Goal: Use online tool/utility: Utilize a website feature to perform a specific function

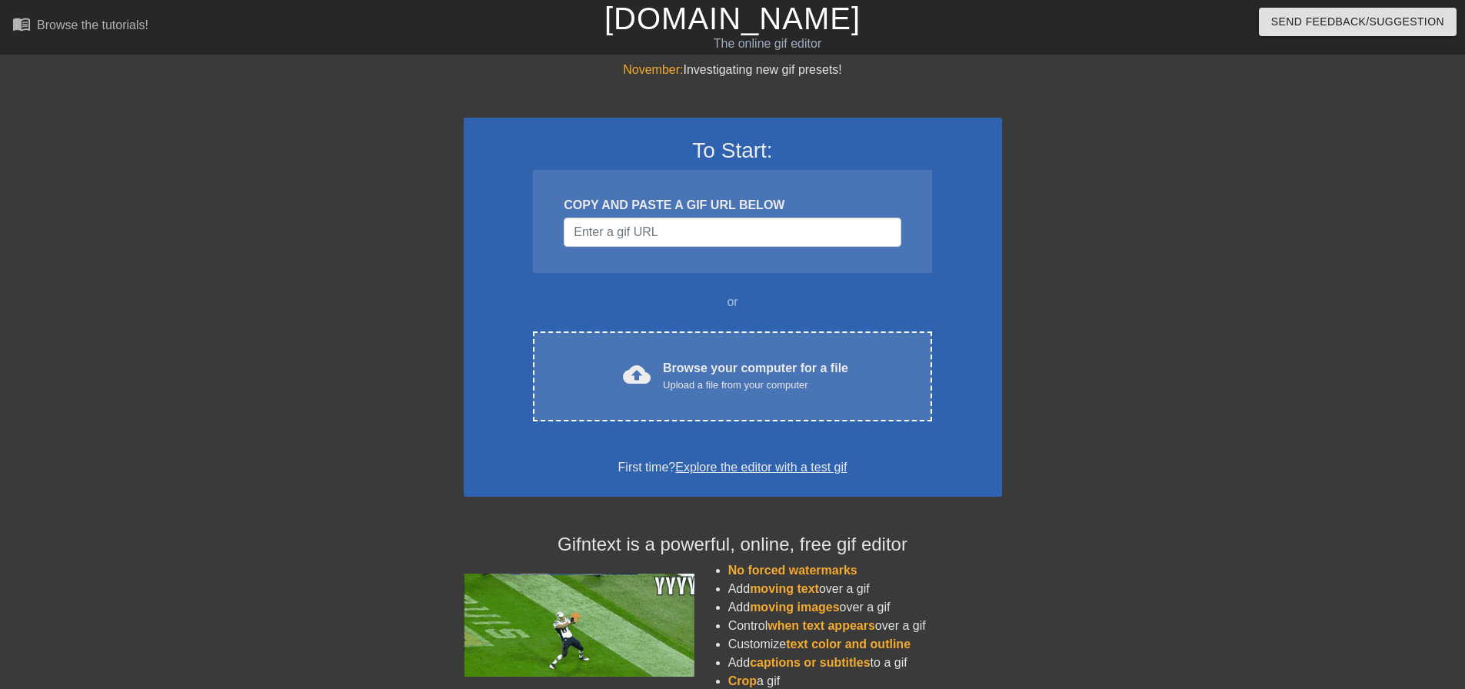
scroll to position [131, 0]
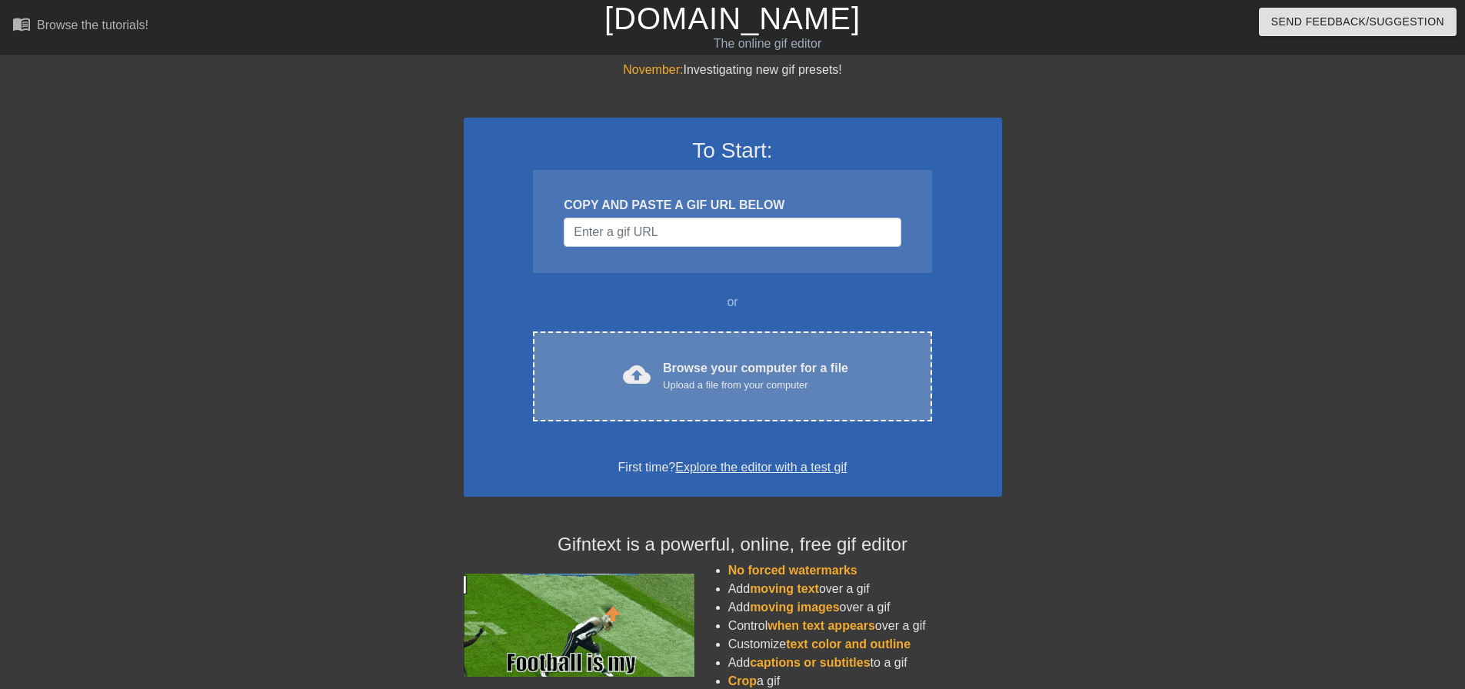
click at [737, 373] on div "Browse your computer for a file Upload a file from your computer" at bounding box center [755, 376] width 185 height 34
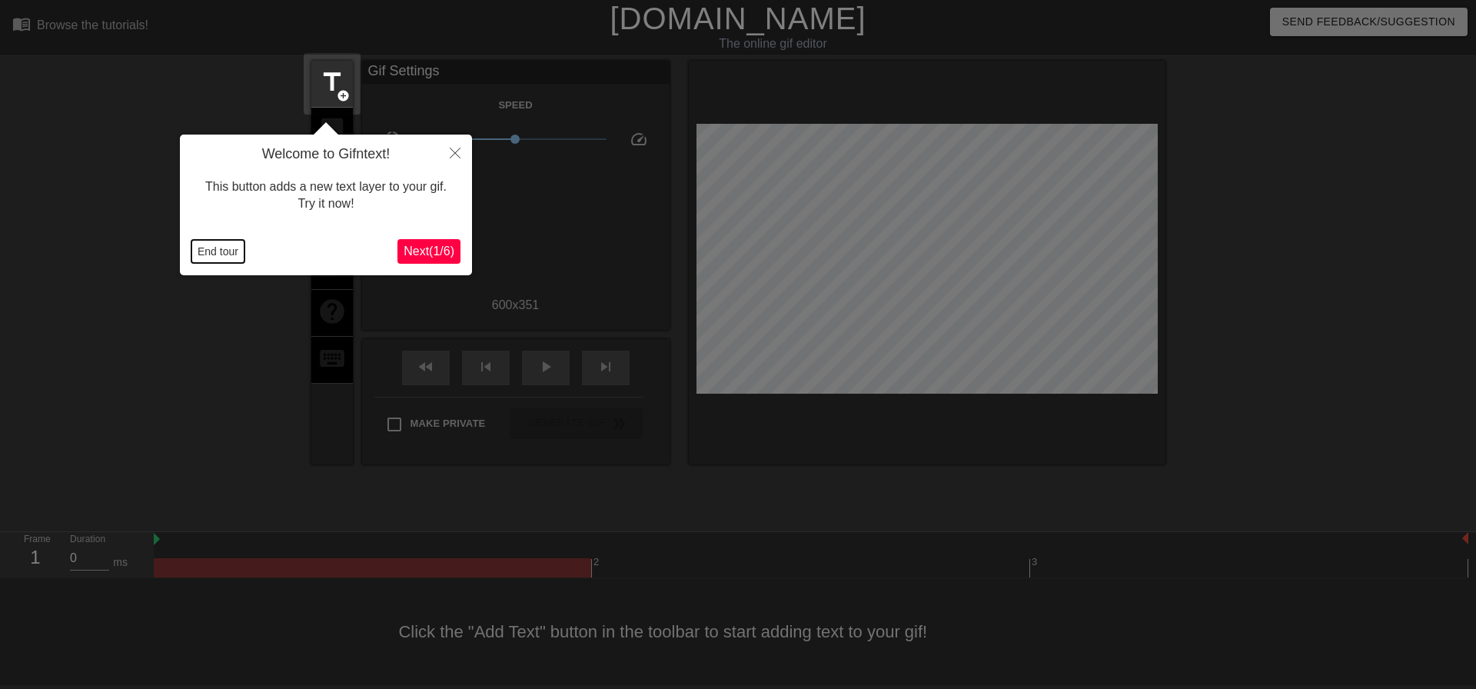
click at [219, 248] on button "End tour" at bounding box center [217, 251] width 53 height 23
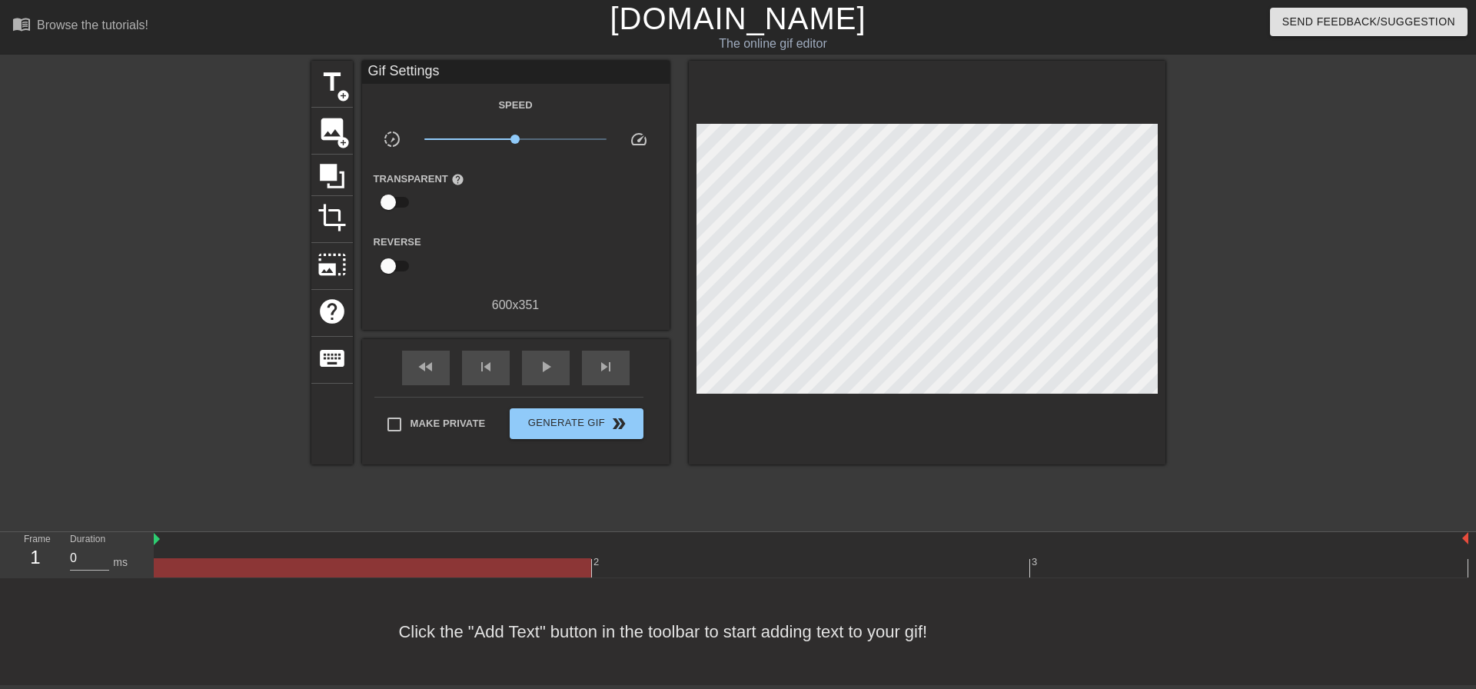
click at [554, 234] on div "Reverse" at bounding box center [516, 256] width 308 height 48
click at [331, 121] on span "image" at bounding box center [332, 129] width 29 height 29
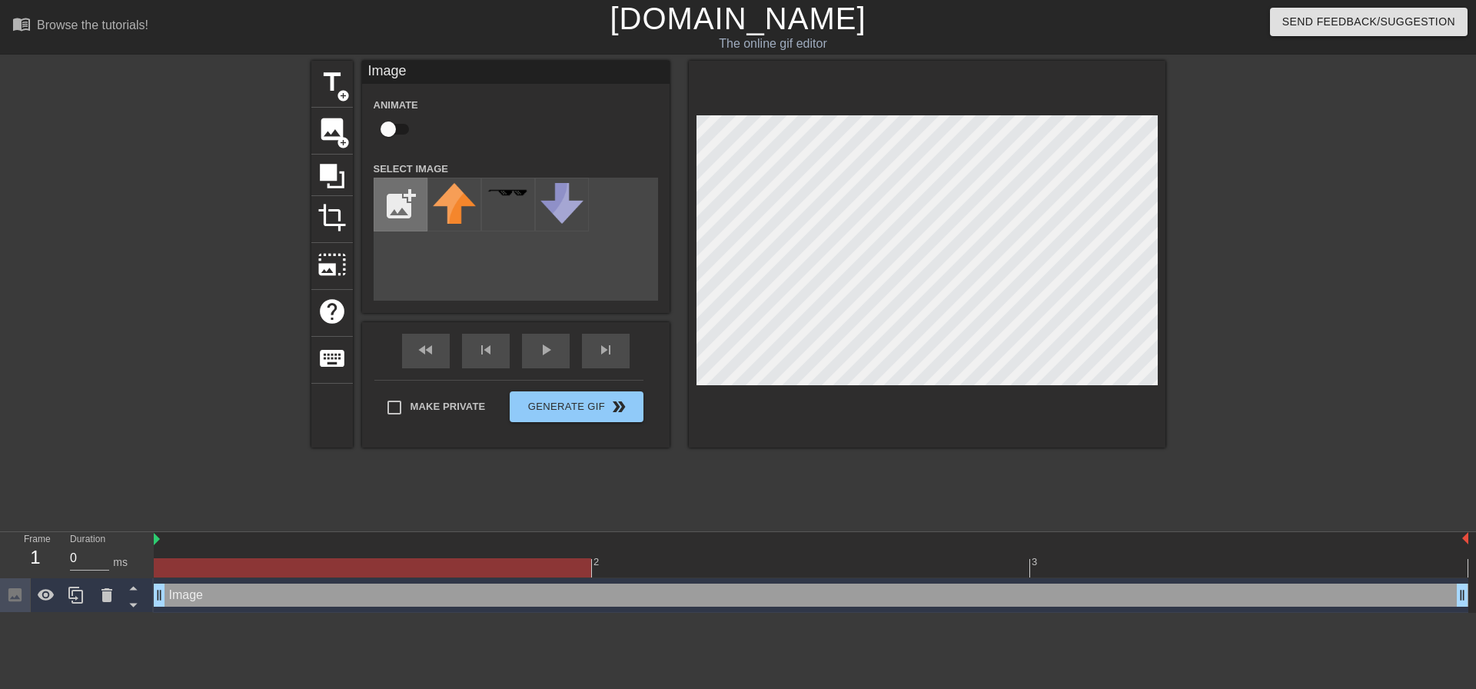
click at [414, 200] on input "file" at bounding box center [400, 204] width 52 height 52
click at [460, 206] on img at bounding box center [454, 204] width 43 height 43
click at [585, 105] on div "Animate" at bounding box center [516, 119] width 308 height 48
click at [527, 272] on div "add_photo_alternate" at bounding box center [516, 239] width 284 height 123
click at [399, 198] on input "file" at bounding box center [400, 204] width 52 height 52
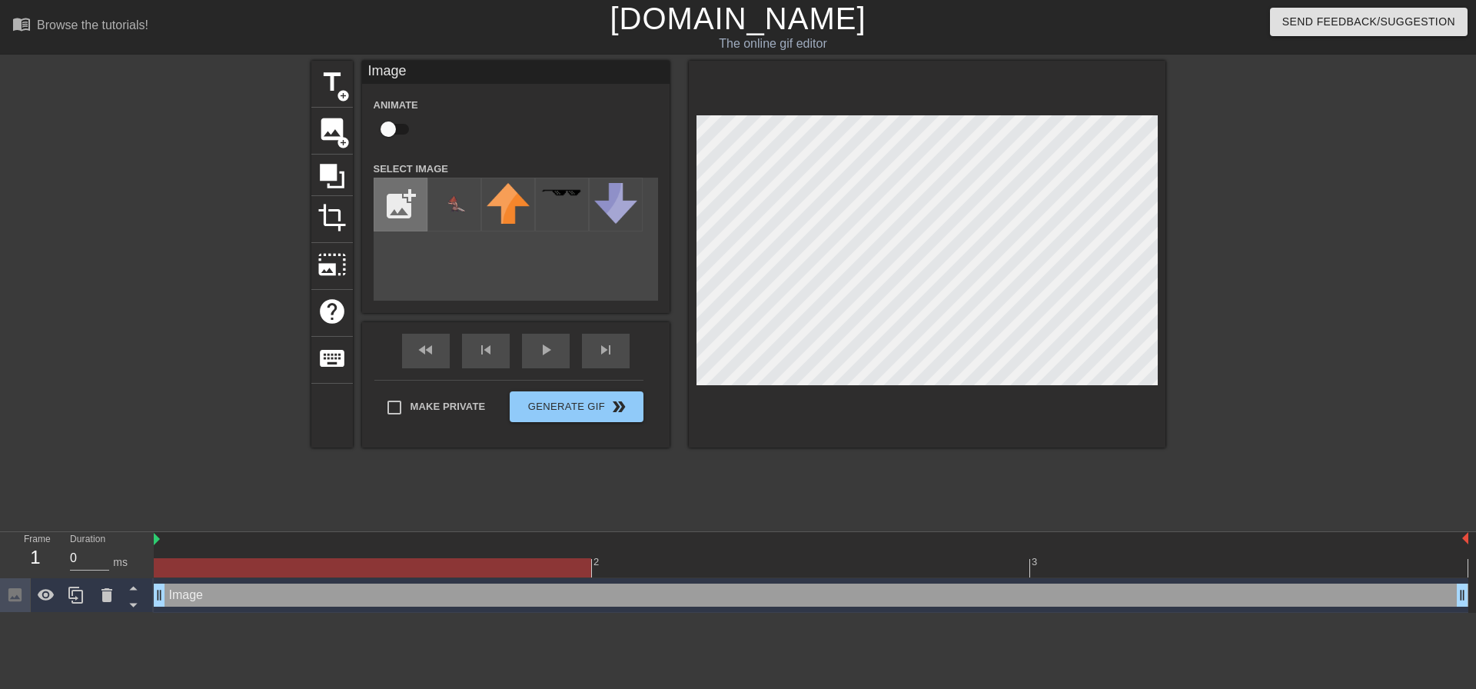
type input "C:\fakepath\[PERSON_NAME] mask.png"
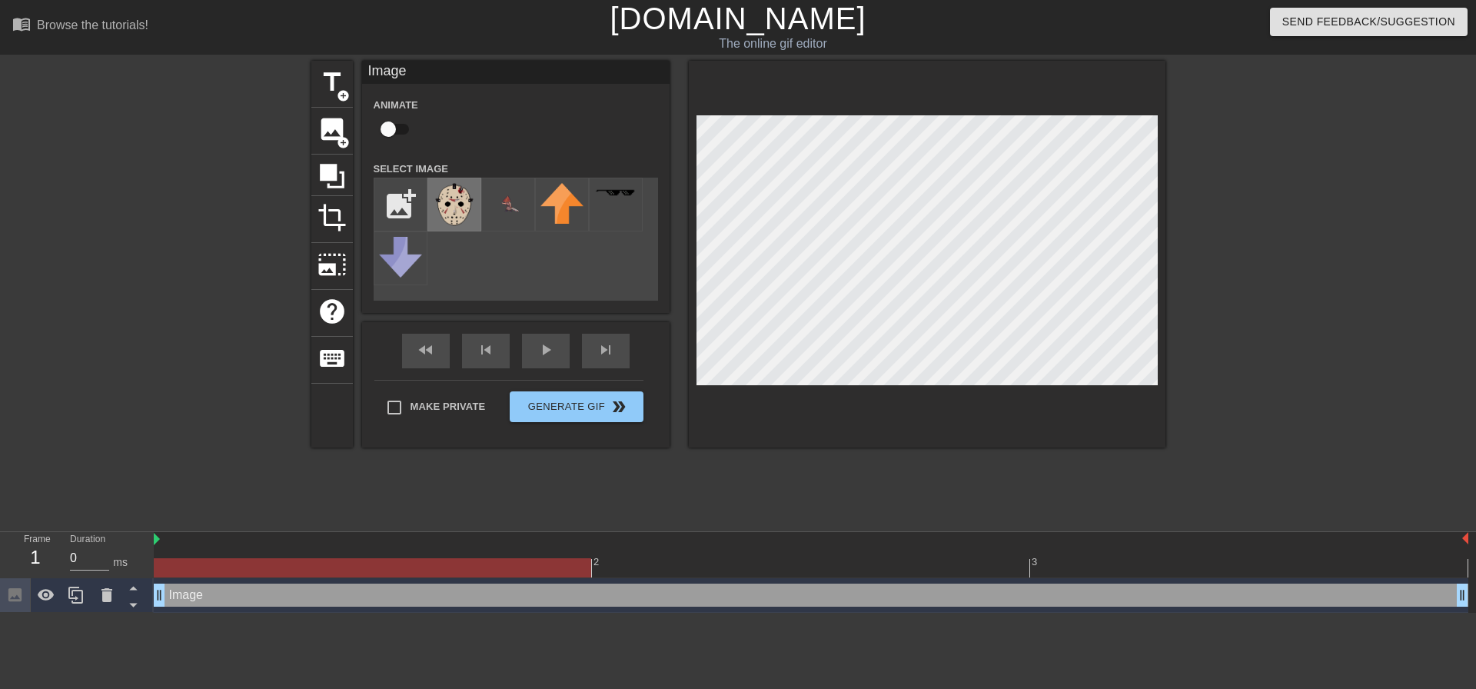
click at [452, 208] on img at bounding box center [454, 204] width 43 height 43
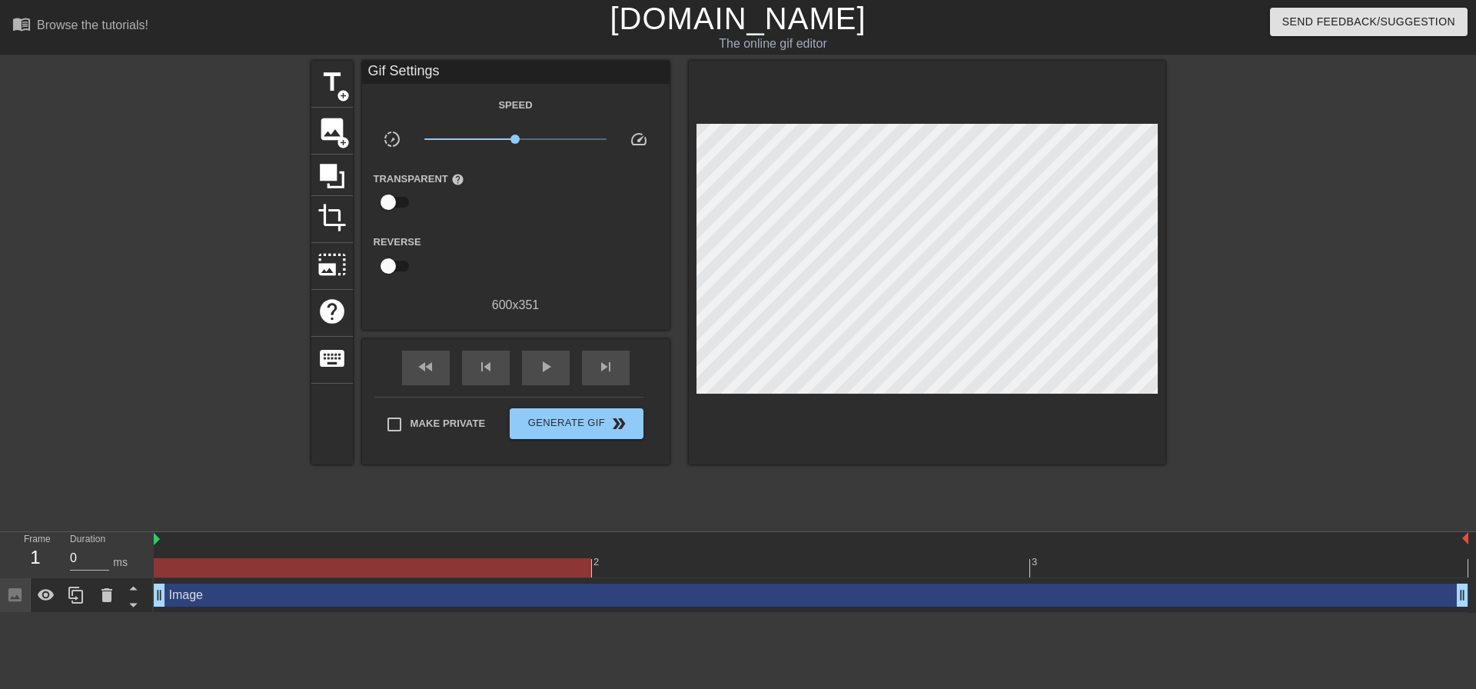
click at [1217, 272] on div at bounding box center [1299, 291] width 231 height 461
click at [554, 250] on div "Reverse" at bounding box center [516, 256] width 308 height 48
click at [344, 130] on span "image" at bounding box center [332, 129] width 29 height 29
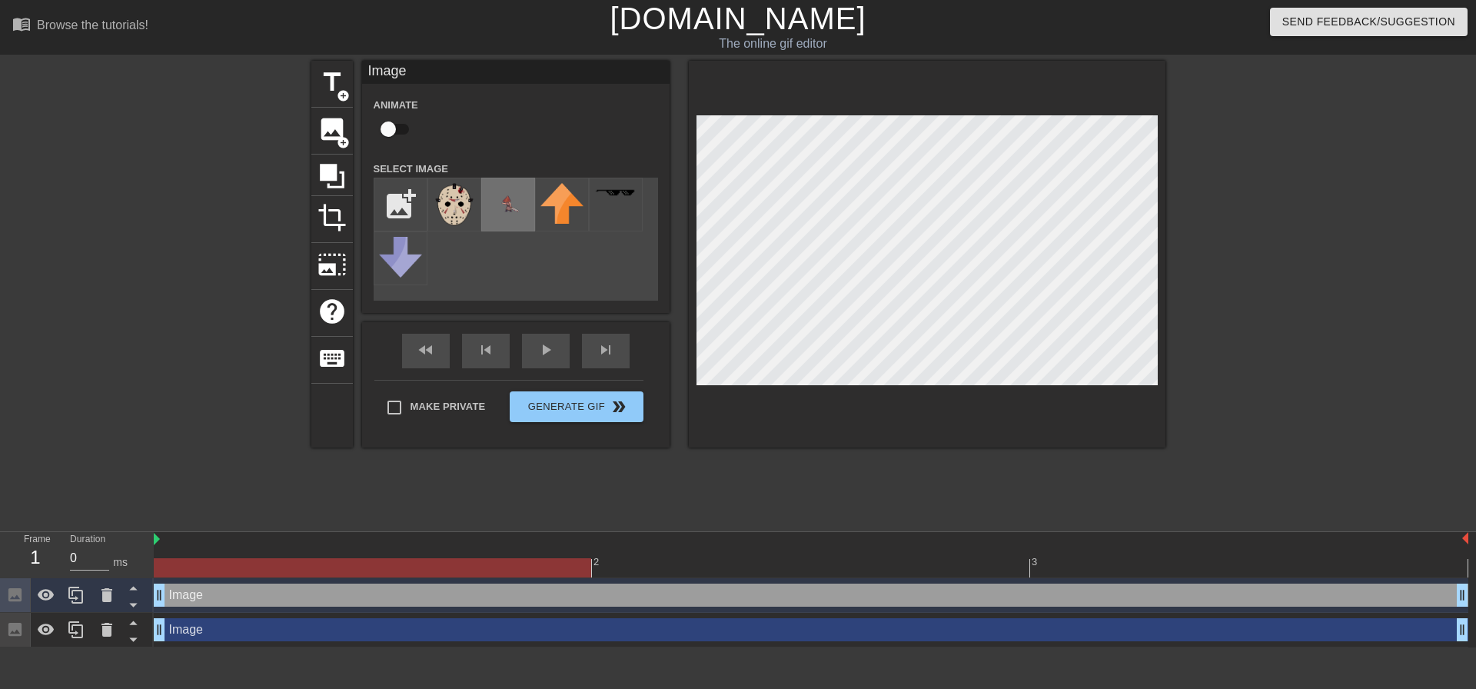
click at [500, 204] on img at bounding box center [508, 204] width 43 height 43
click at [1289, 281] on div at bounding box center [1299, 291] width 231 height 461
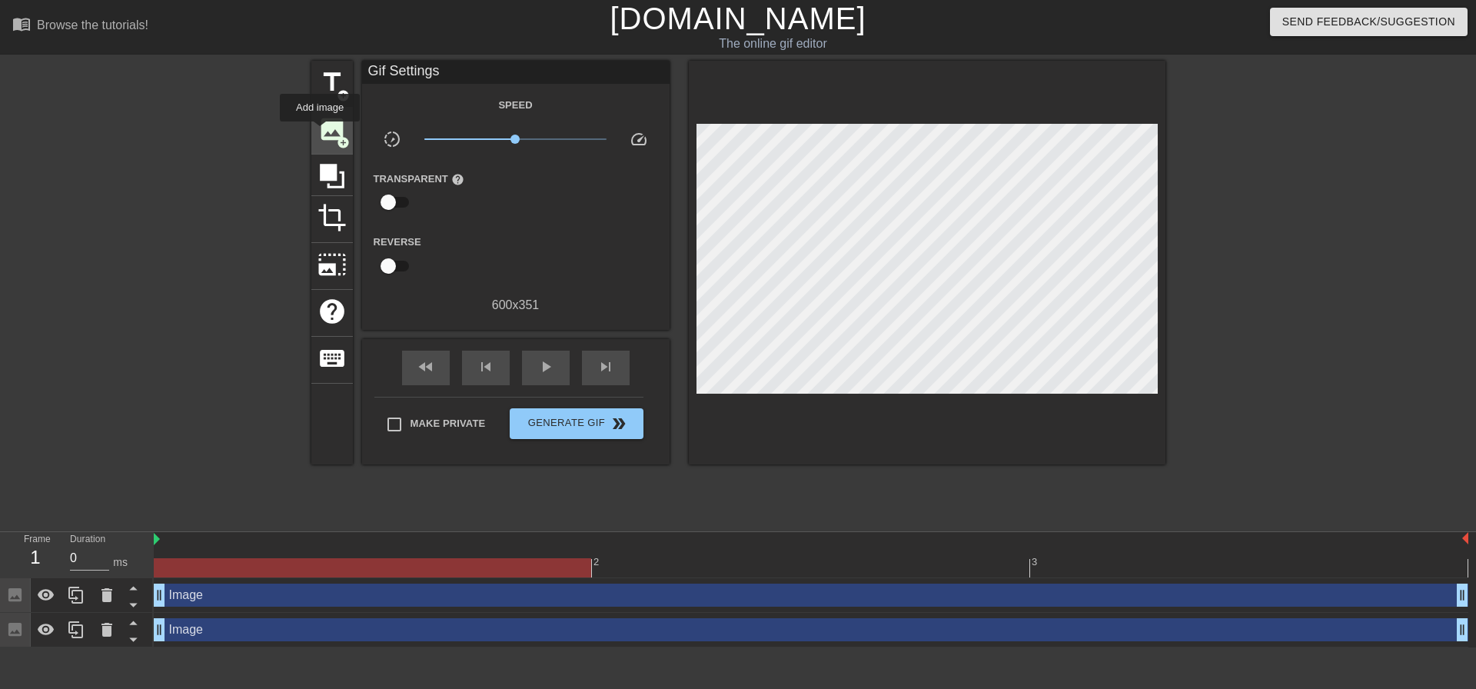
click at [320, 132] on span "image" at bounding box center [332, 129] width 29 height 29
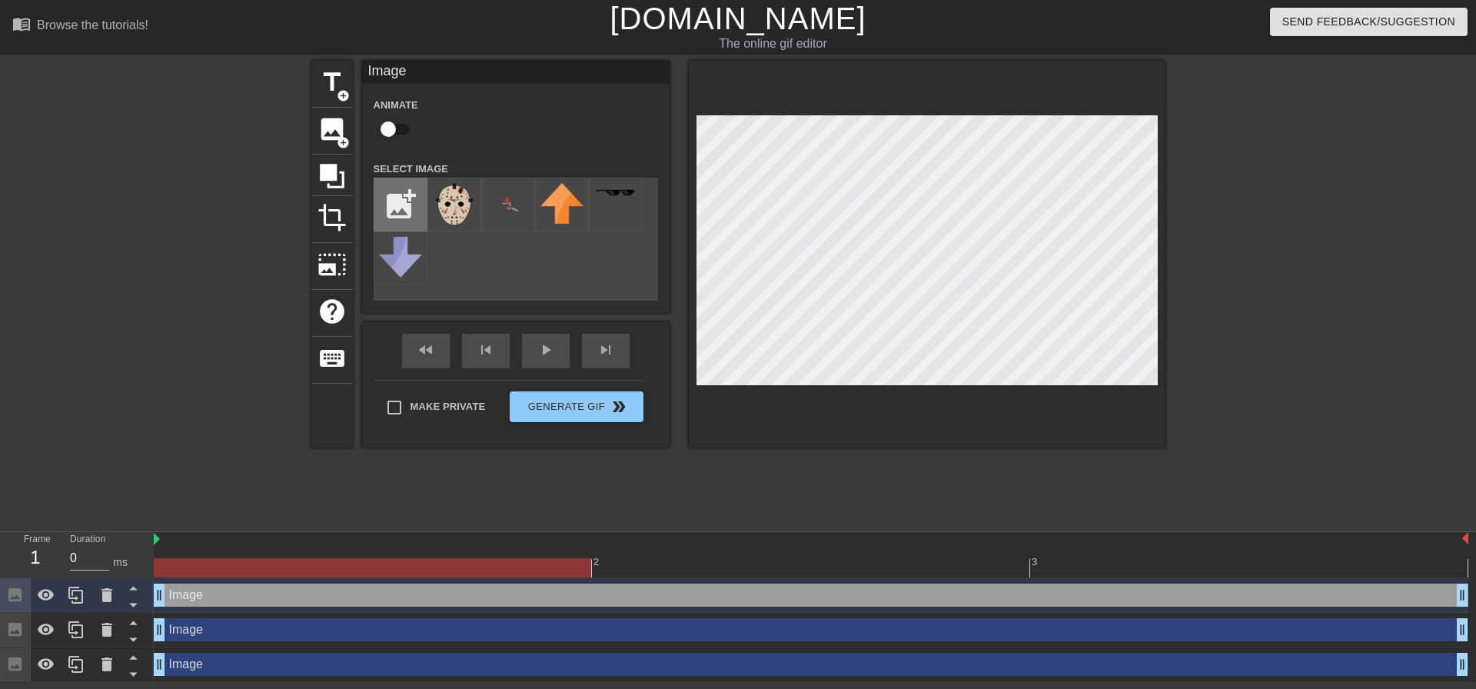
click at [403, 206] on input "file" at bounding box center [400, 204] width 52 height 52
type input "C:\fakepath\cauldron.png"
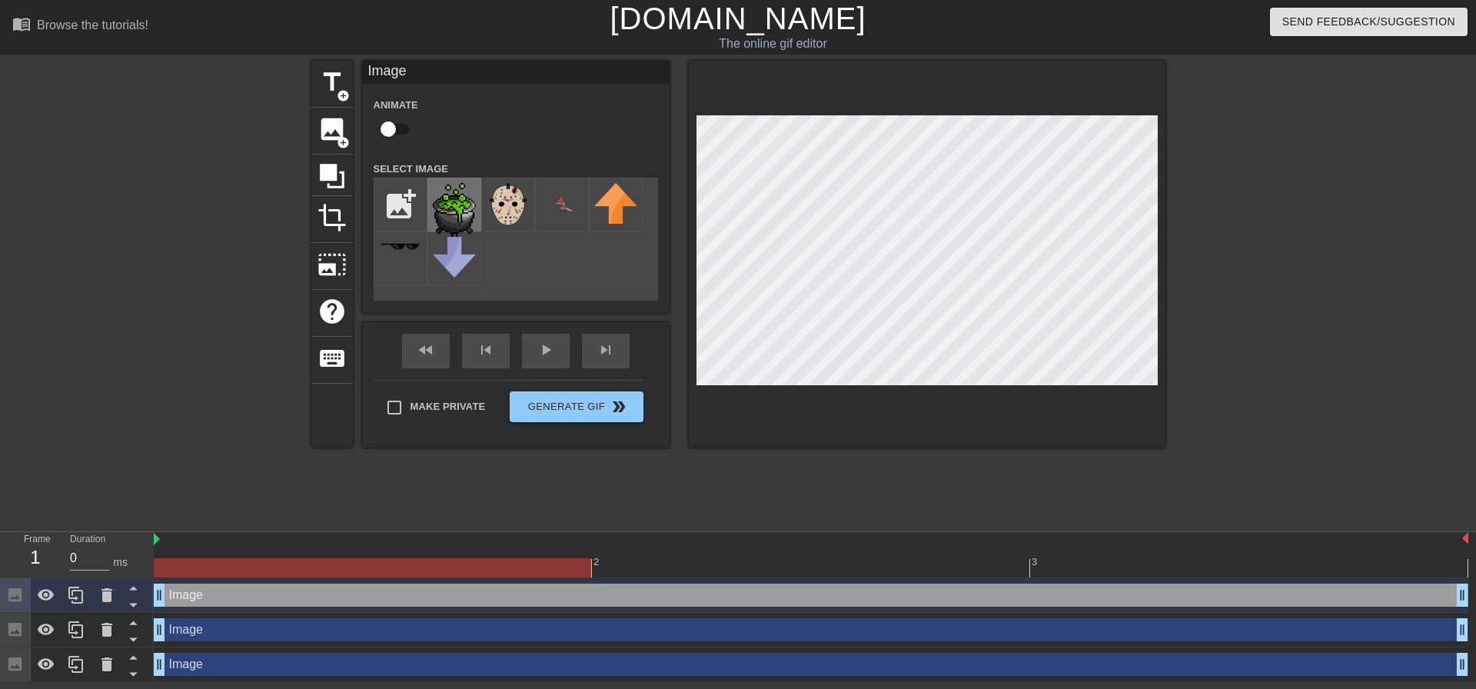
click at [445, 211] on img at bounding box center [454, 211] width 43 height 57
click at [1252, 321] on div at bounding box center [1299, 291] width 231 height 461
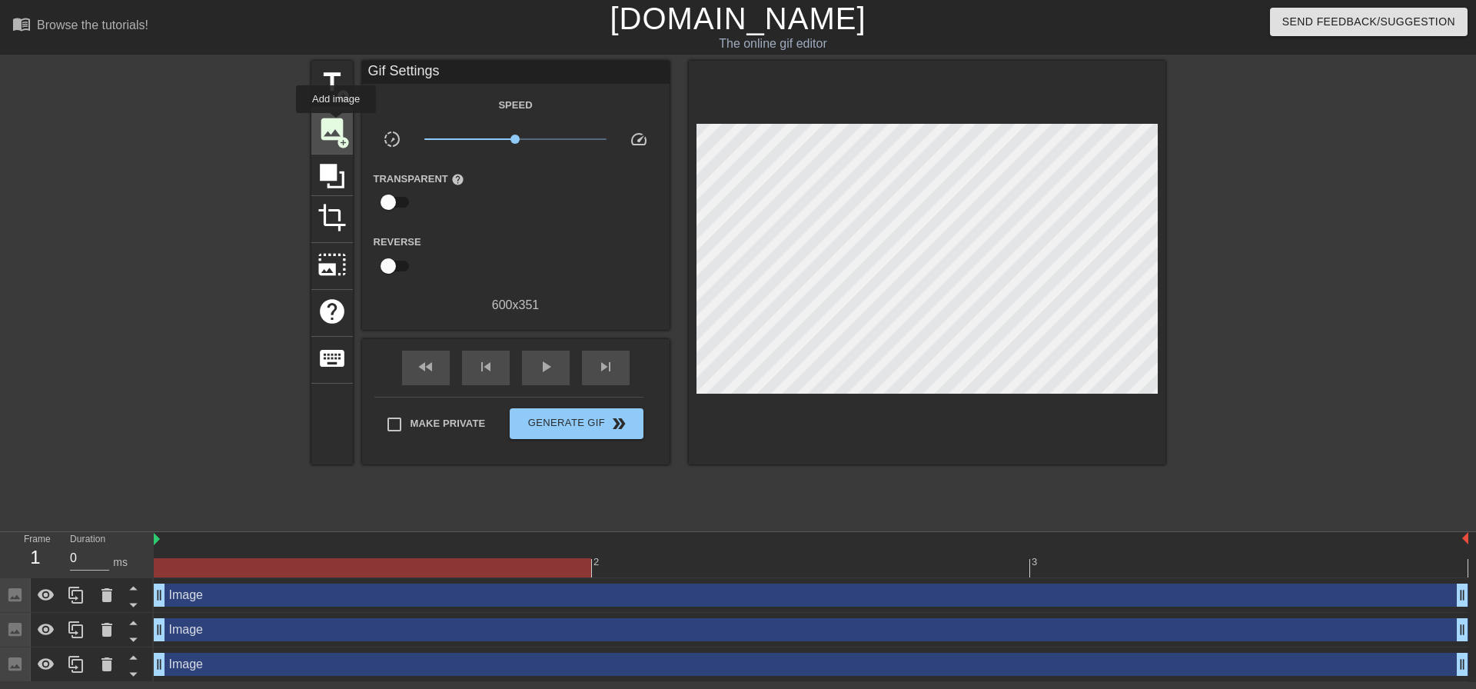
click at [336, 124] on span "image" at bounding box center [332, 129] width 29 height 29
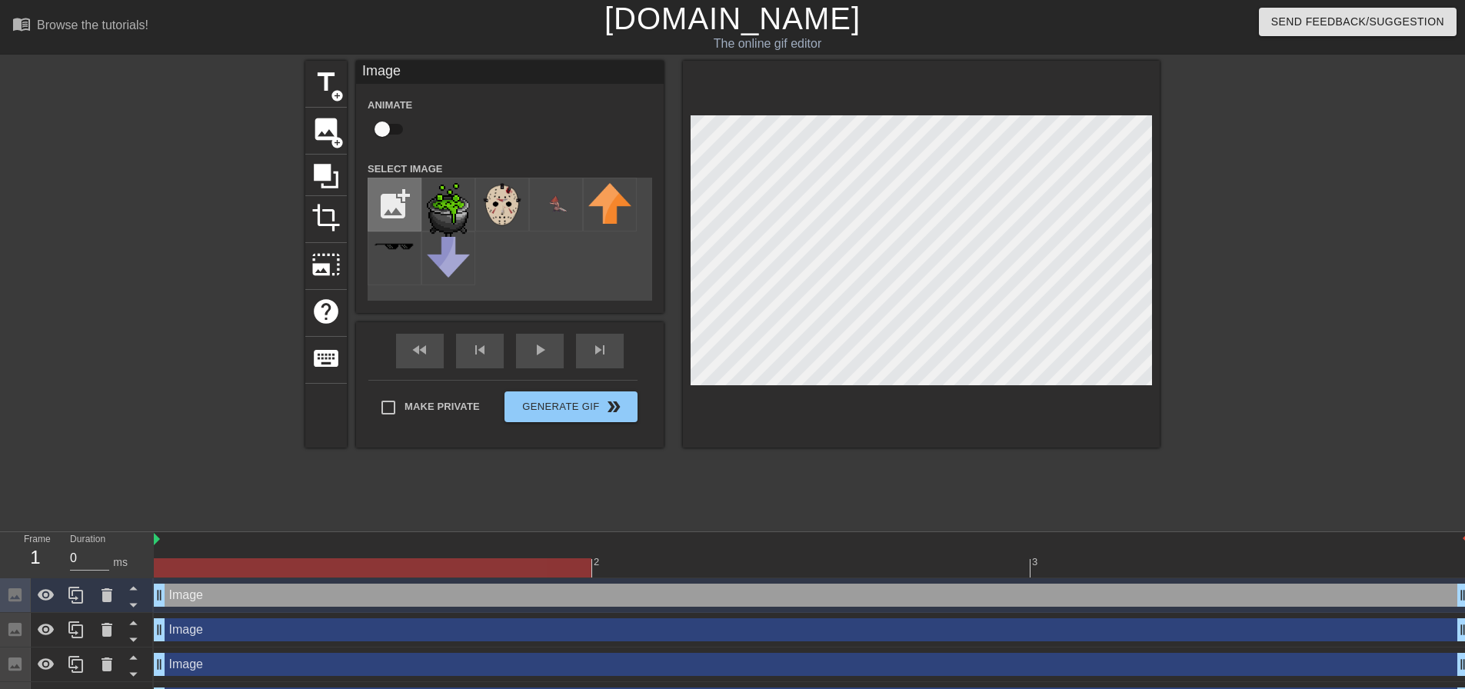
click at [393, 195] on input "file" at bounding box center [394, 204] width 52 height 52
type input "C:\fakepath\pumpkin.gif"
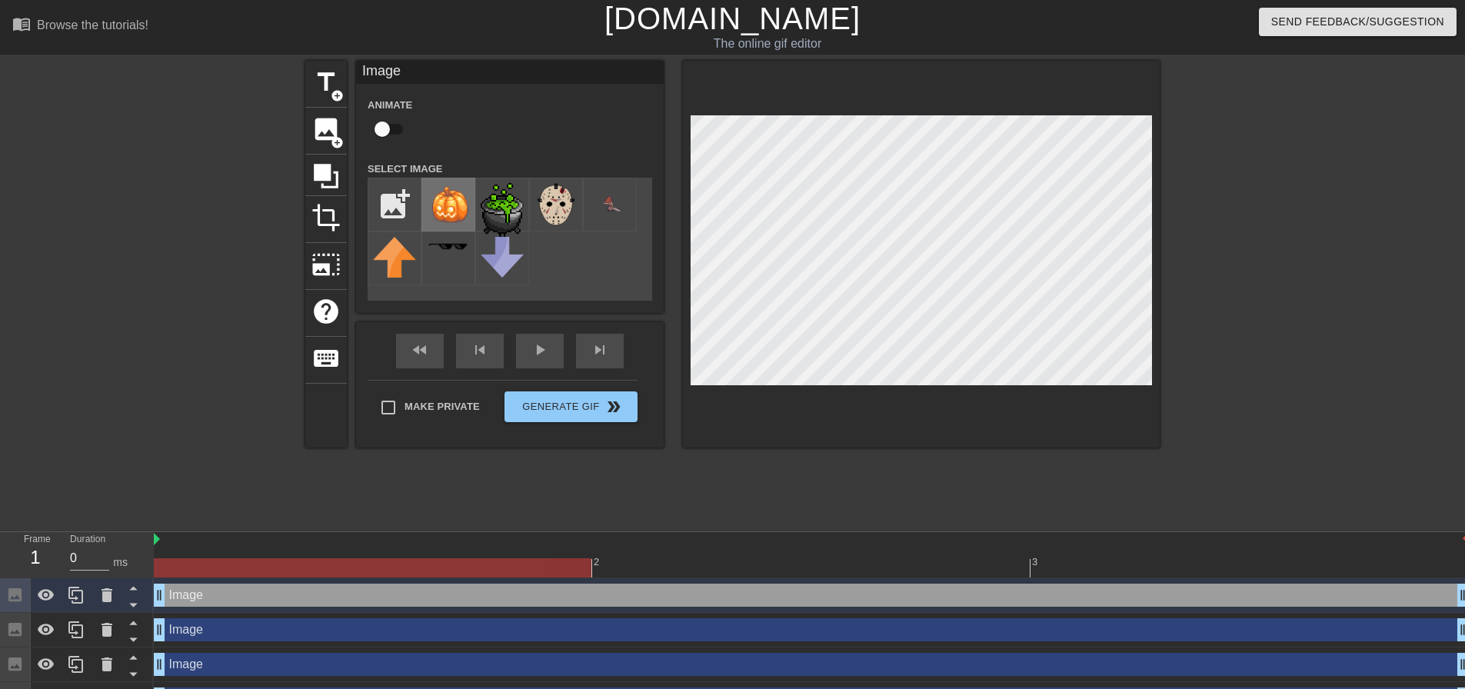
click at [437, 211] on img at bounding box center [448, 204] width 43 height 43
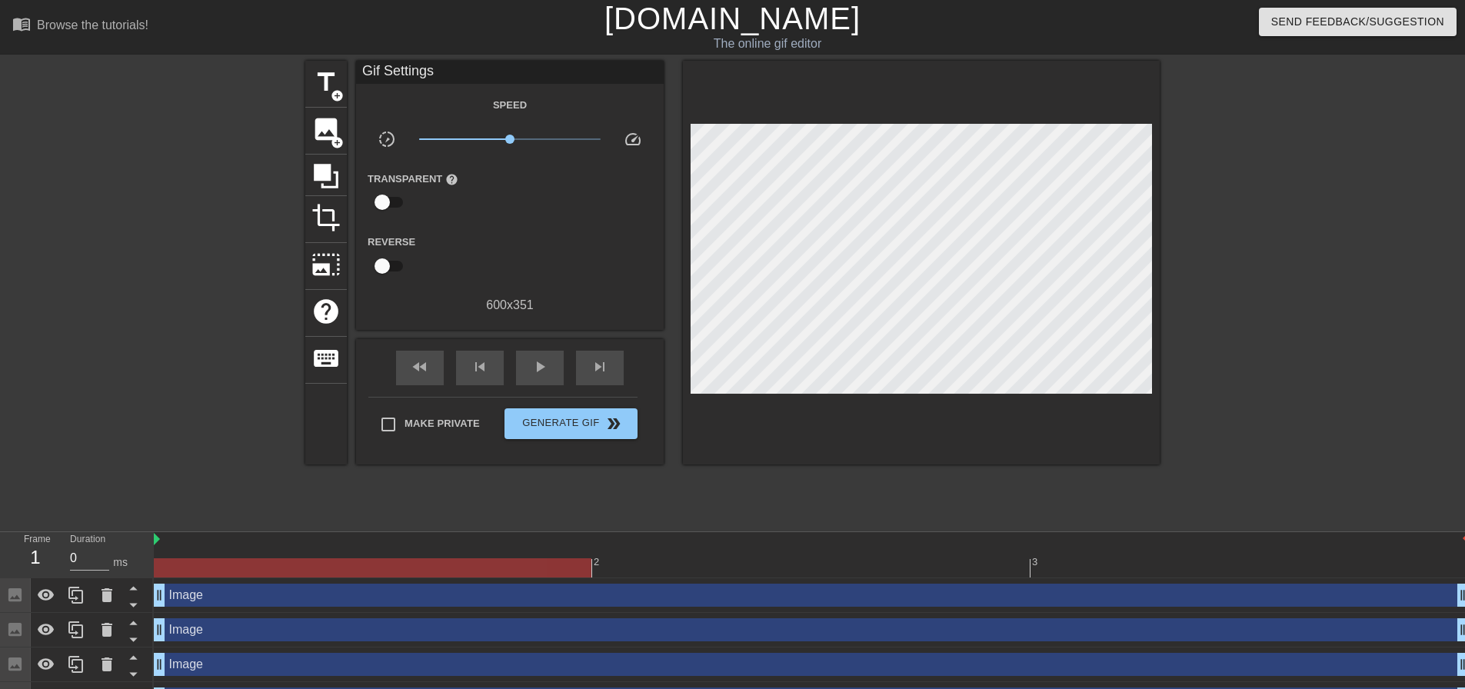
click at [1203, 319] on div at bounding box center [1293, 291] width 231 height 461
click at [312, 127] on span "image" at bounding box center [325, 129] width 29 height 29
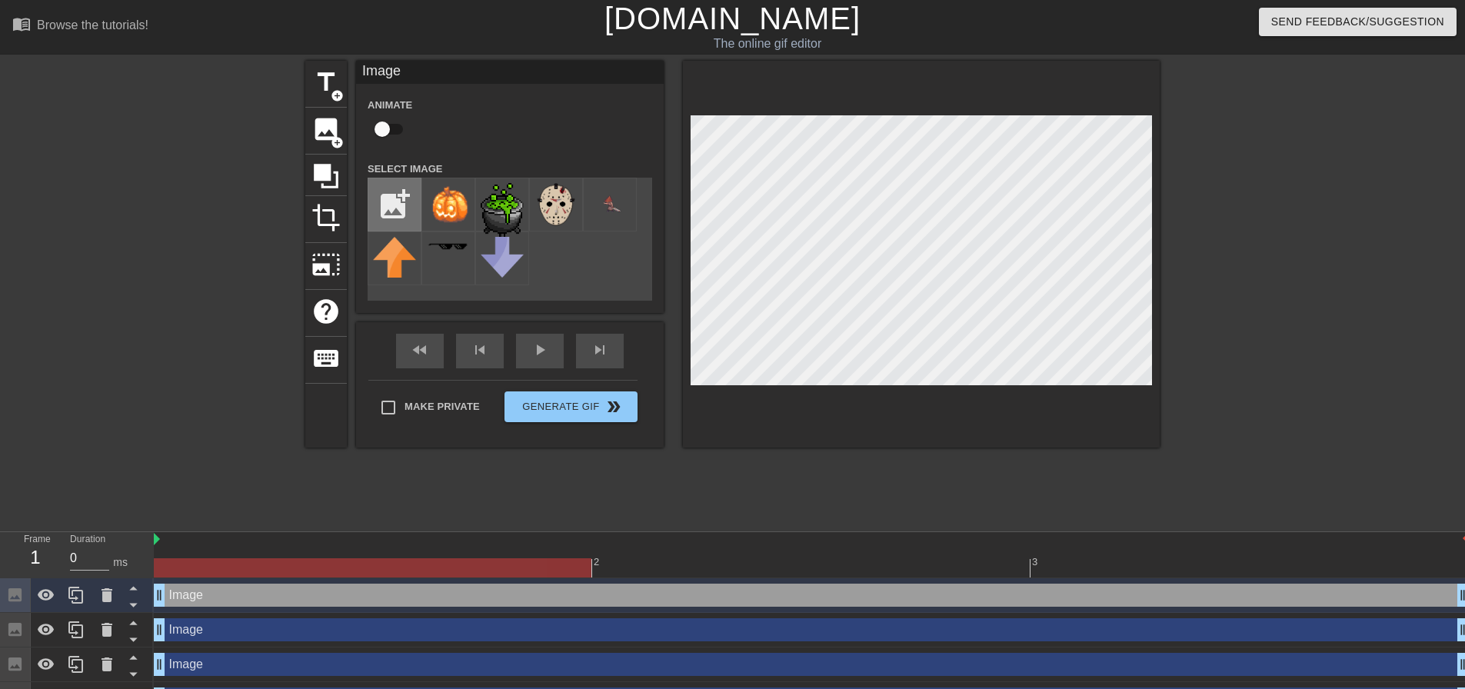
click at [397, 196] on input "file" at bounding box center [394, 204] width 52 height 52
type input "C:\fakepath\pumpkin 8 bit.webp"
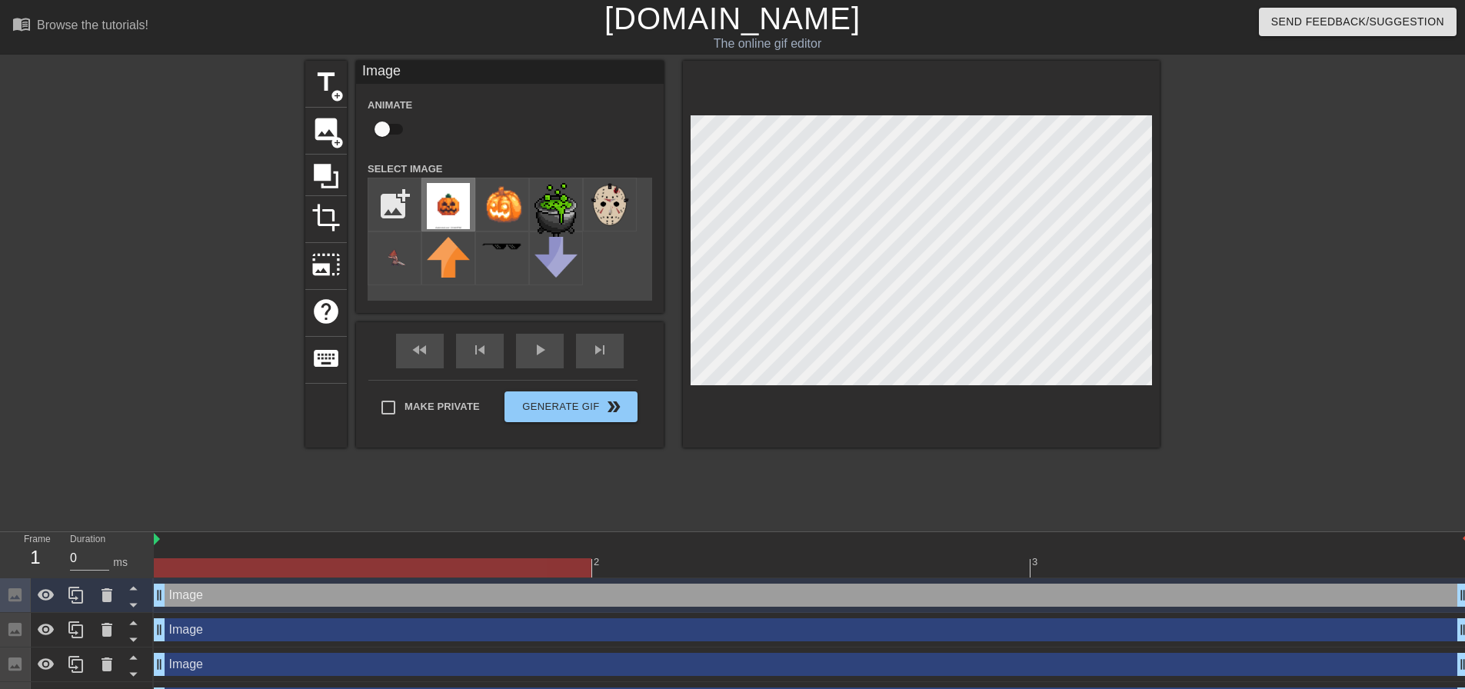
click at [456, 213] on img at bounding box center [448, 206] width 43 height 46
click at [491, 204] on img at bounding box center [502, 204] width 43 height 43
click at [554, 212] on img at bounding box center [555, 211] width 43 height 57
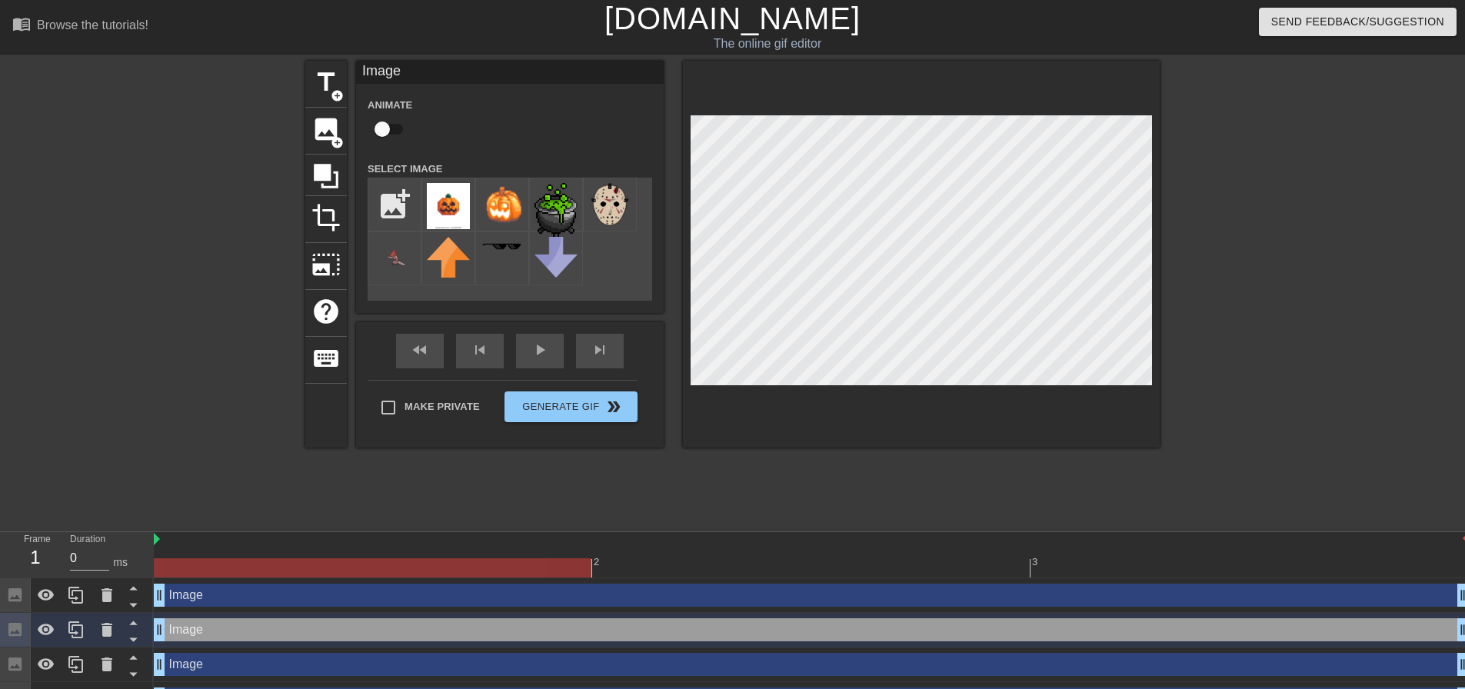
click at [389, 129] on input "checkbox" at bounding box center [382, 129] width 88 height 29
click at [441, 205] on img at bounding box center [448, 206] width 43 height 46
click at [492, 211] on img at bounding box center [502, 204] width 43 height 43
checkbox input "false"
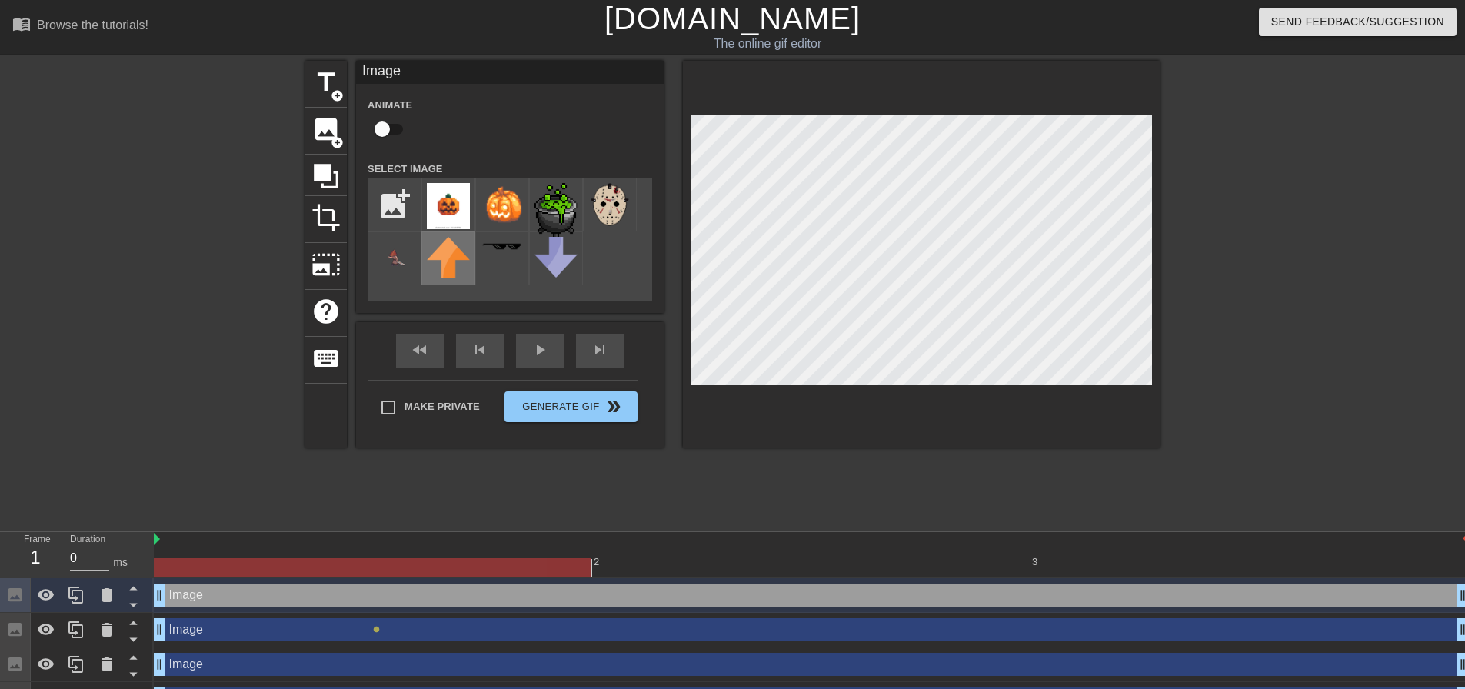
click at [446, 267] on div "title add_circle image add_circle crop photo_size_select_large help keyboard Im…" at bounding box center [732, 254] width 854 height 387
click at [405, 202] on input "file" at bounding box center [394, 204] width 52 height 52
type input "C:\fakepath\Michael_Myers_29.webp"
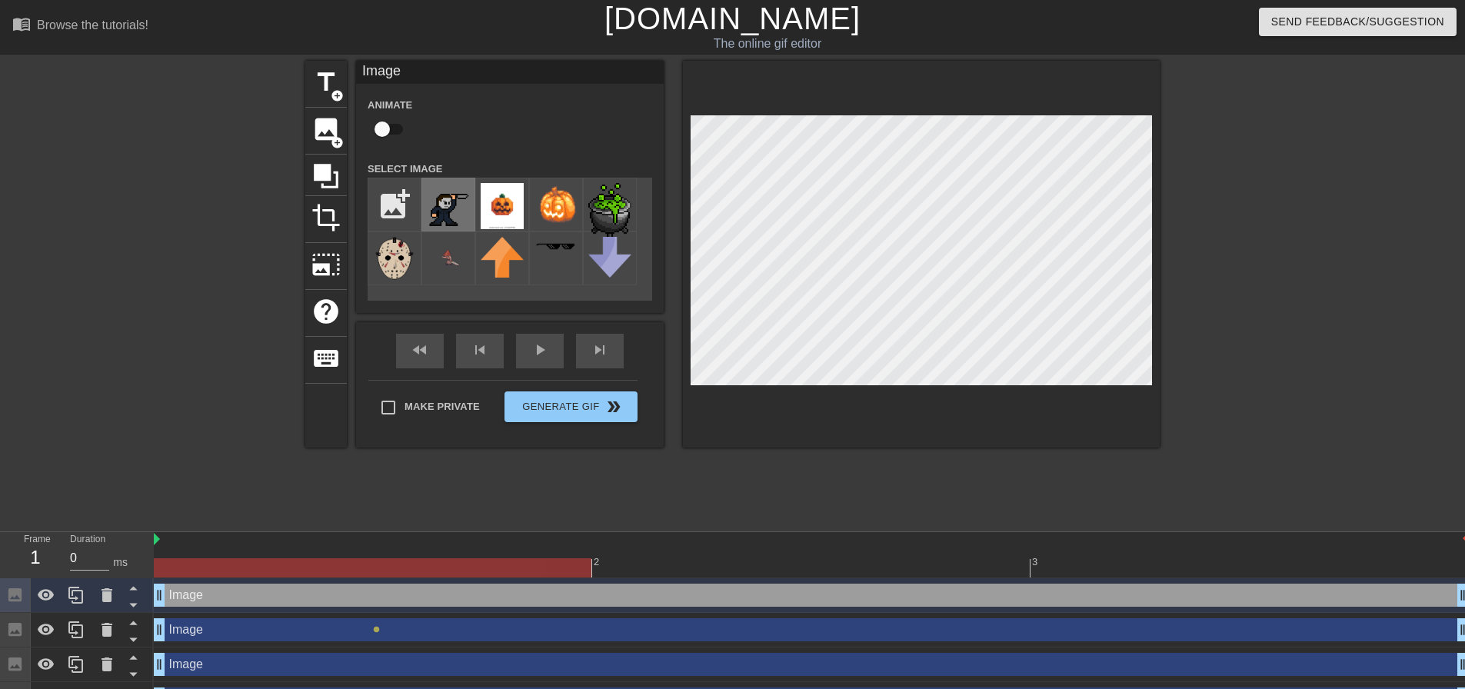
click at [443, 225] on img at bounding box center [448, 204] width 43 height 43
click at [437, 208] on img at bounding box center [448, 204] width 43 height 43
click at [440, 208] on img at bounding box center [448, 204] width 43 height 43
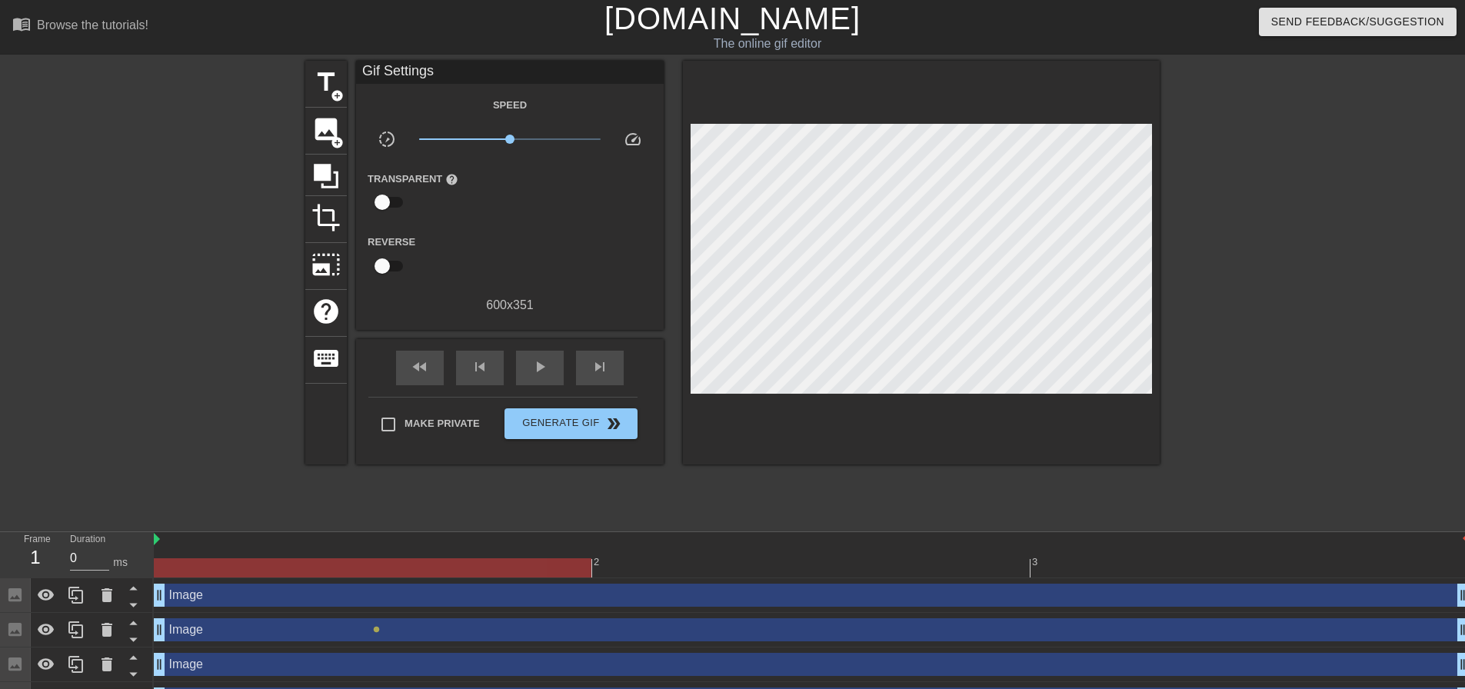
click at [713, 268] on div at bounding box center [921, 263] width 477 height 404
click at [322, 133] on span "image" at bounding box center [325, 129] width 29 height 29
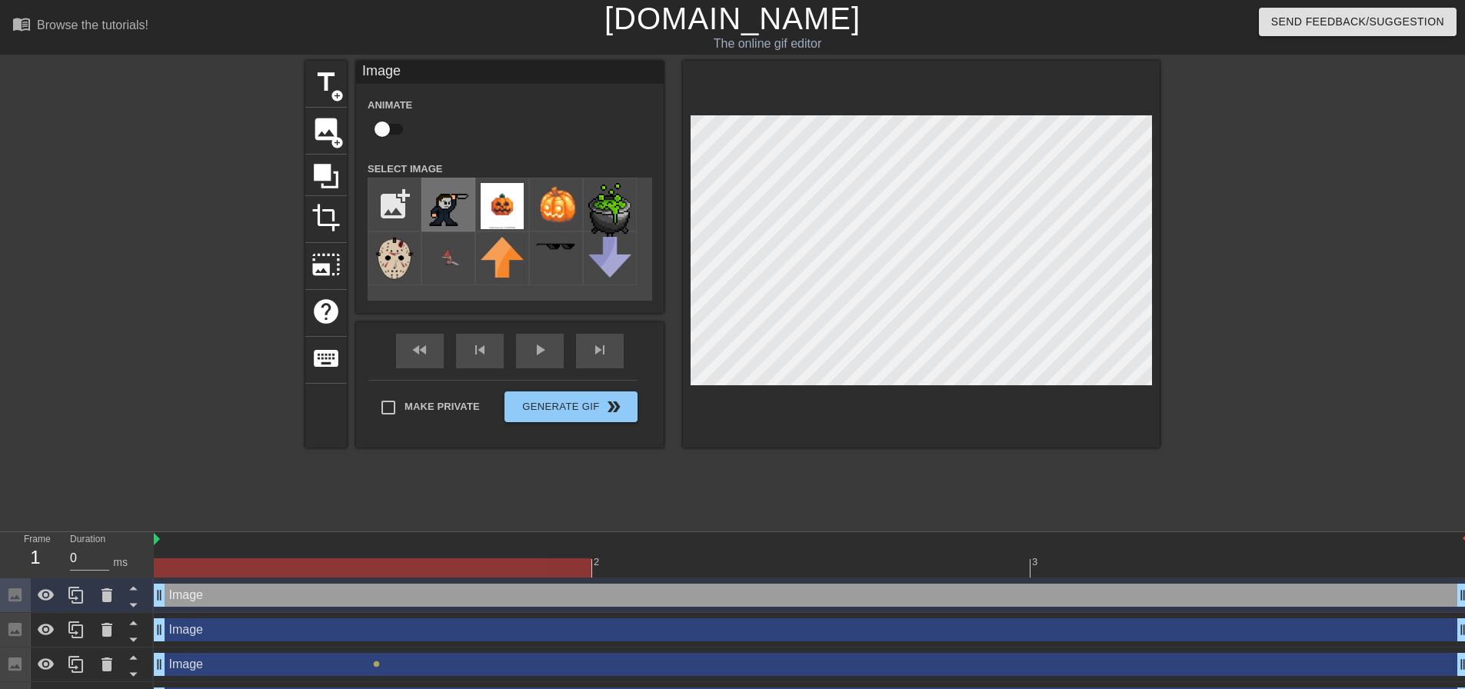
click at [457, 204] on img at bounding box center [448, 204] width 43 height 43
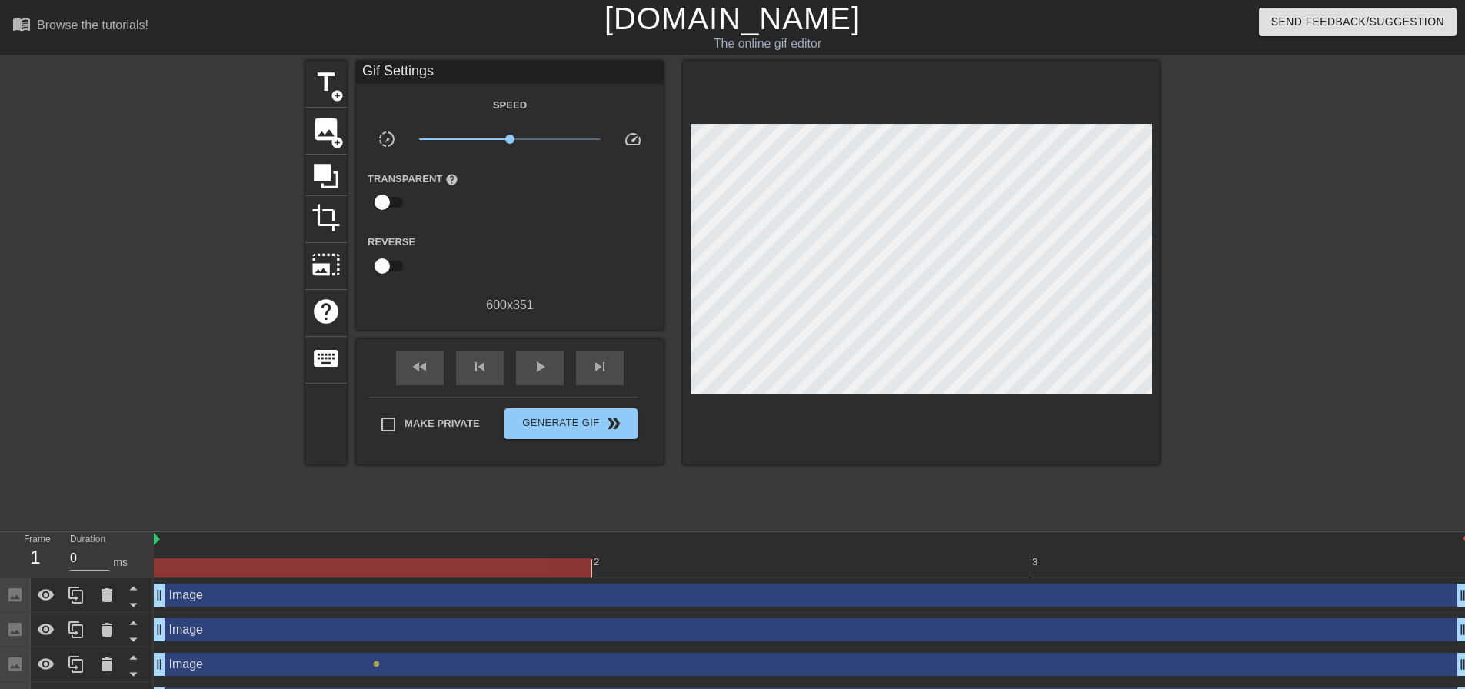
click at [1200, 231] on div at bounding box center [1293, 291] width 231 height 461
click at [334, 128] on span "image" at bounding box center [325, 129] width 29 height 29
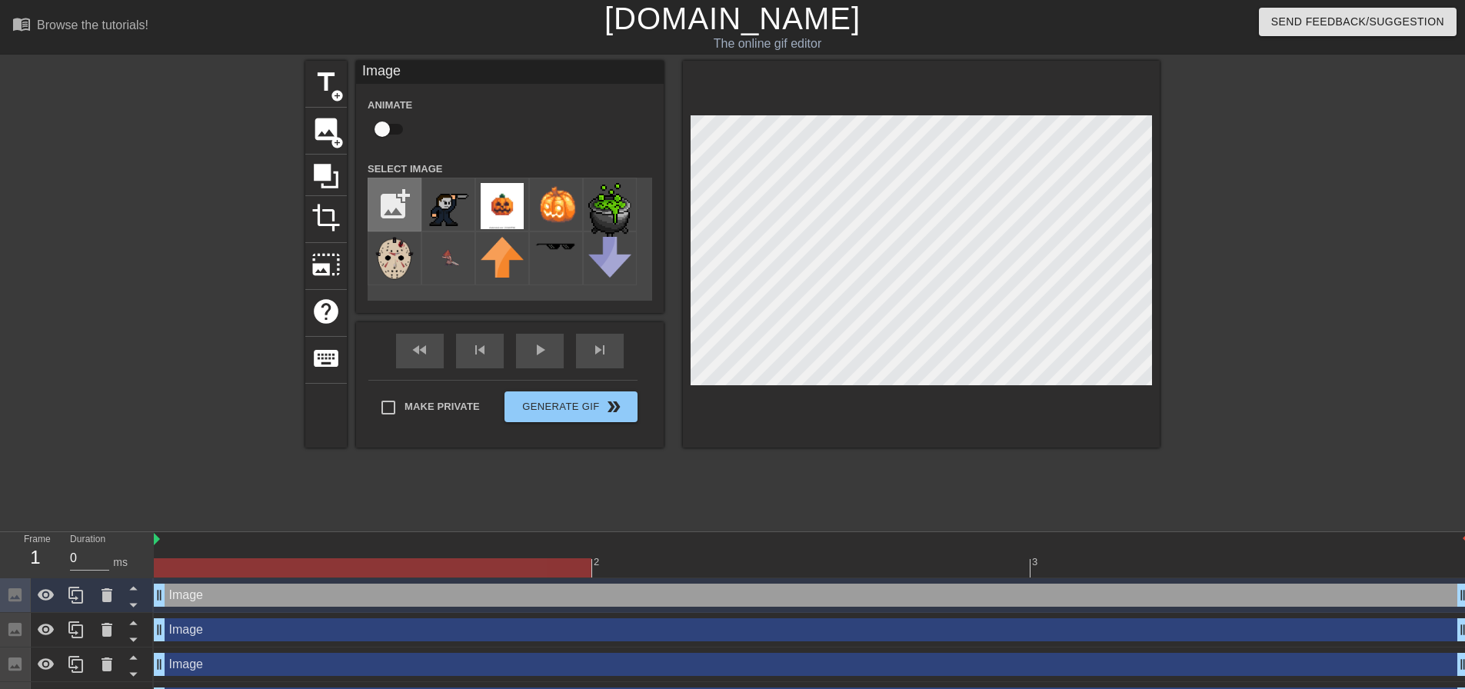
click at [389, 195] on input "file" at bounding box center [394, 204] width 52 height 52
type input "C:\fakepath\about me.png"
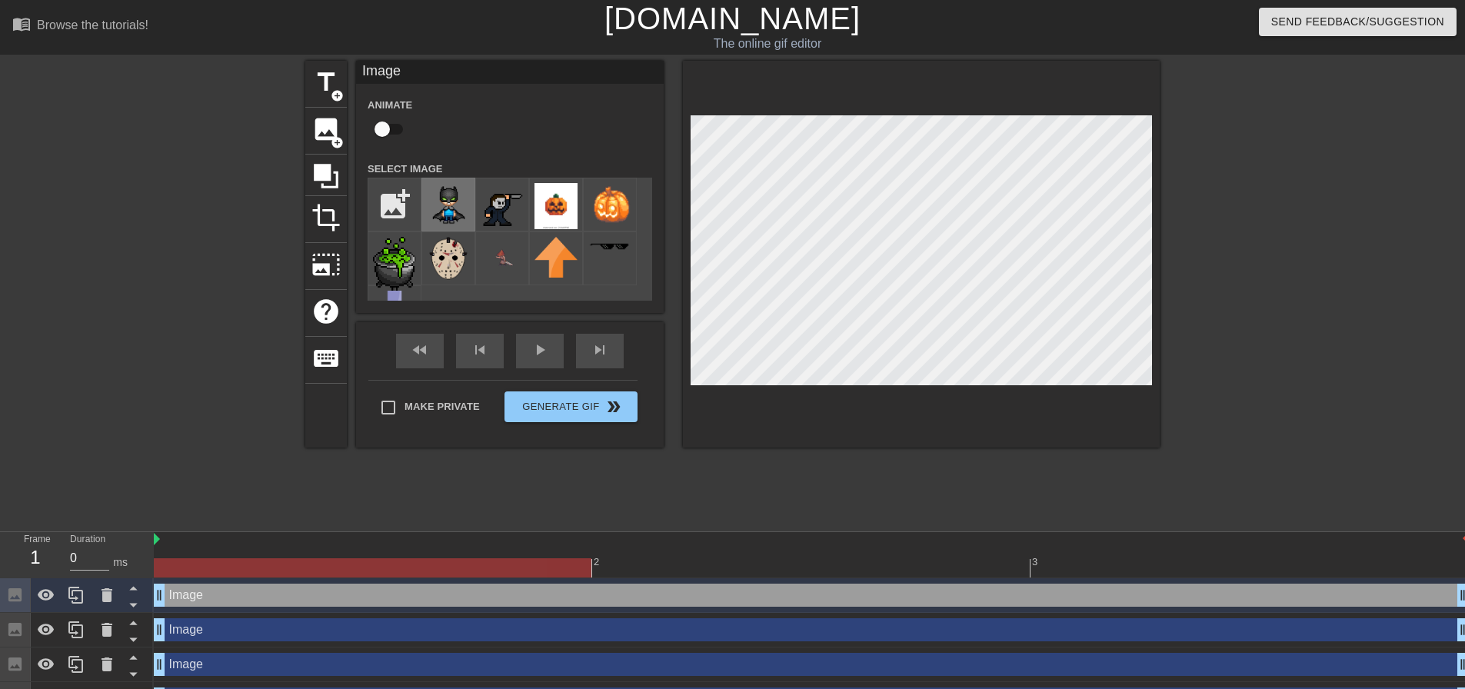
click at [454, 199] on img at bounding box center [448, 204] width 43 height 43
click at [1214, 264] on div at bounding box center [1293, 291] width 231 height 461
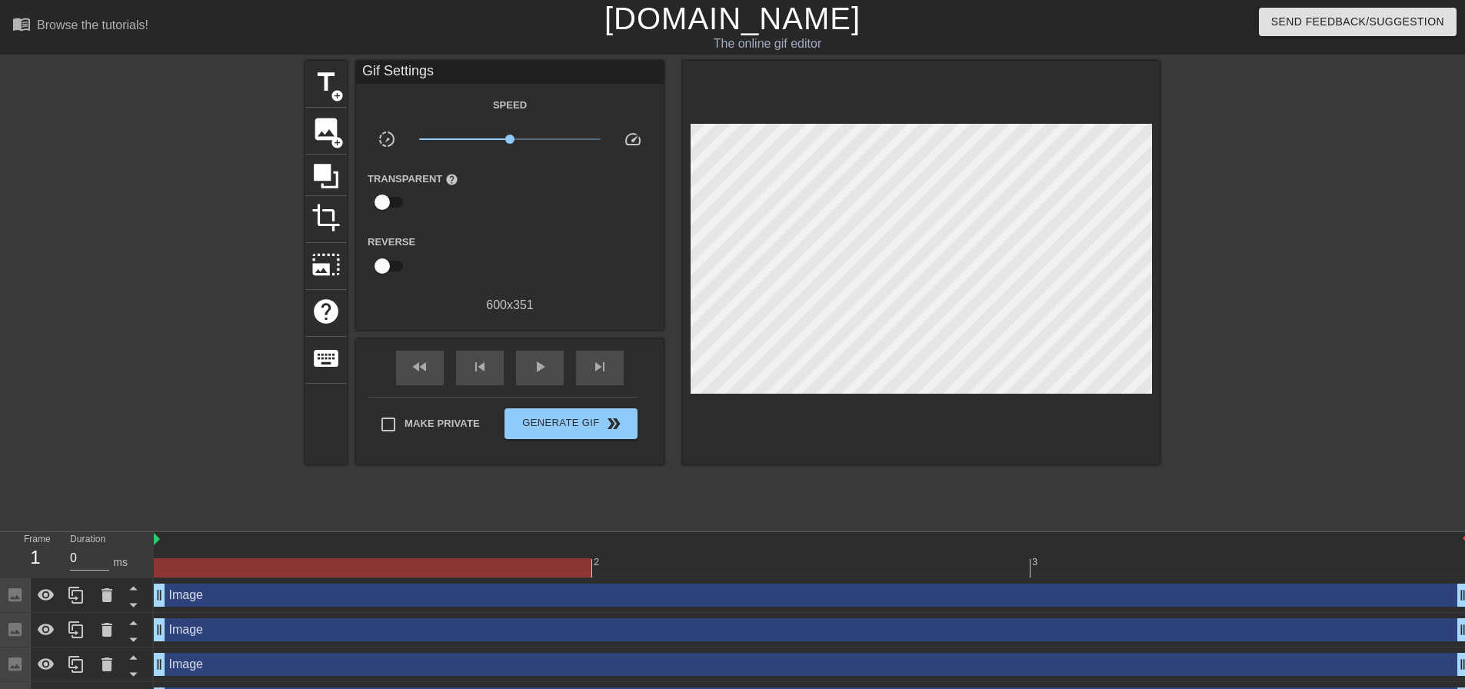
click at [388, 263] on input "checkbox" at bounding box center [382, 265] width 88 height 29
click at [388, 263] on input "checkbox" at bounding box center [397, 265] width 88 height 29
click at [388, 263] on input "checkbox" at bounding box center [382, 265] width 88 height 29
click at [388, 263] on input "checkbox" at bounding box center [397, 265] width 88 height 29
checkbox input "false"
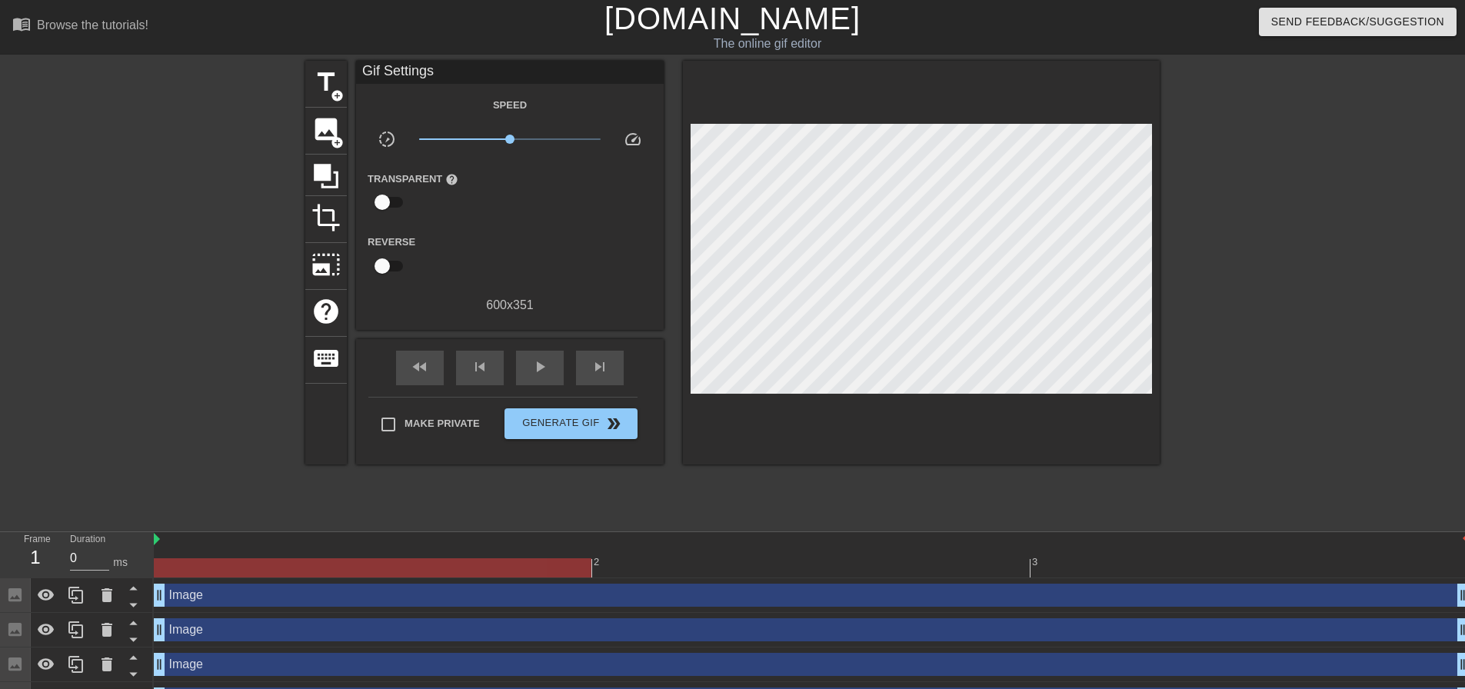
click at [391, 199] on input "checkbox" at bounding box center [382, 202] width 88 height 29
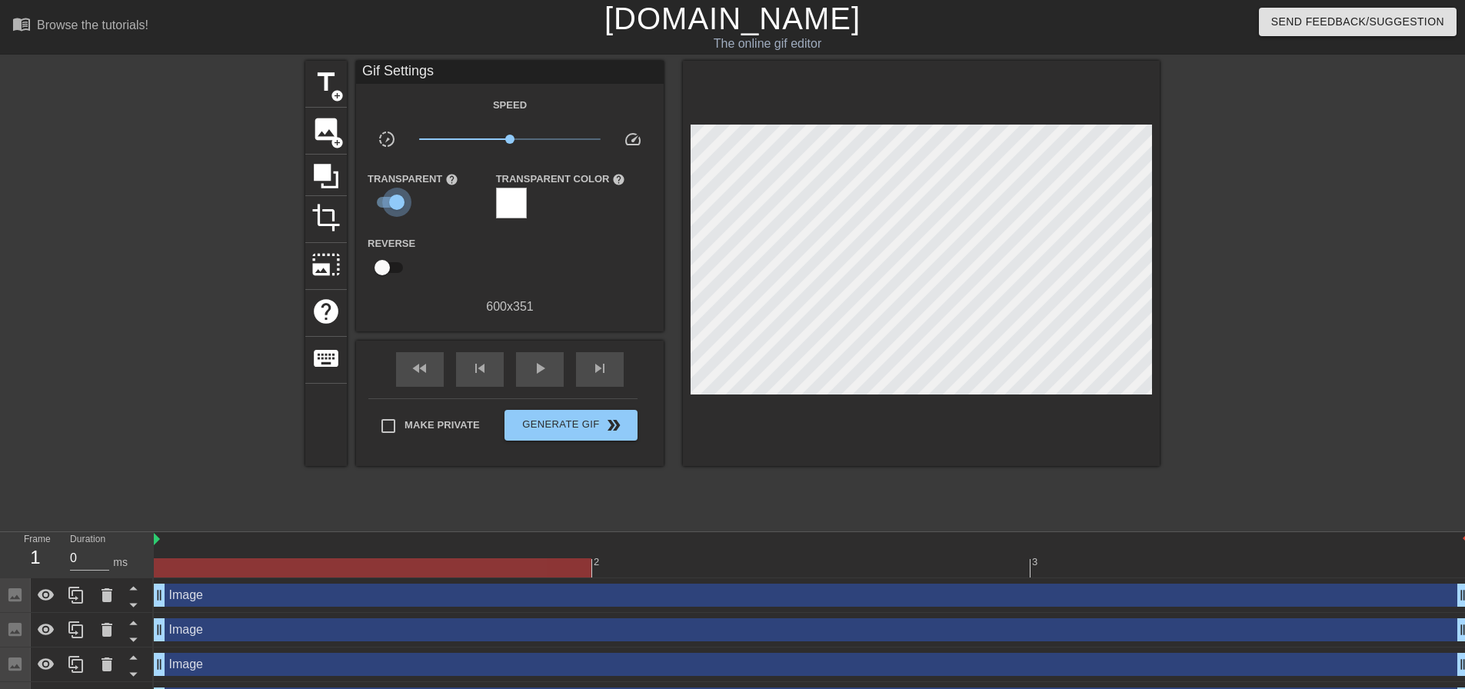
click at [391, 199] on input "checkbox" at bounding box center [397, 202] width 88 height 29
checkbox input "false"
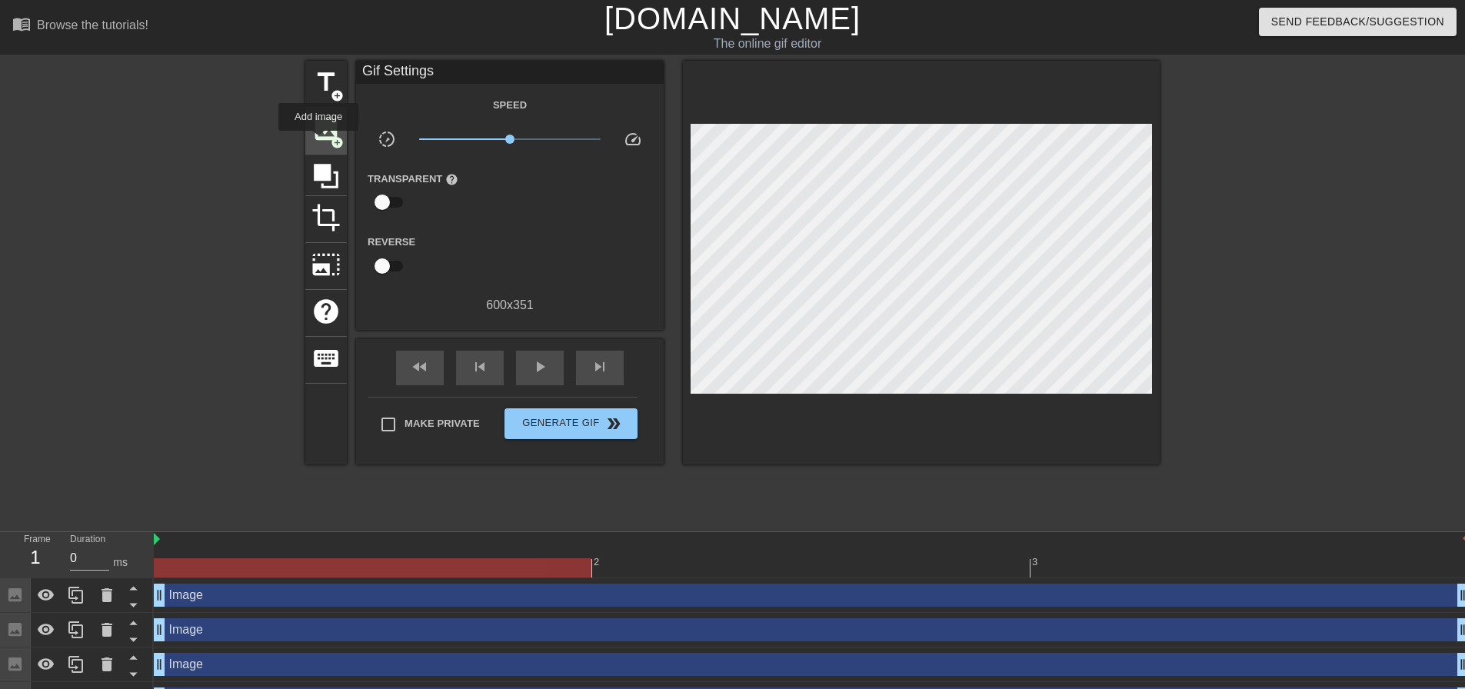
click at [322, 133] on span "image" at bounding box center [325, 129] width 29 height 29
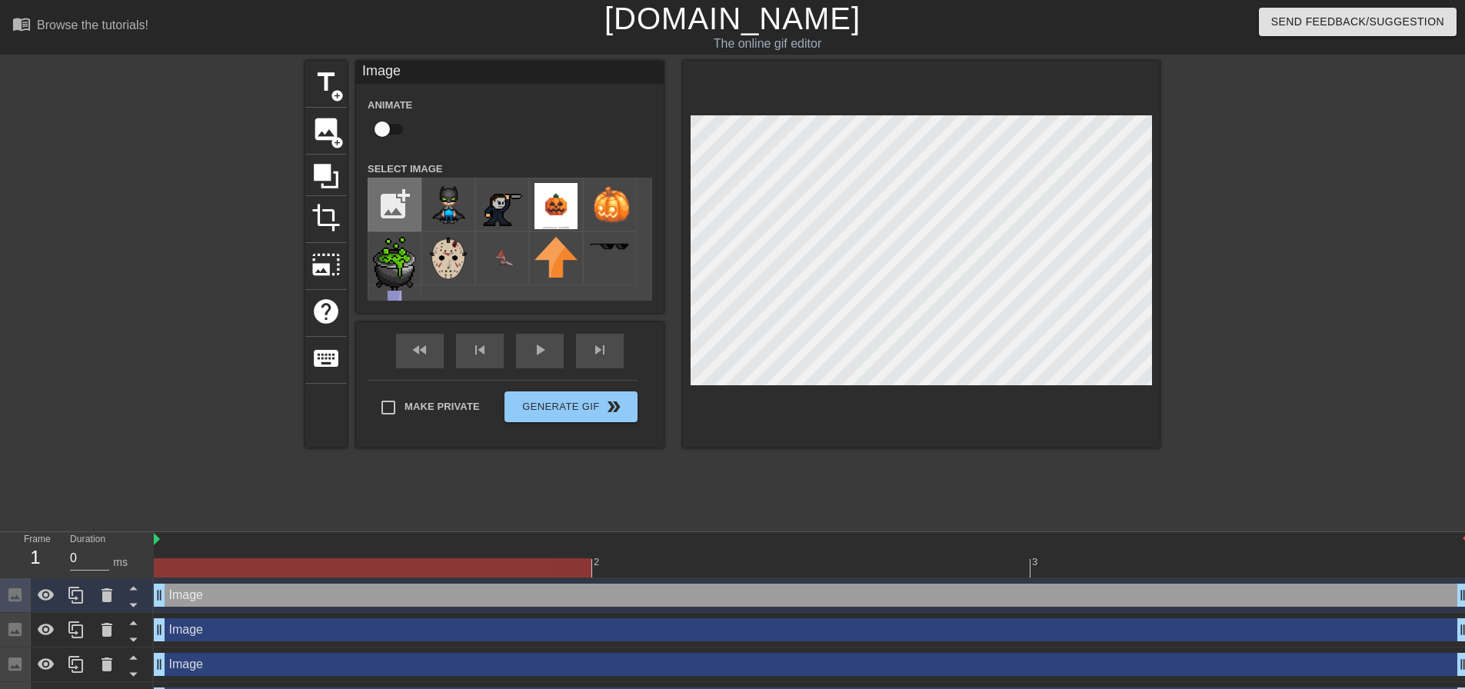
click at [394, 192] on input "file" at bounding box center [394, 204] width 52 height 52
type input "C:\fakepath\witch.webp"
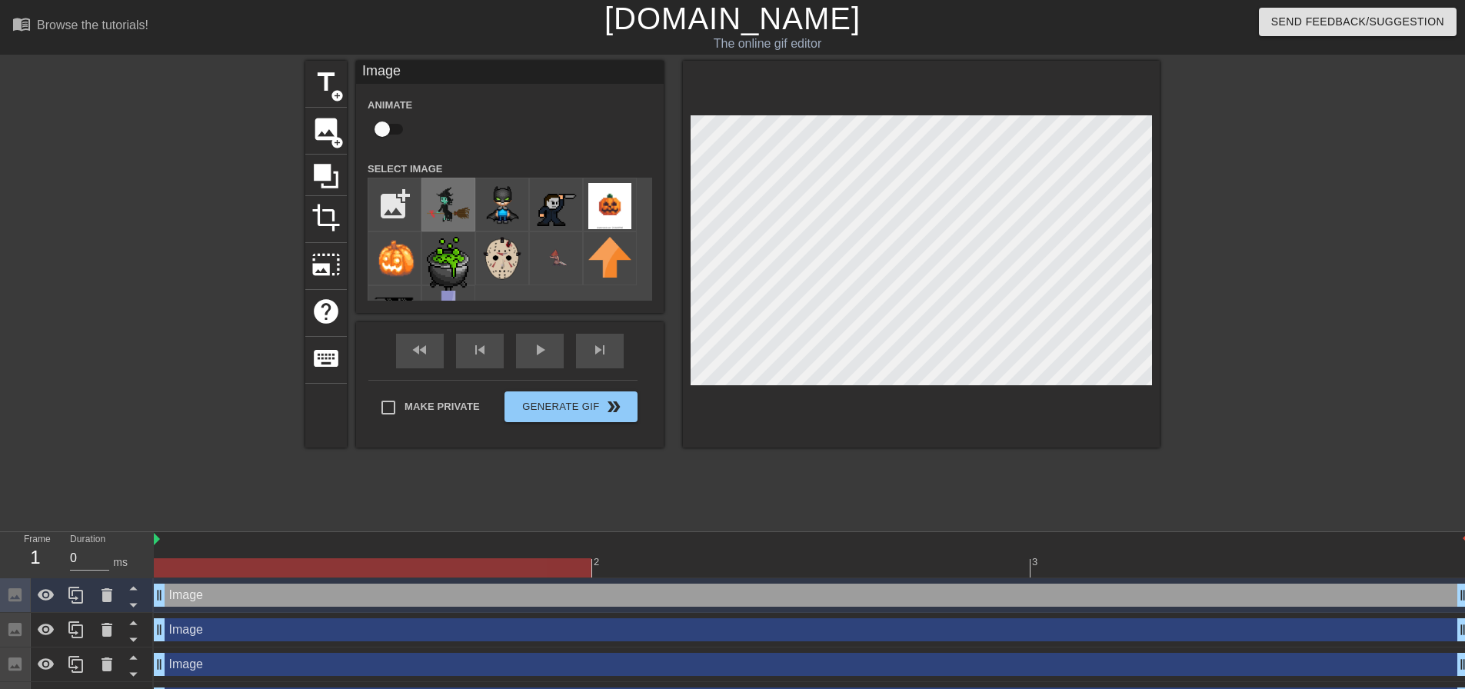
click at [455, 204] on img at bounding box center [448, 204] width 43 height 43
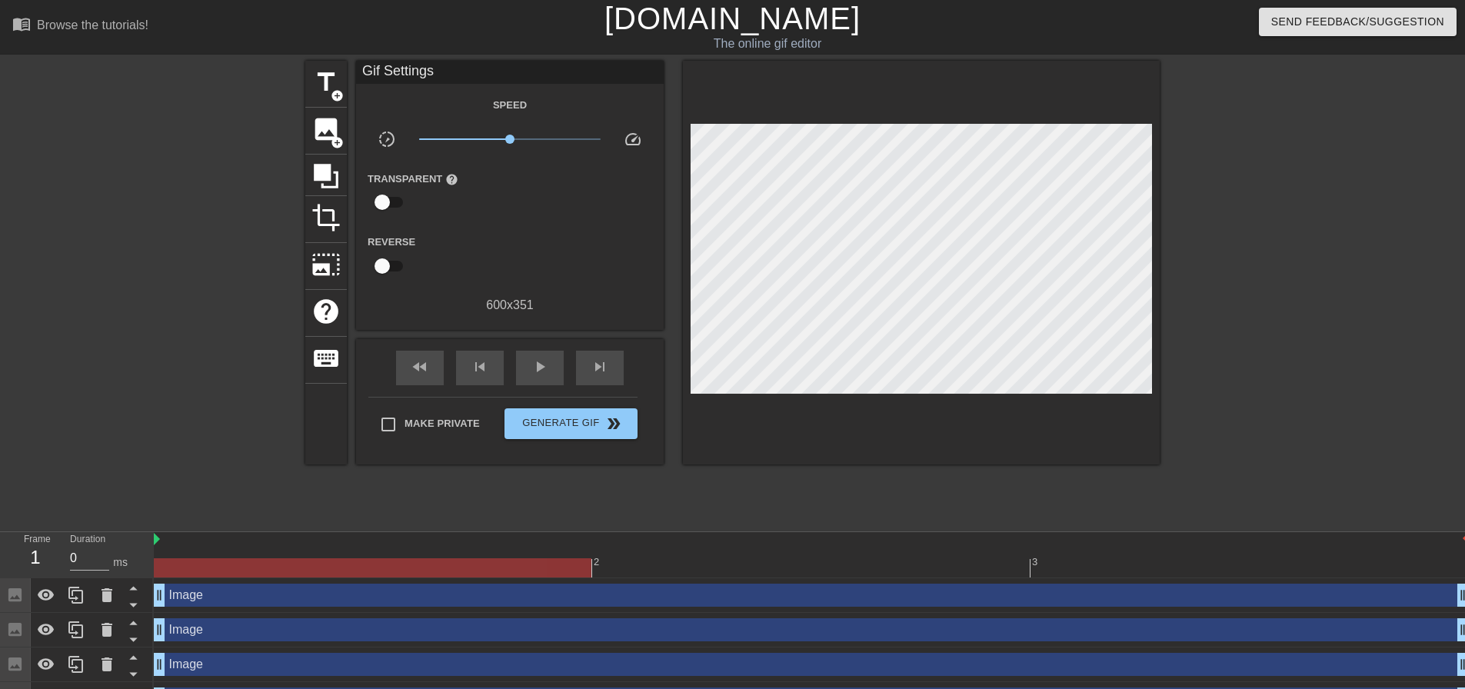
click at [1295, 195] on div at bounding box center [1293, 291] width 231 height 461
click at [391, 419] on input "Make Private" at bounding box center [388, 424] width 32 height 32
checkbox input "true"
click at [586, 426] on span "Generate Gif double_arrow" at bounding box center [571, 423] width 121 height 18
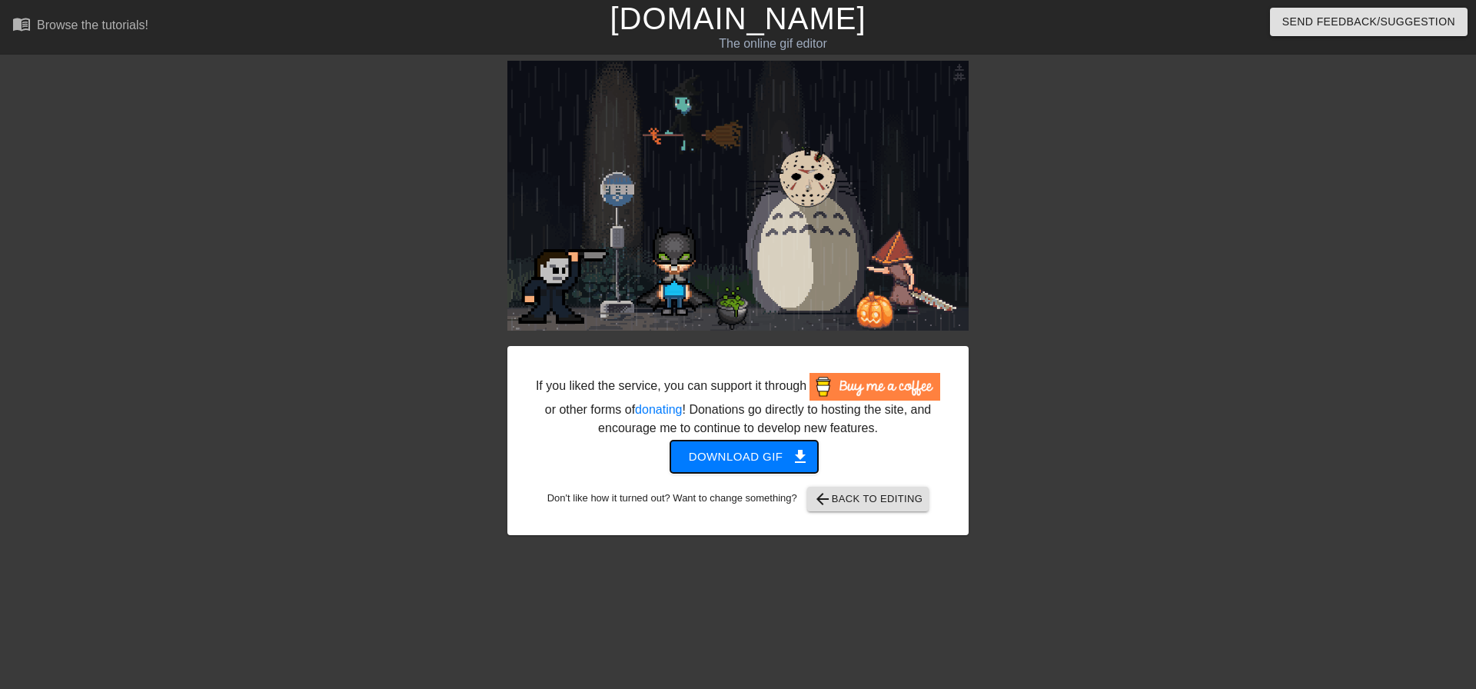
click at [767, 459] on span "Download gif get_app" at bounding box center [744, 457] width 111 height 20
click at [890, 493] on span "arrow_back Back to Editing" at bounding box center [868, 499] width 110 height 18
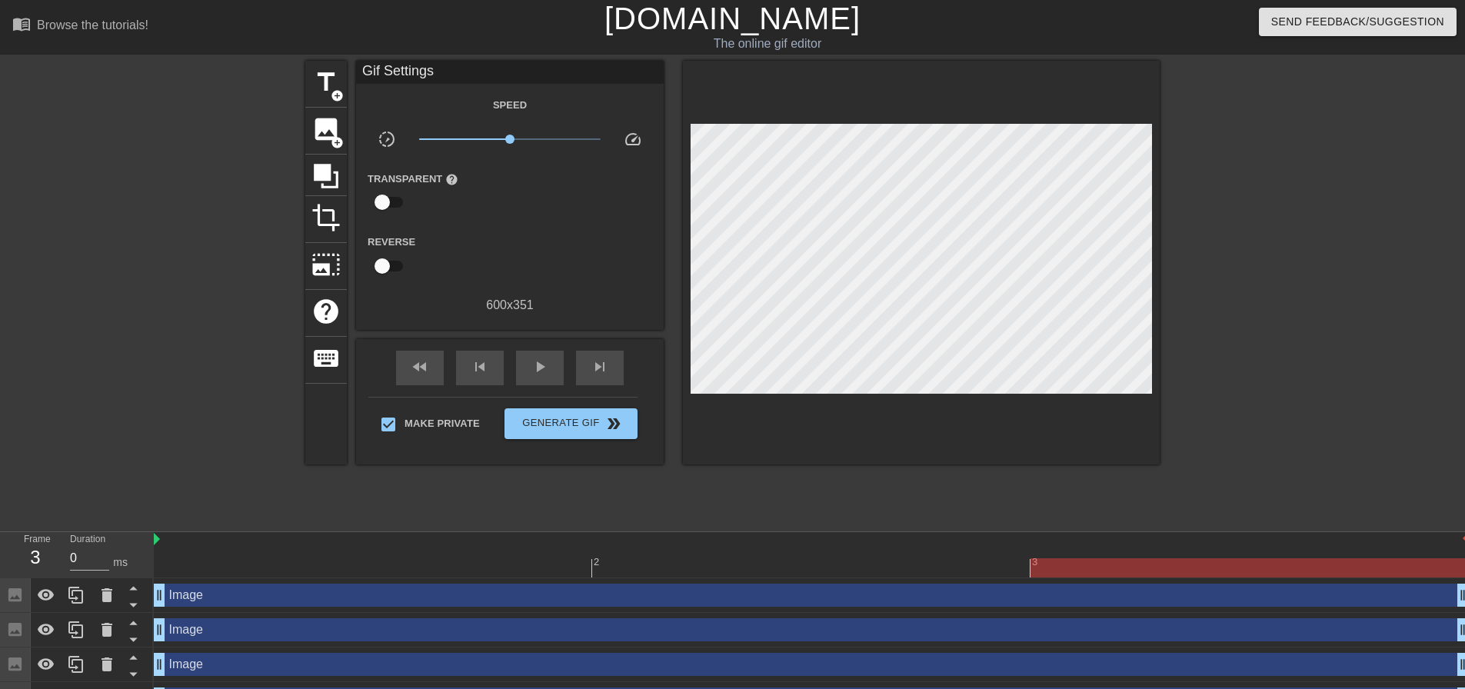
click at [1326, 274] on div at bounding box center [1293, 291] width 231 height 461
click at [1298, 268] on div at bounding box center [1293, 291] width 231 height 461
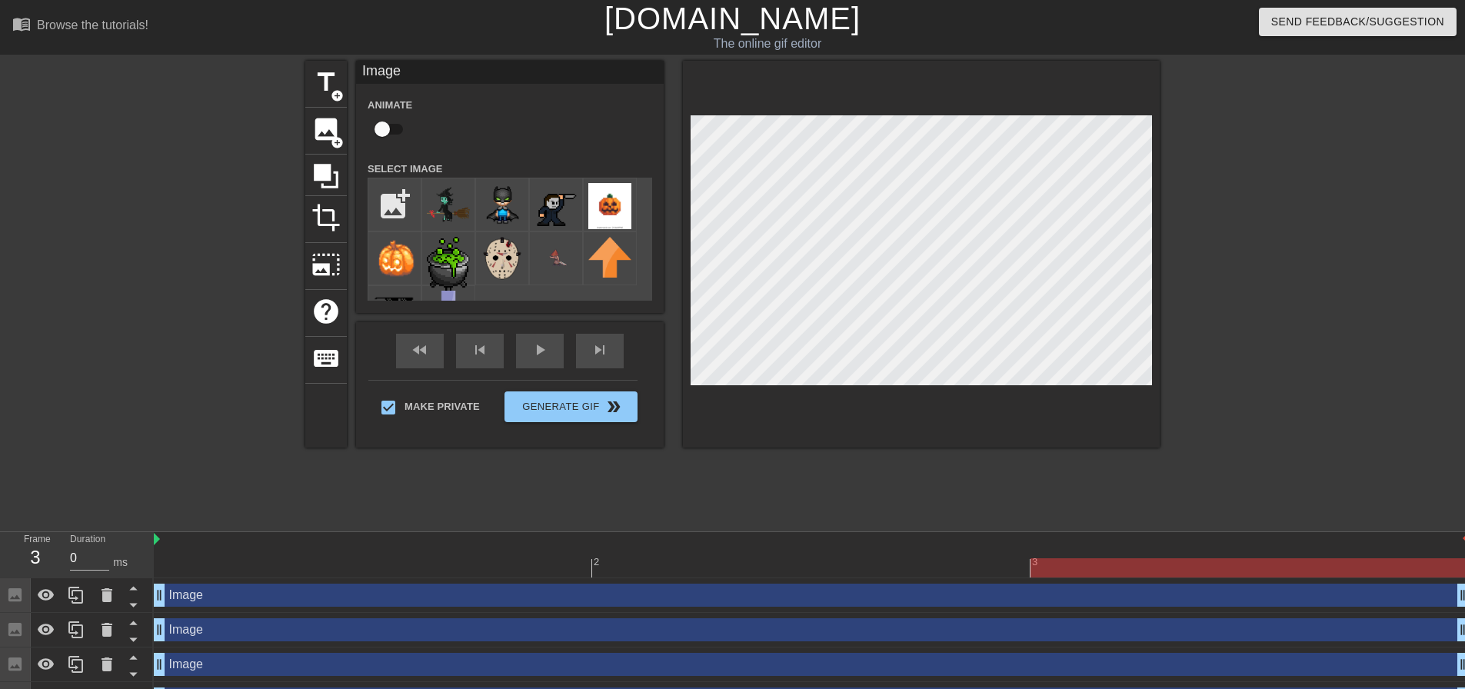
click at [527, 113] on div "Animate" at bounding box center [510, 119] width 308 height 48
click at [1197, 304] on div "title add_circle image add_circle crop photo_size_select_large help keyboard Im…" at bounding box center [732, 291] width 1465 height 461
click at [924, 461] on div "title add_circle image add_circle crop photo_size_select_large help keyboard Im…" at bounding box center [732, 291] width 854 height 461
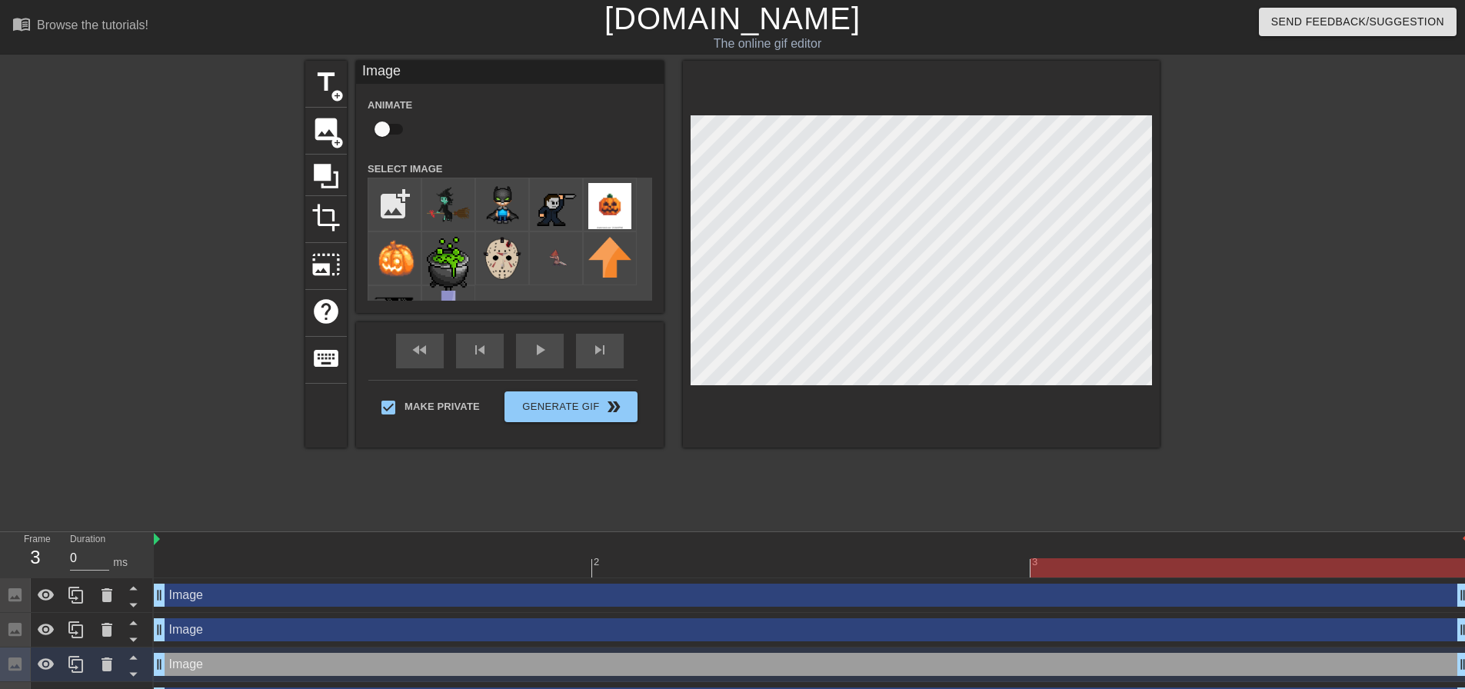
click at [603, 304] on div "title add_circle image add_circle crop photo_size_select_large help keyboard Im…" at bounding box center [732, 254] width 854 height 387
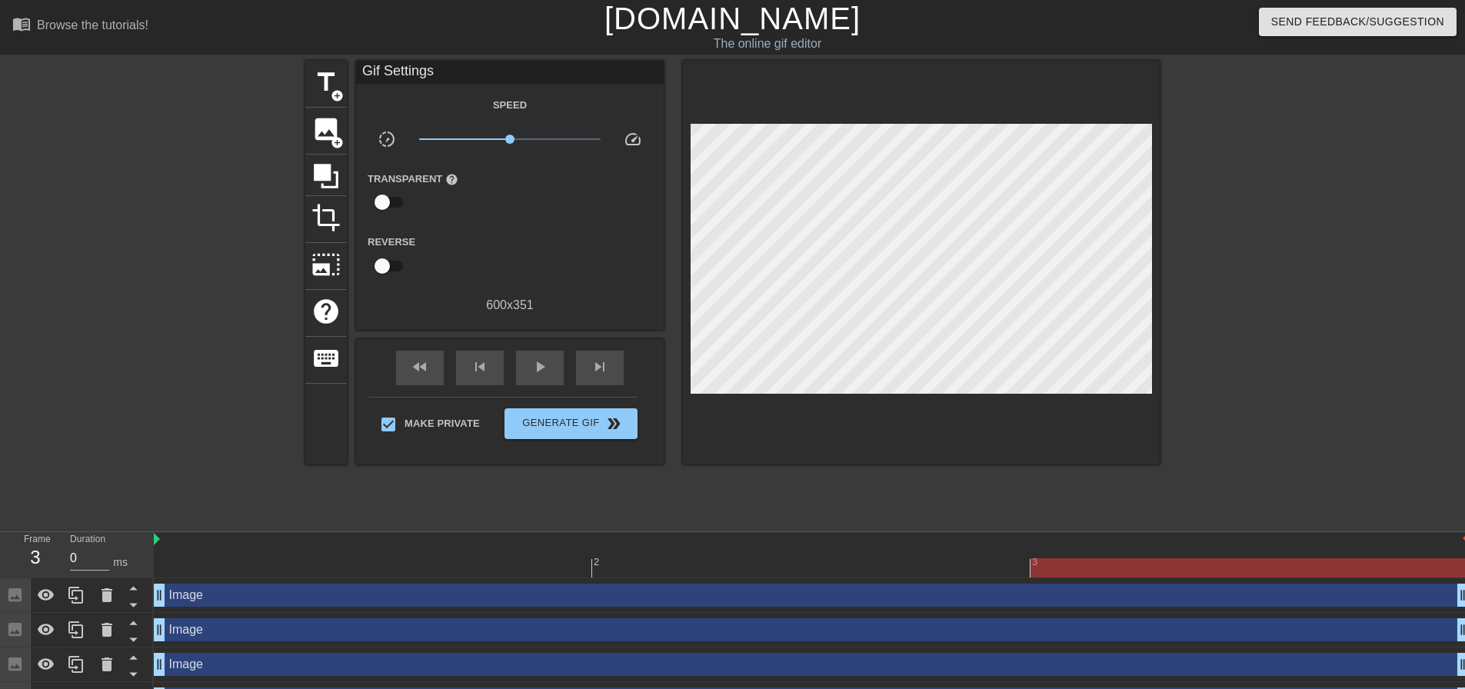
click at [867, 474] on div "title add_circle image add_circle crop photo_size_select_large help keyboard Gi…" at bounding box center [732, 291] width 854 height 461
click at [571, 428] on span "Generate Gif double_arrow" at bounding box center [571, 423] width 121 height 18
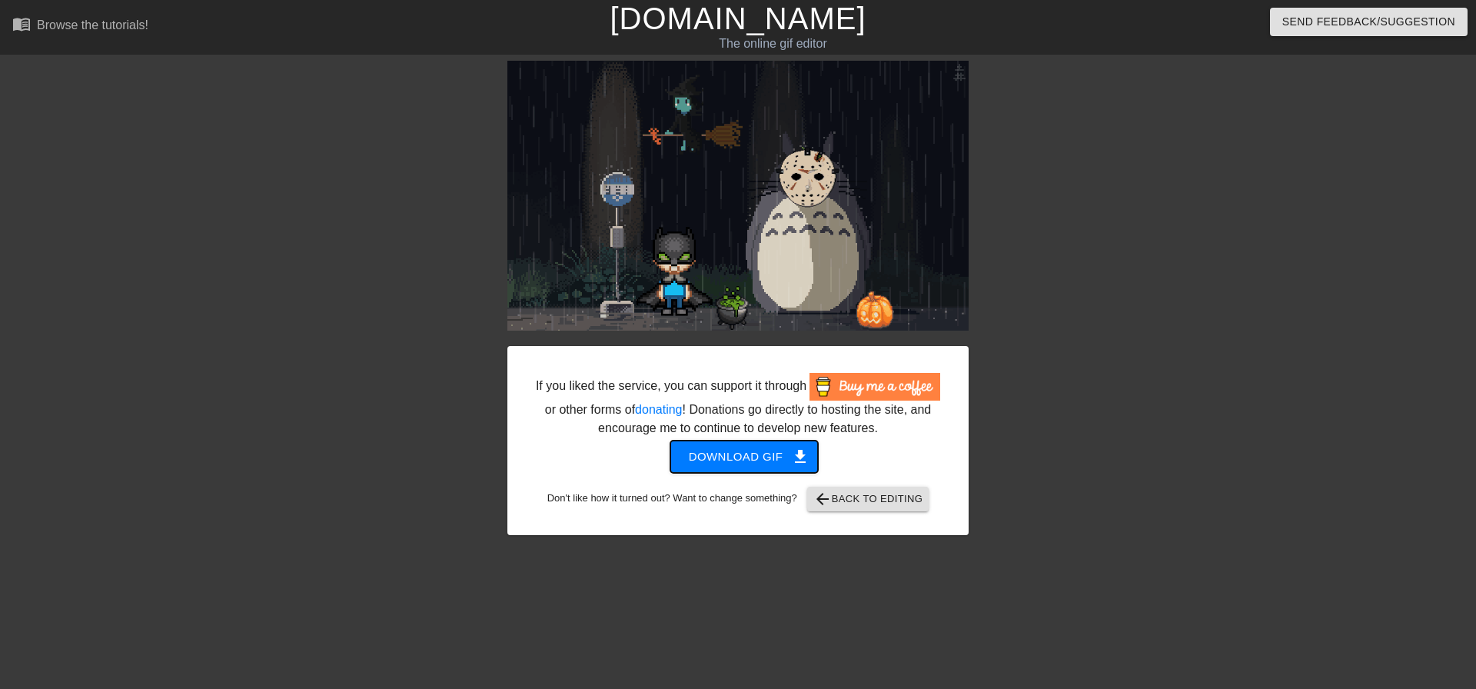
click at [745, 453] on span "Download gif get_app" at bounding box center [744, 457] width 111 height 20
click at [872, 501] on span "arrow_back Back to Editing" at bounding box center [868, 499] width 110 height 18
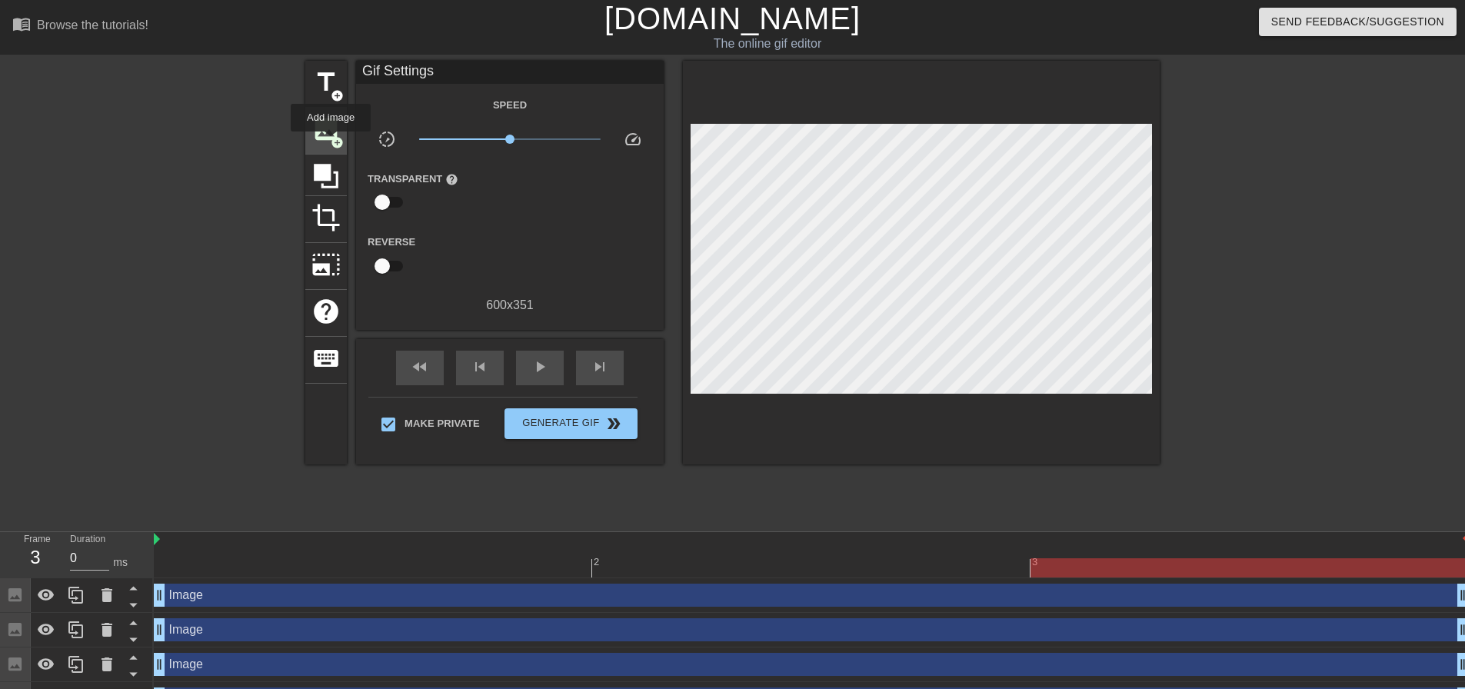
click at [331, 142] on span "add_circle" at bounding box center [337, 142] width 13 height 13
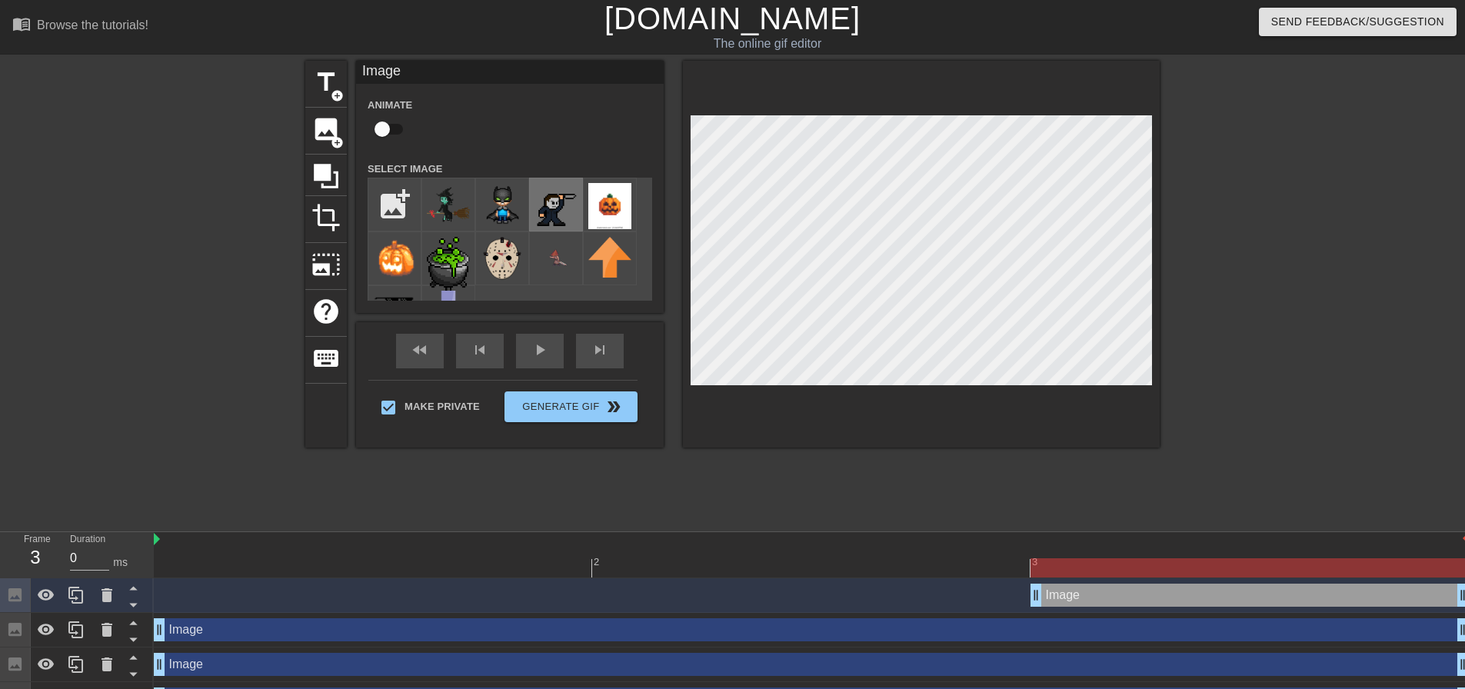
click at [552, 202] on img at bounding box center [555, 204] width 43 height 43
click at [1254, 273] on div at bounding box center [1293, 291] width 231 height 461
click at [1265, 324] on div at bounding box center [1293, 291] width 231 height 461
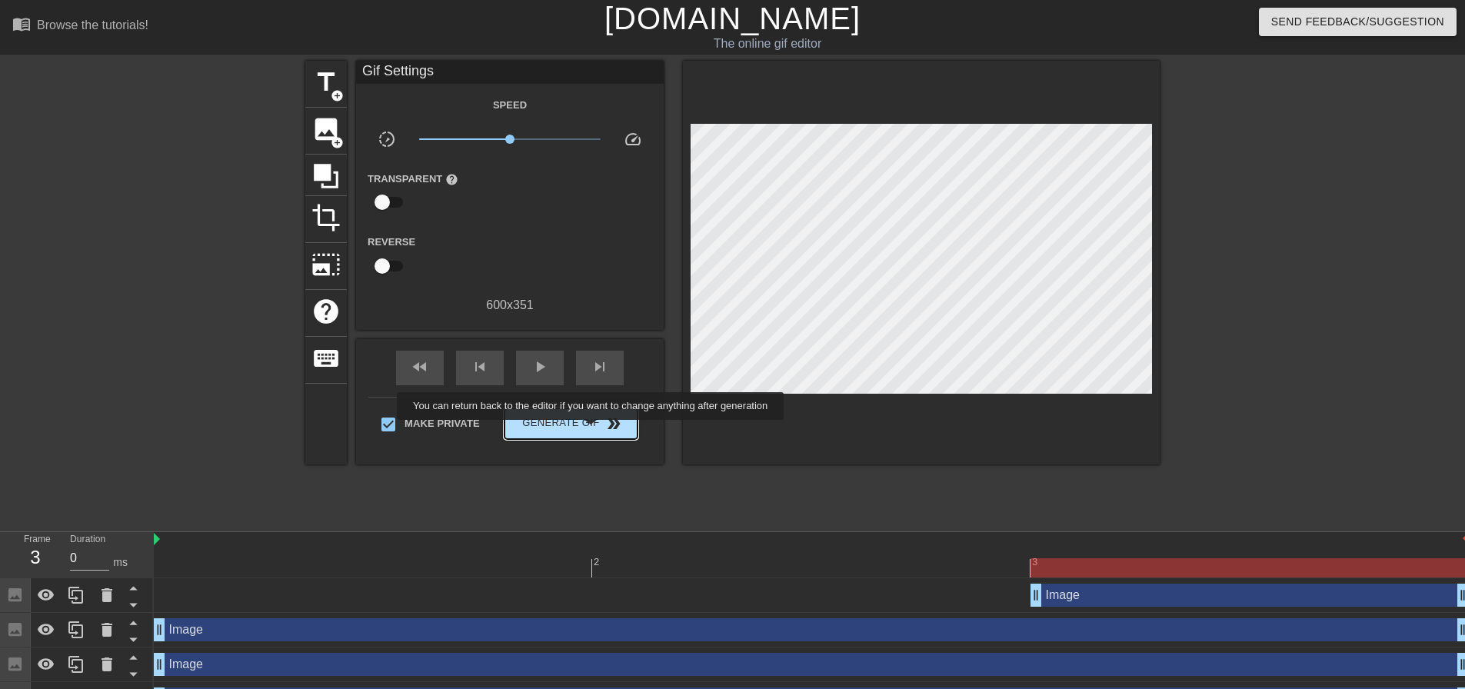
click at [592, 431] on span "Generate Gif double_arrow" at bounding box center [571, 423] width 121 height 18
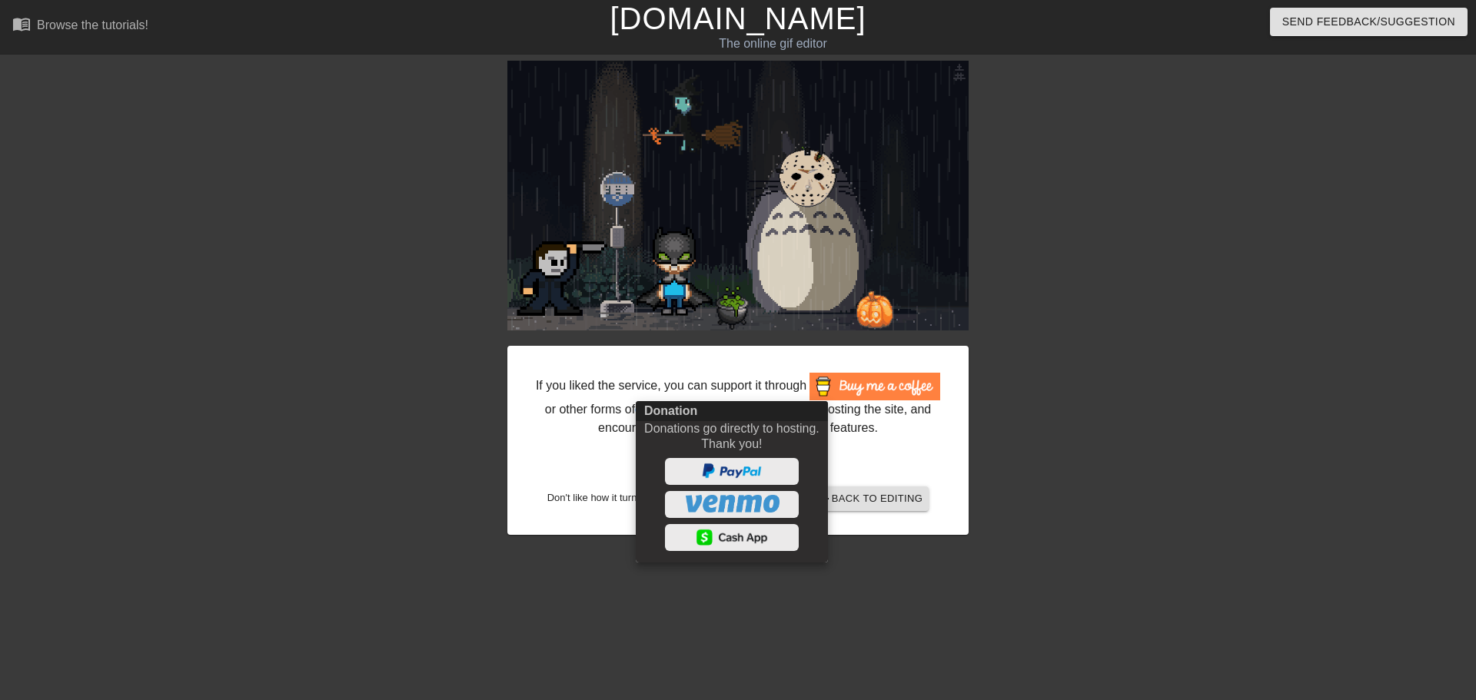
click at [427, 317] on div at bounding box center [738, 350] width 1476 height 700
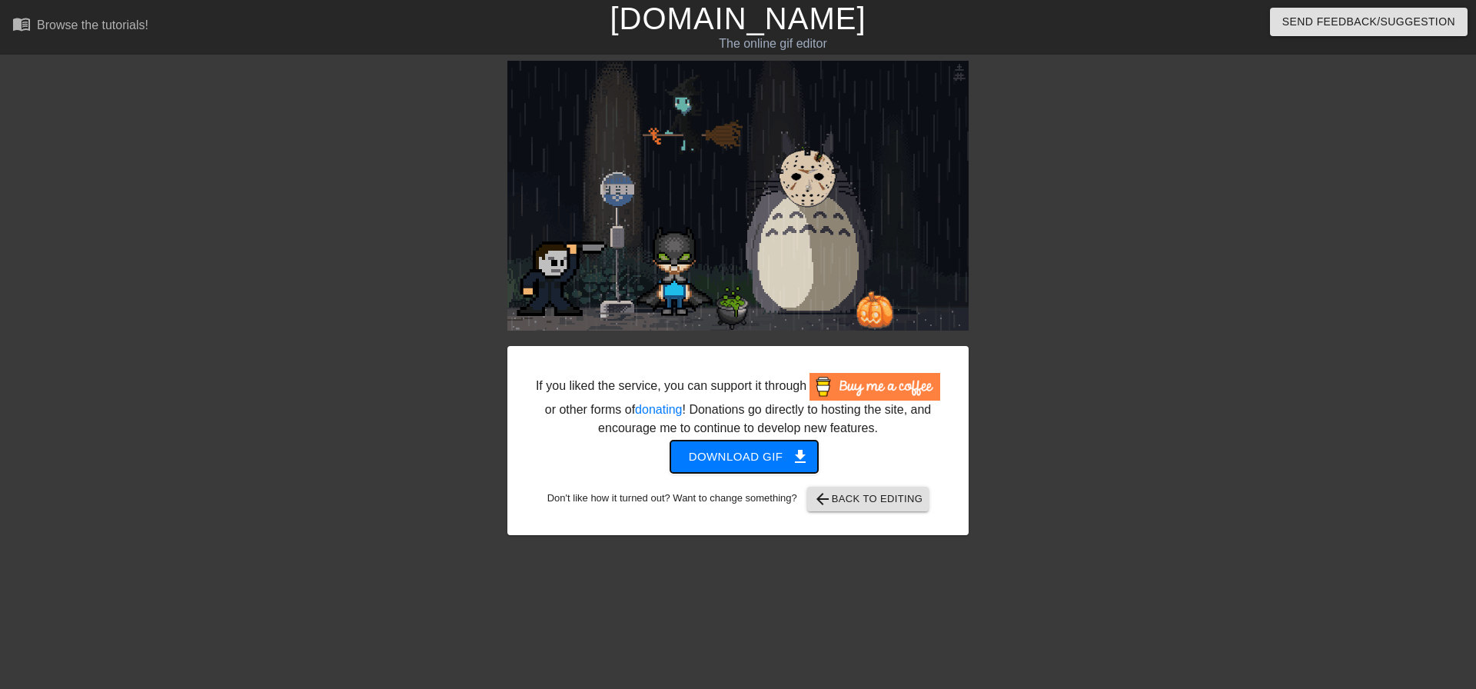
click at [735, 458] on span "Download gif get_app" at bounding box center [744, 457] width 111 height 20
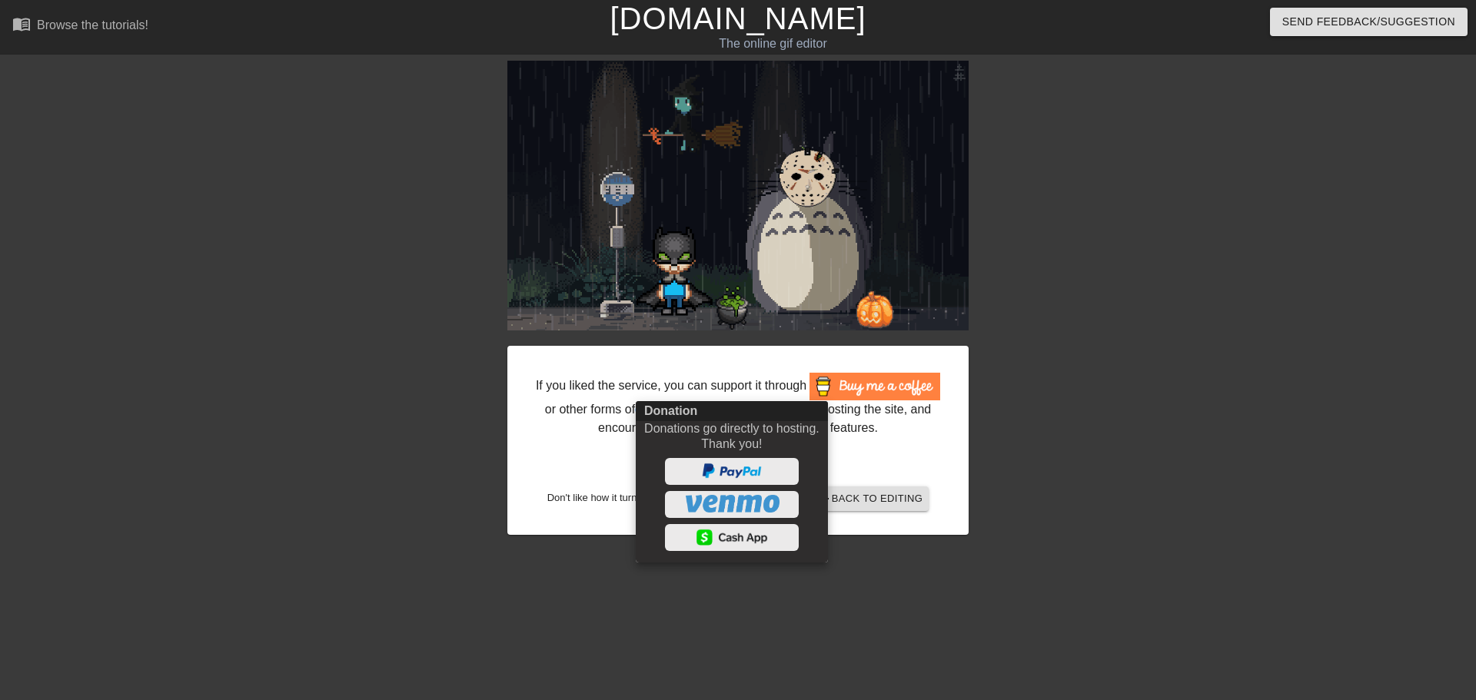
click at [901, 497] on div at bounding box center [738, 350] width 1476 height 700
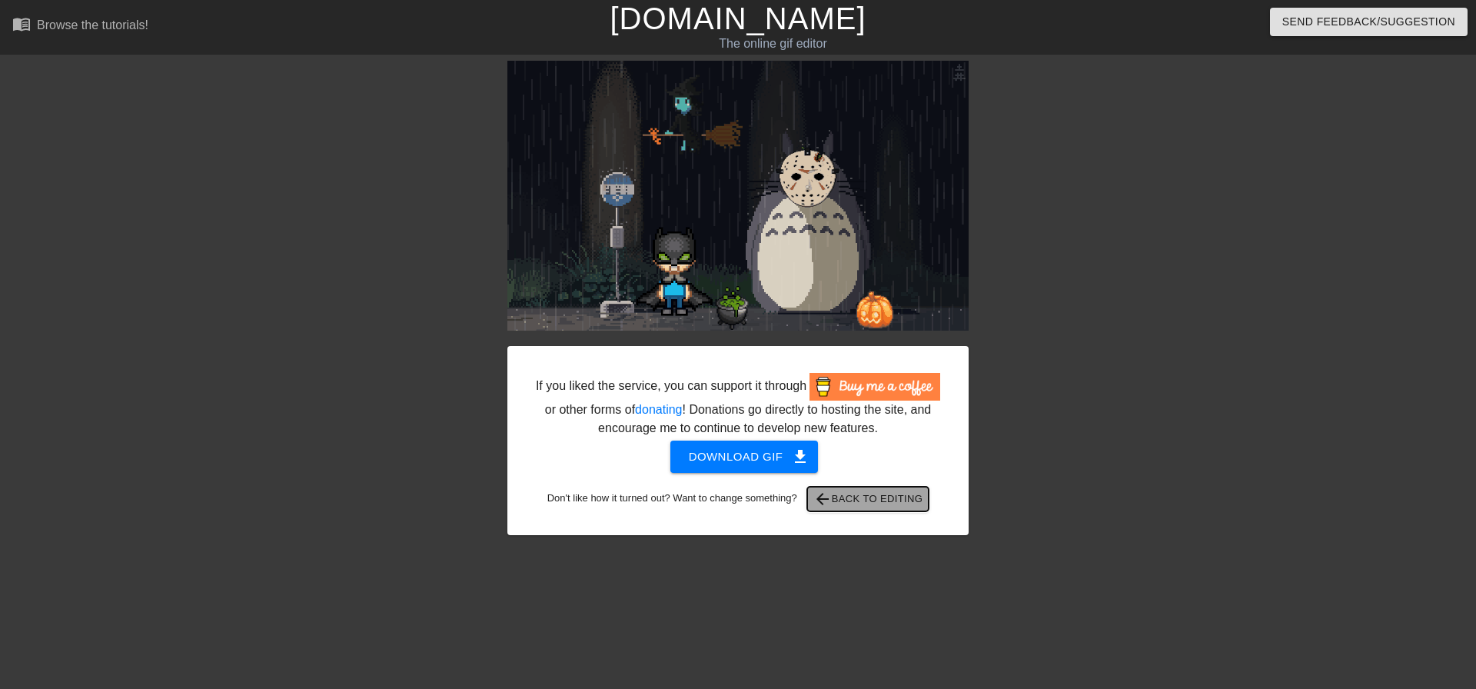
click at [895, 498] on span "arrow_back Back to Editing" at bounding box center [868, 499] width 110 height 18
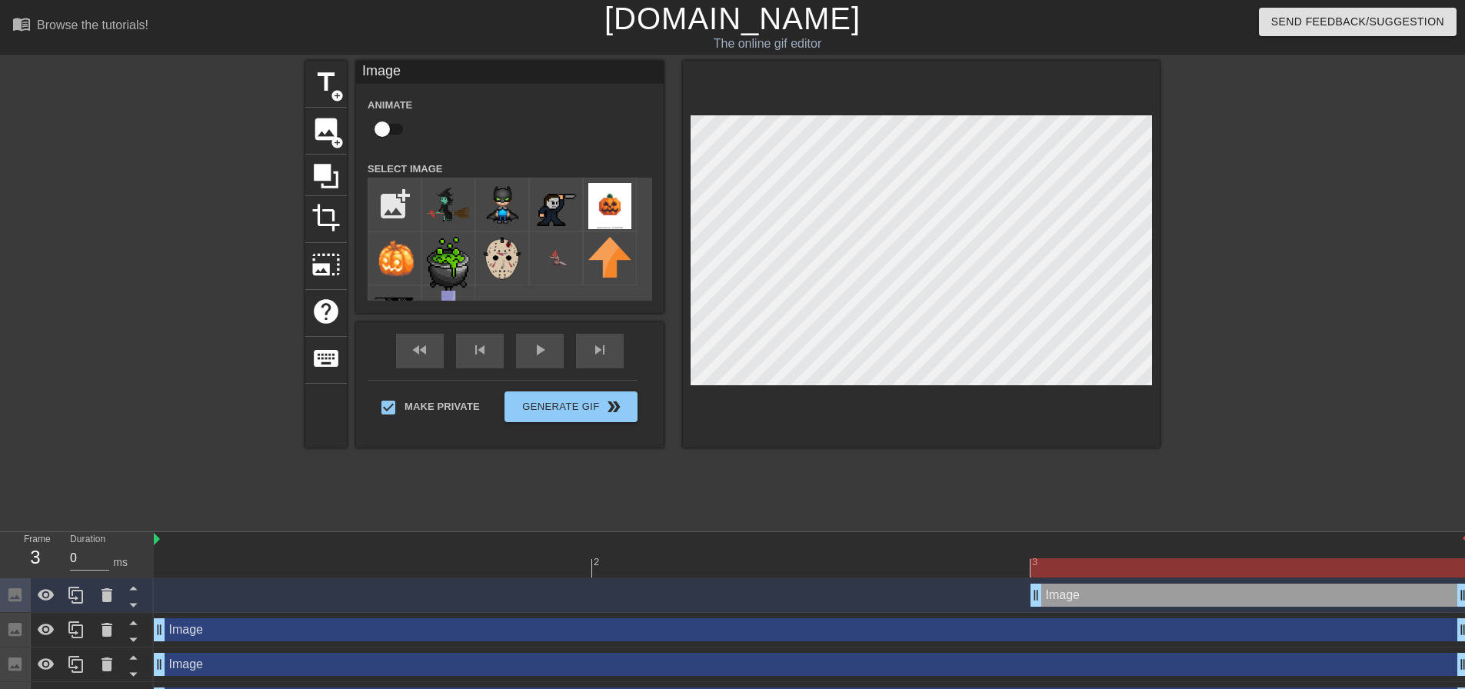
click at [953, 438] on div at bounding box center [921, 254] width 477 height 387
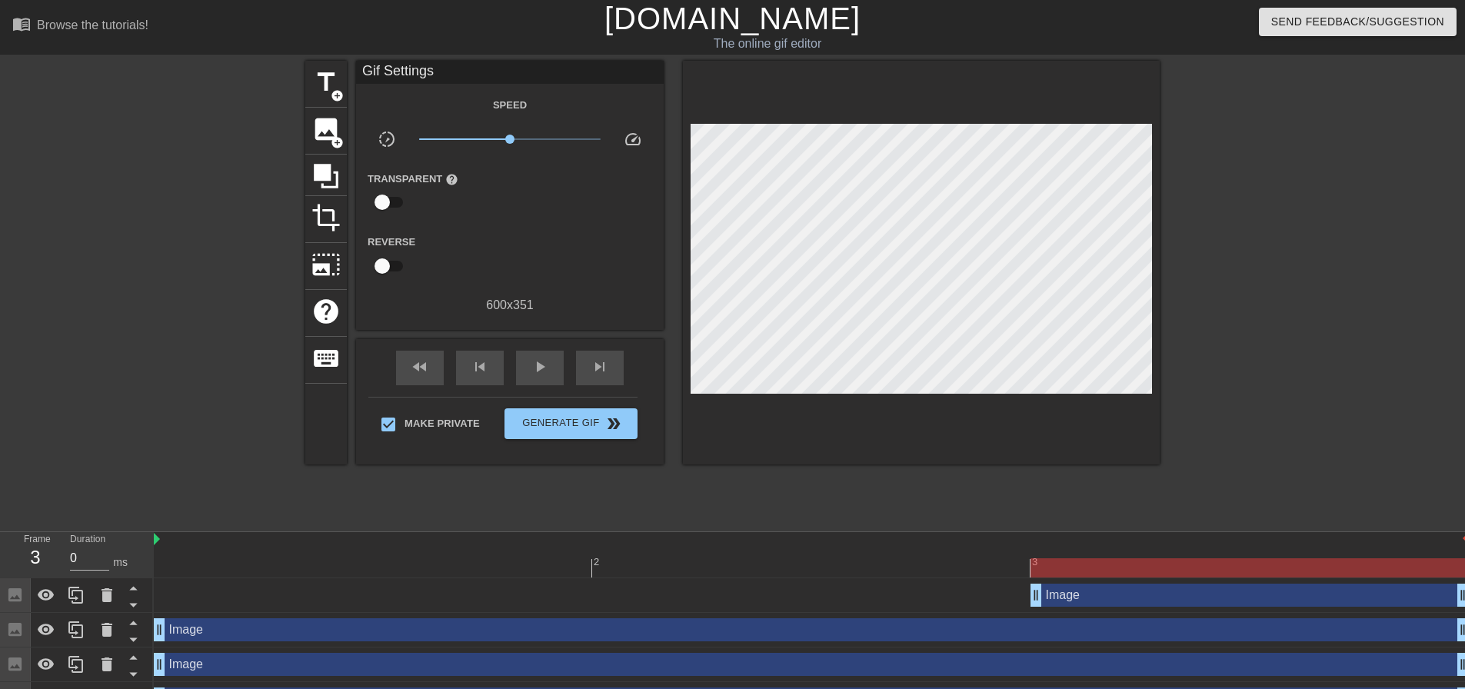
click at [1340, 202] on div at bounding box center [1293, 291] width 231 height 461
click at [1257, 301] on div at bounding box center [1293, 291] width 231 height 461
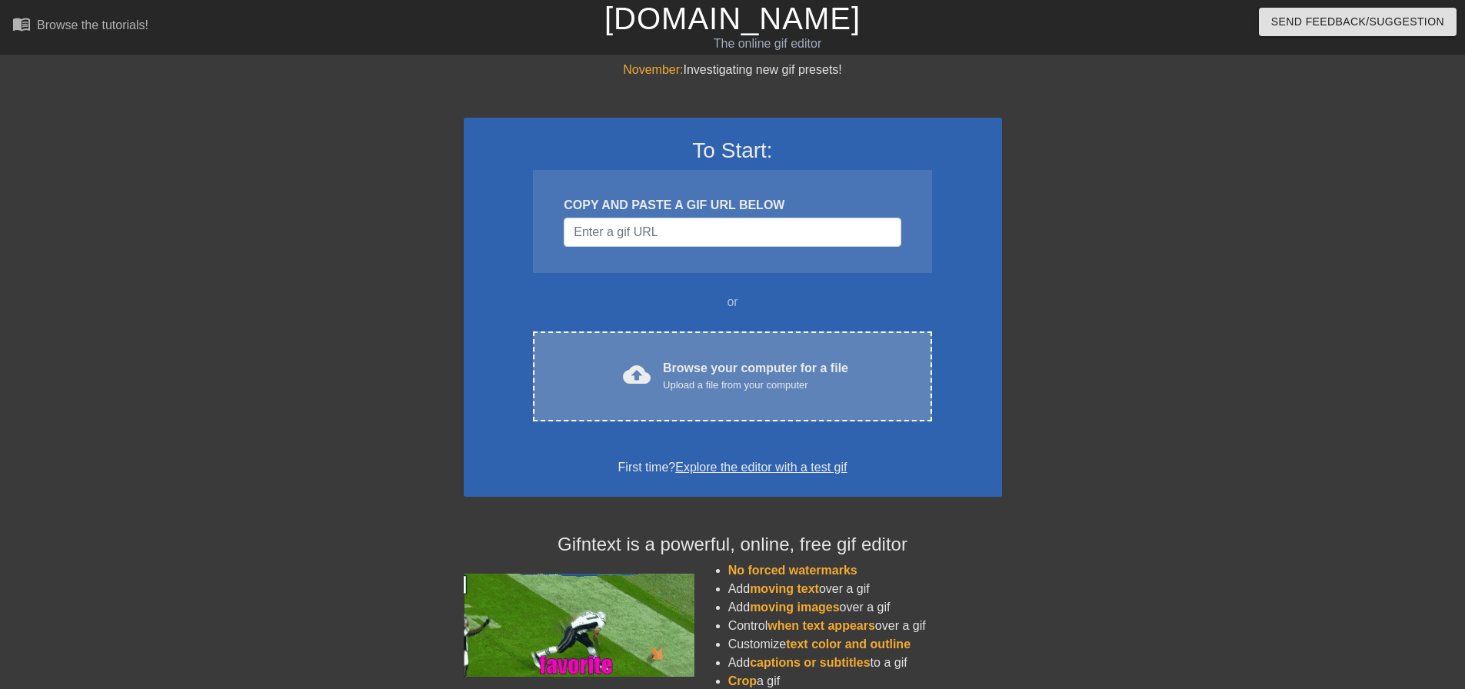
click at [710, 341] on div "cloud_upload Browse your computer for a file Upload a file from your computer C…" at bounding box center [732, 376] width 398 height 90
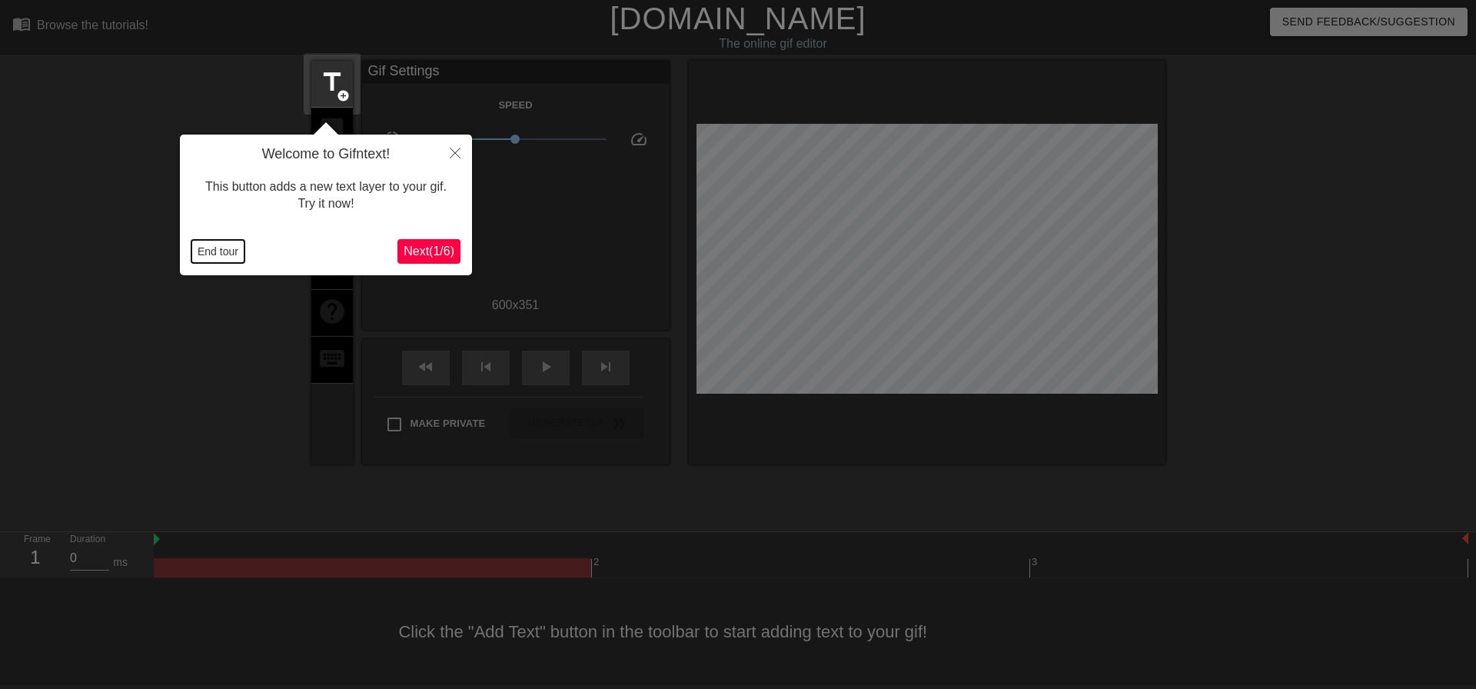
click at [217, 245] on button "End tour" at bounding box center [217, 251] width 53 height 23
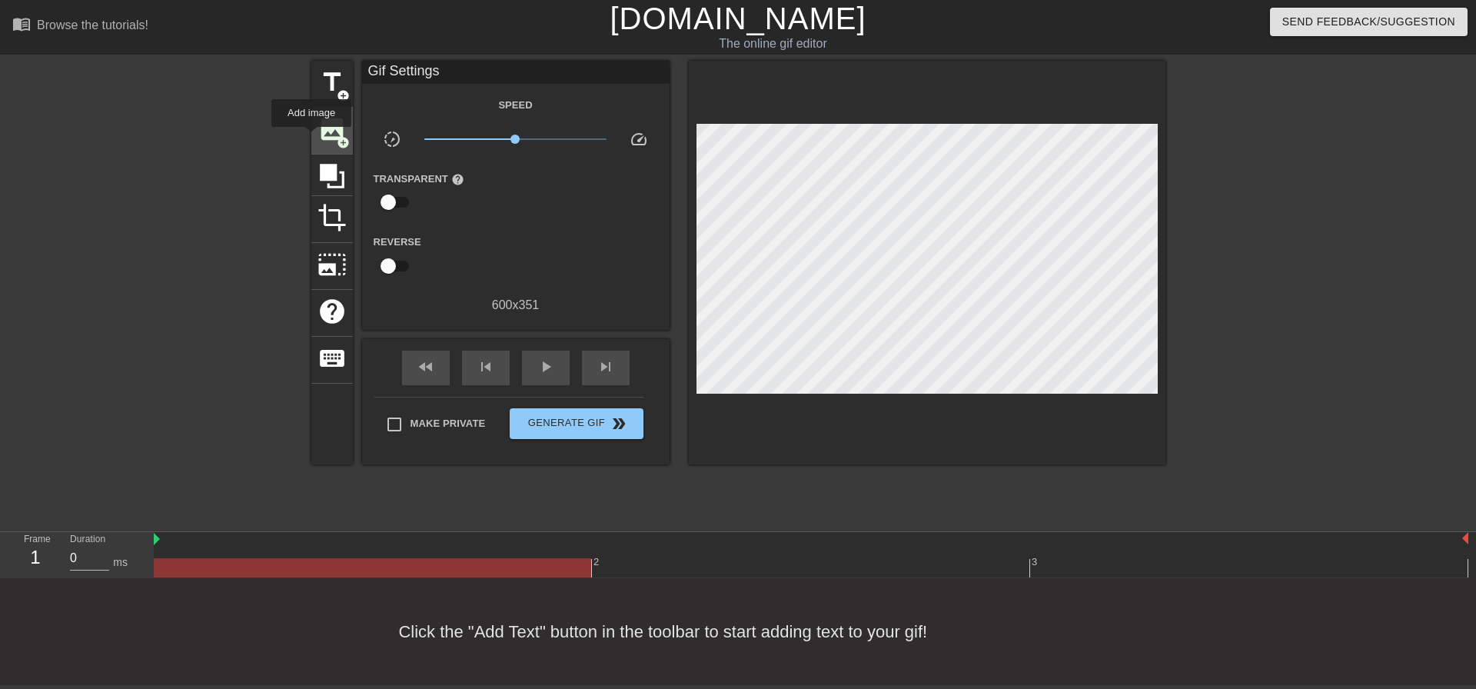
click at [318, 134] on span "image" at bounding box center [332, 129] width 29 height 29
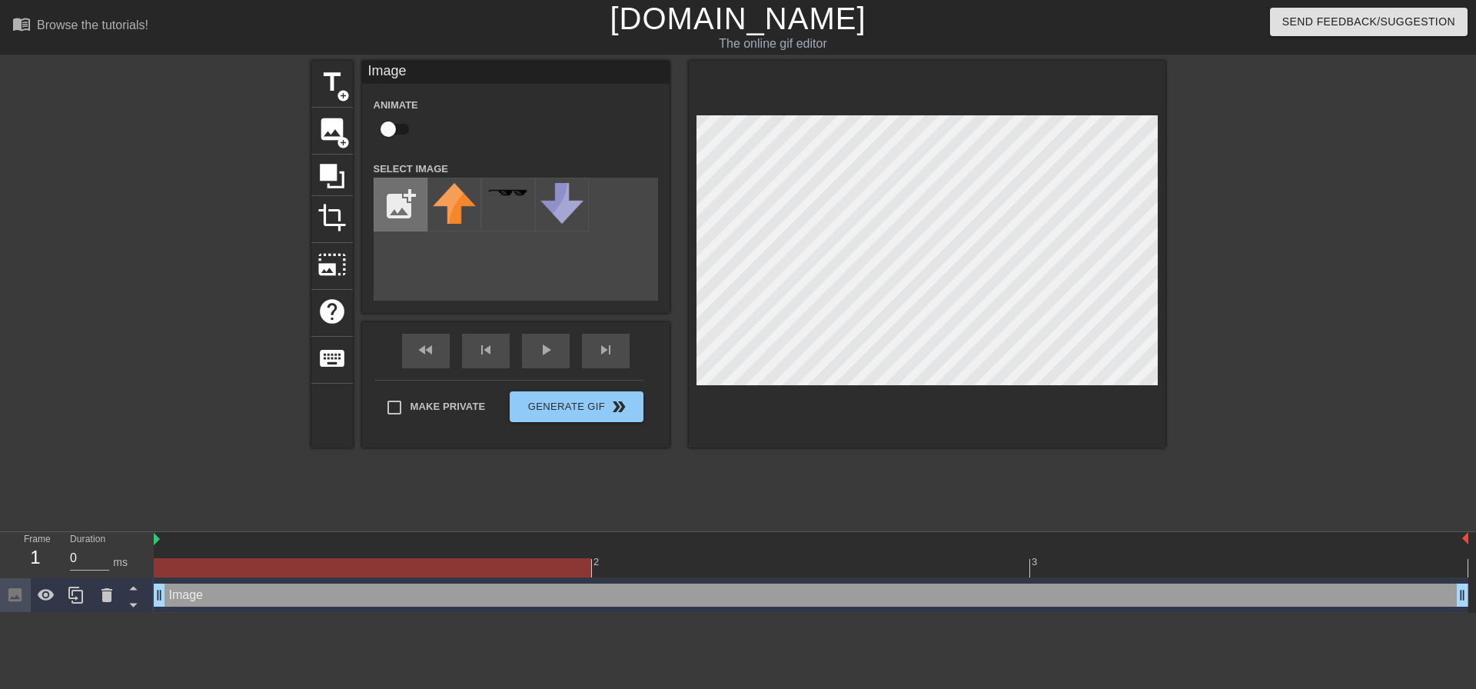
click at [398, 206] on input "file" at bounding box center [400, 204] width 52 height 52
type input "C:\fakepath\about me.png"
click at [452, 216] on img at bounding box center [454, 204] width 43 height 43
click at [1308, 309] on div at bounding box center [1299, 291] width 231 height 461
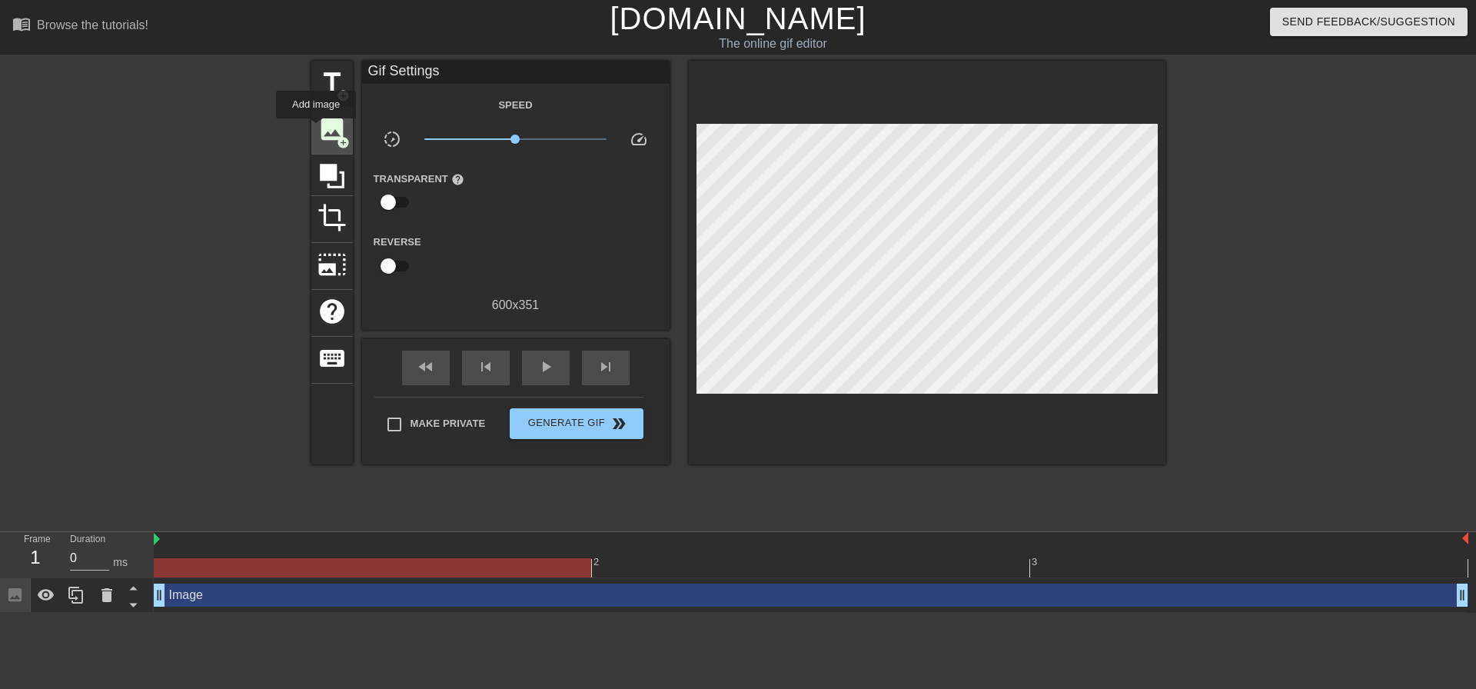
click at [316, 129] on div "image add_circle" at bounding box center [332, 131] width 42 height 47
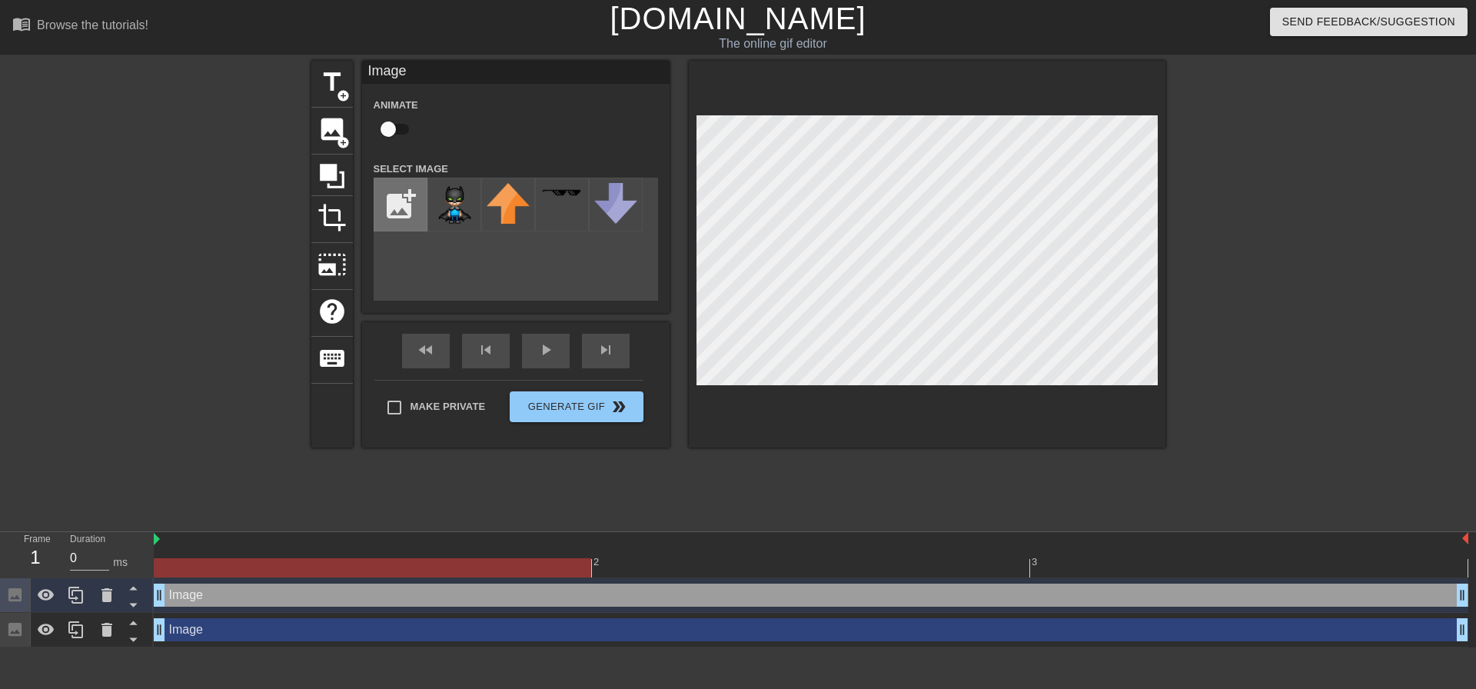
click at [412, 200] on input "file" at bounding box center [400, 204] width 52 height 52
type input "C:\fakepath\[PERSON_NAME] mask.png"
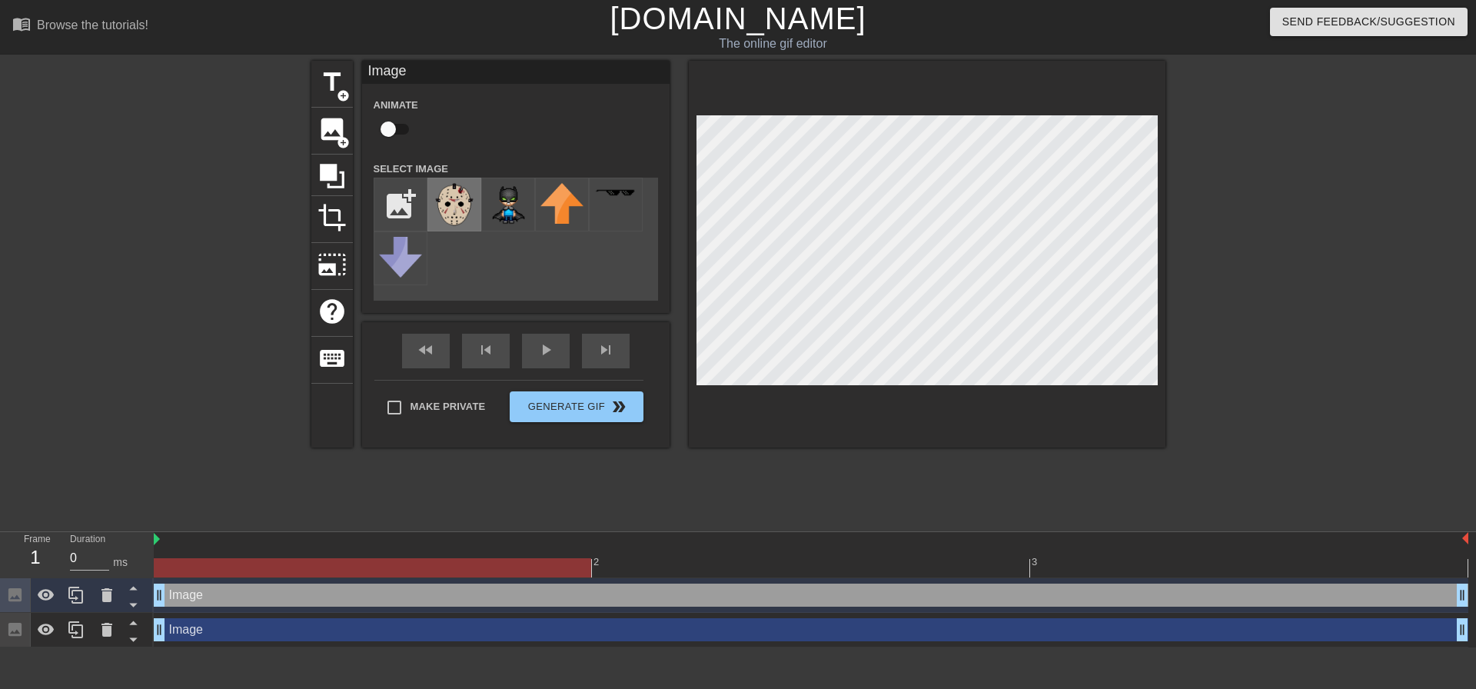
click at [451, 203] on img at bounding box center [454, 204] width 43 height 43
click at [1242, 244] on div at bounding box center [1299, 291] width 231 height 461
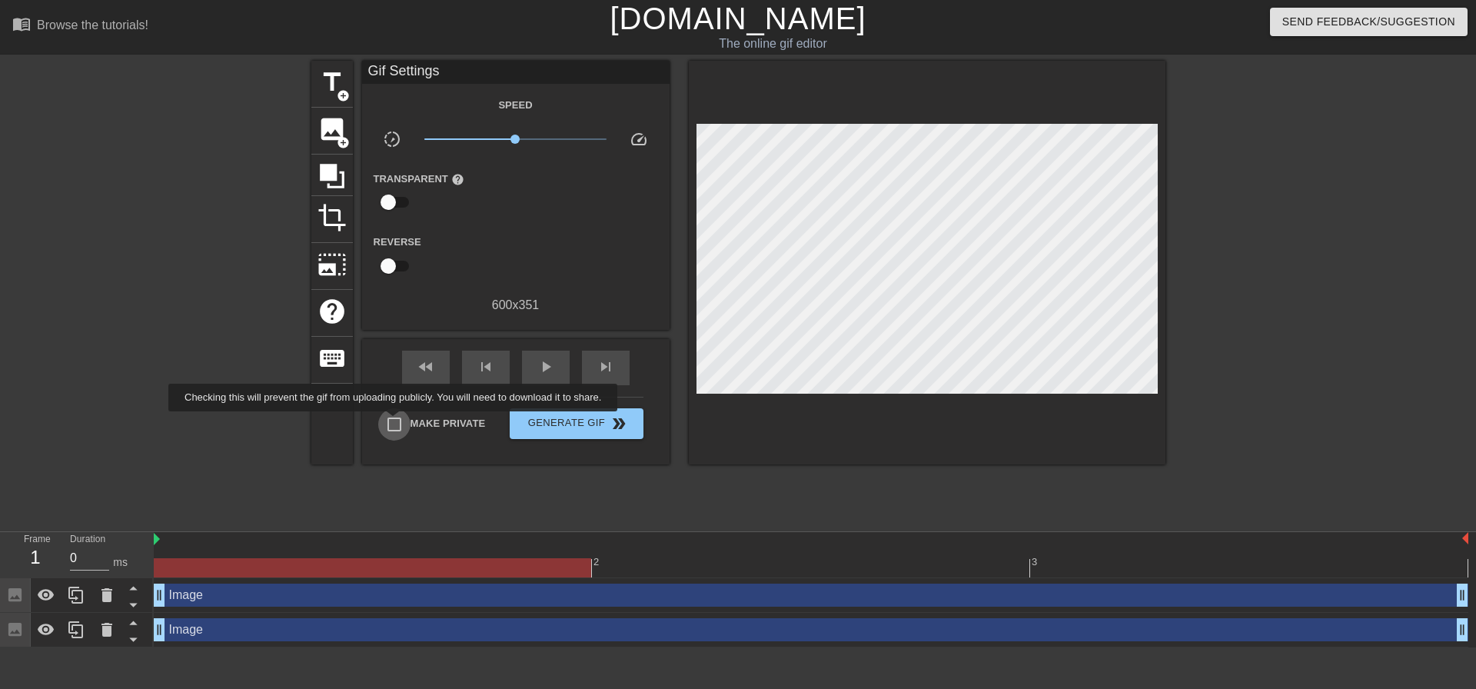
click at [396, 422] on input "Make Private" at bounding box center [394, 424] width 32 height 32
checkbox input "true"
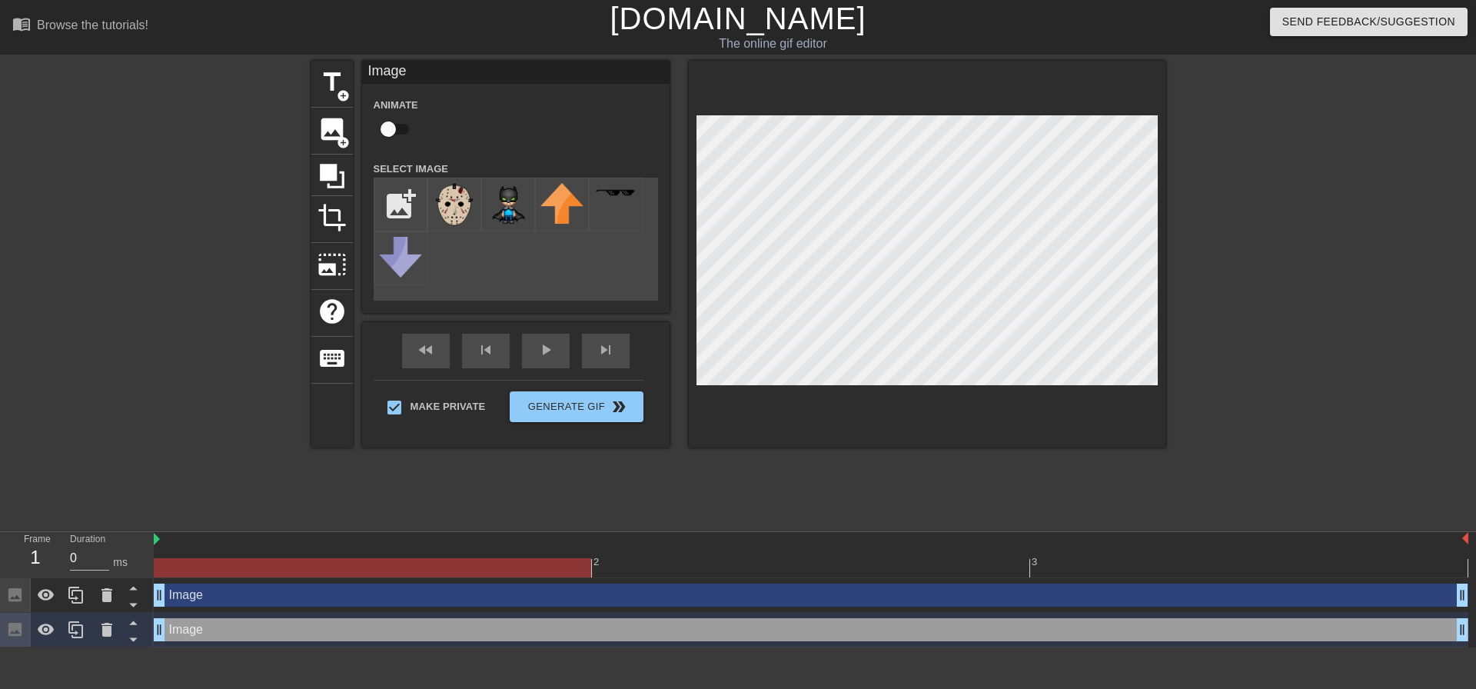
click at [1276, 319] on div at bounding box center [1299, 291] width 231 height 461
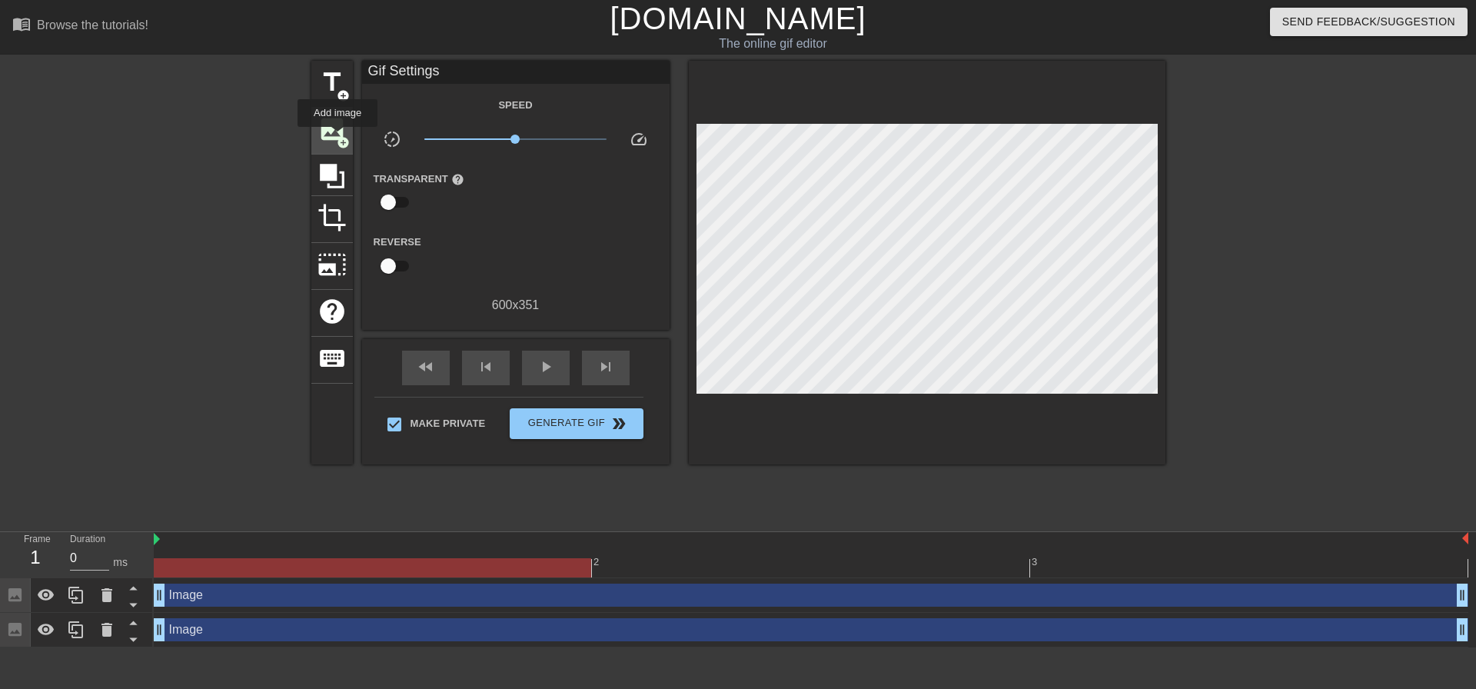
click at [338, 138] on span "add_circle" at bounding box center [343, 142] width 13 height 13
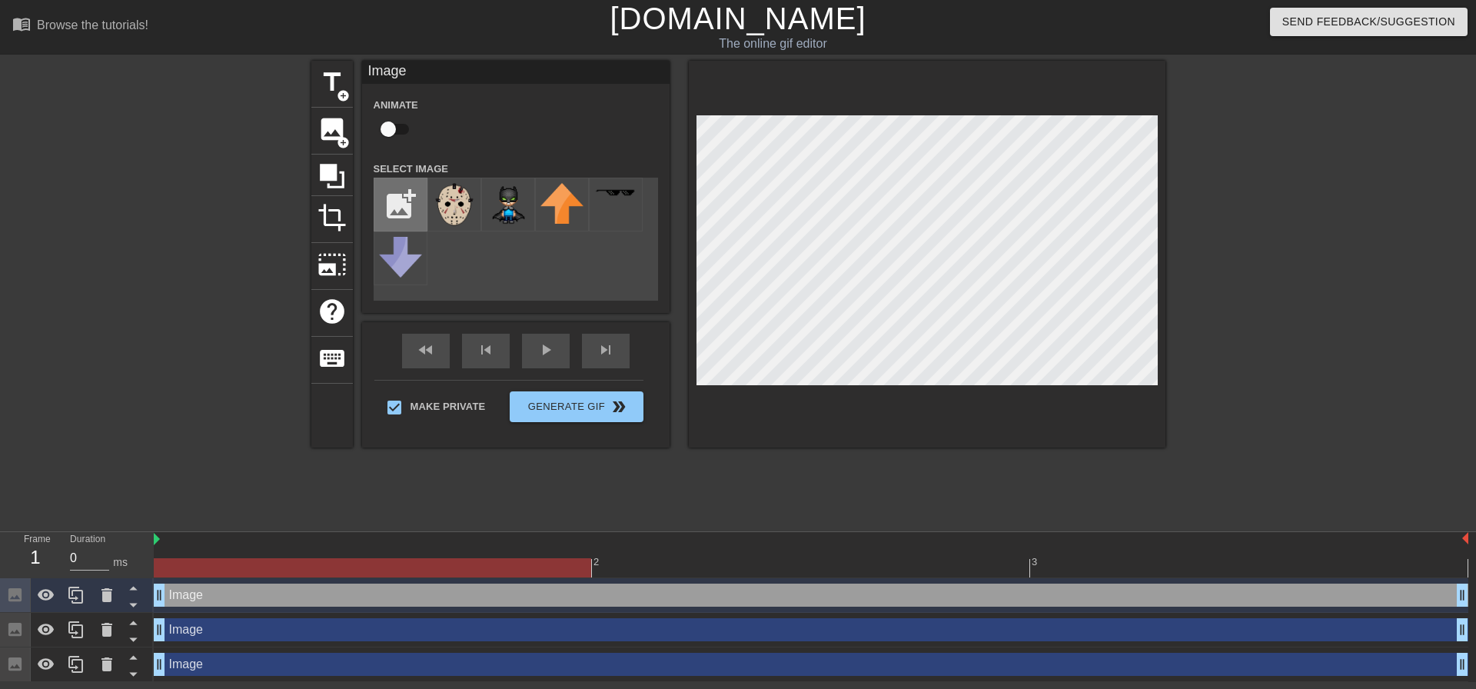
click at [389, 194] on input "file" at bounding box center [400, 204] width 52 height 52
type input "C:\fakepath\ringo myers 2 (1) (1) (1) (1) (1) (1)@112.png"
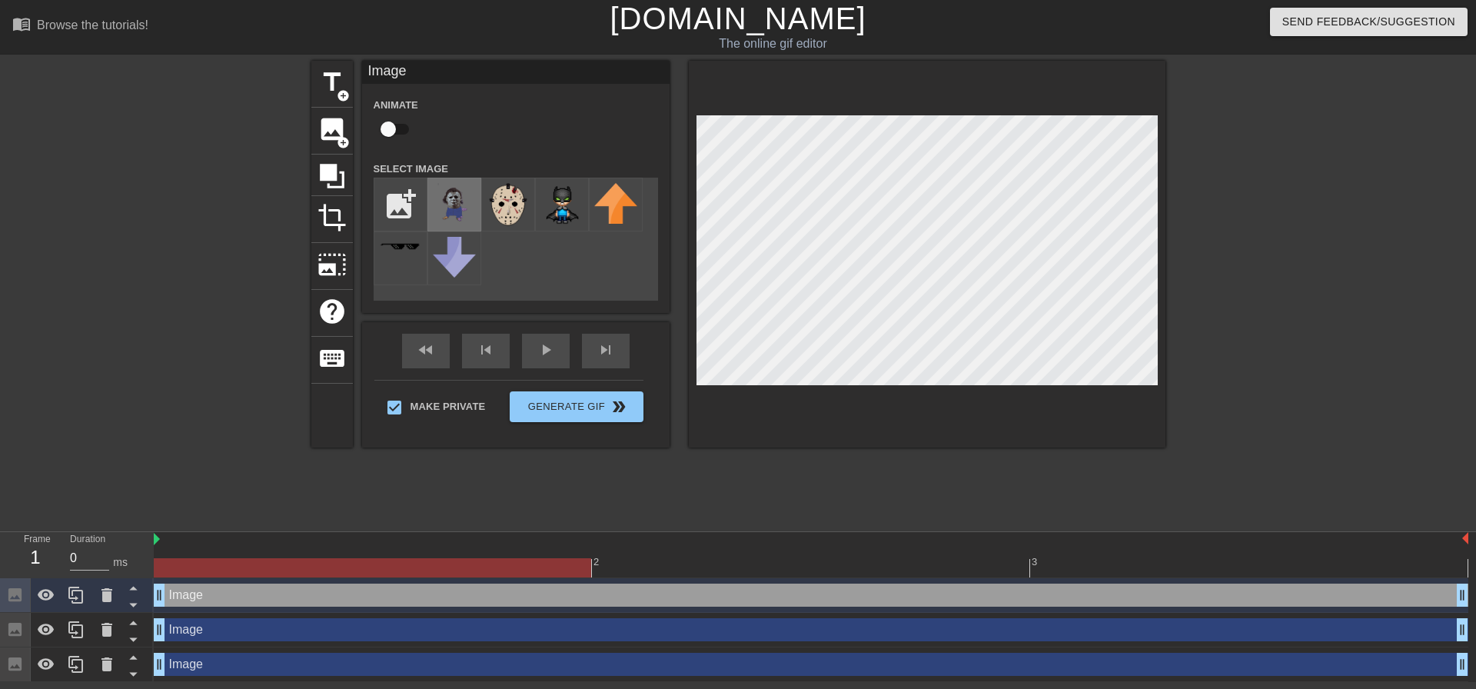
click at [454, 205] on img at bounding box center [454, 204] width 43 height 43
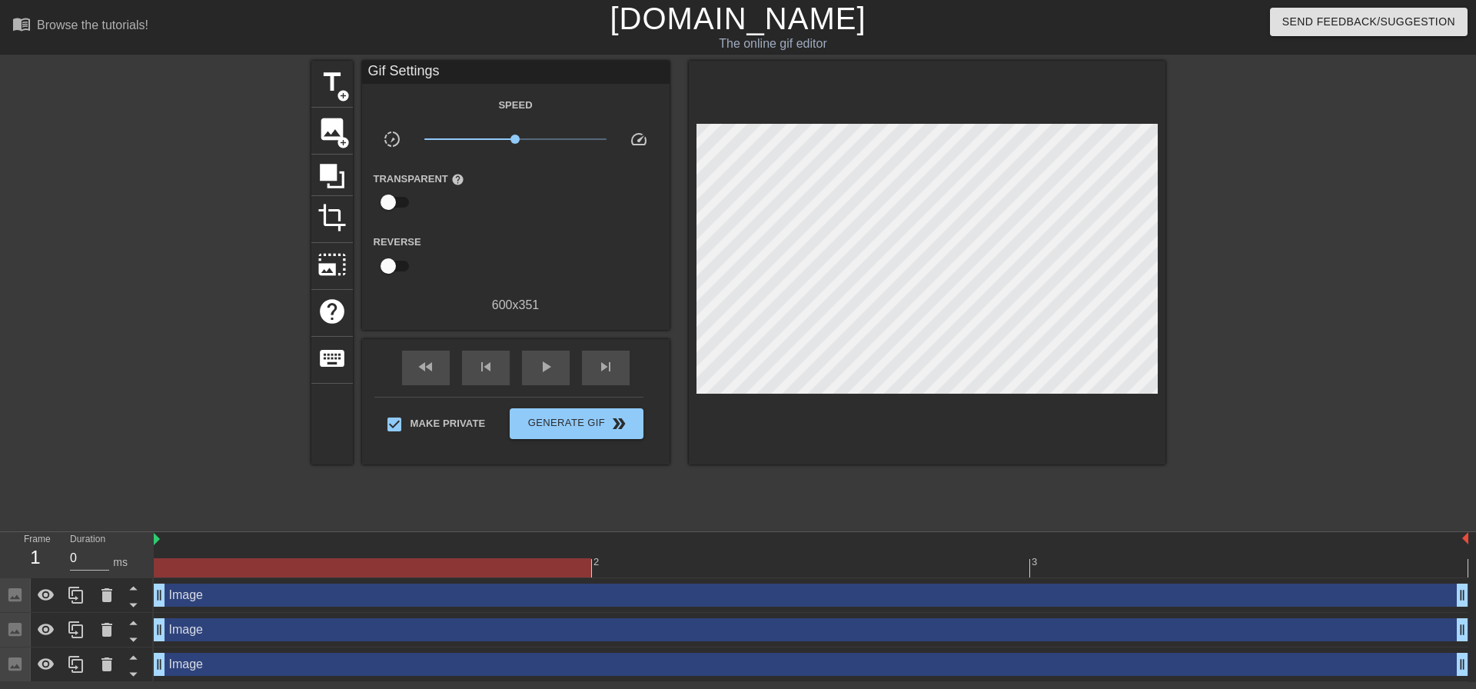
click at [1244, 279] on div at bounding box center [1299, 291] width 231 height 461
click at [582, 419] on span "Generate Gif double_arrow" at bounding box center [576, 423] width 121 height 18
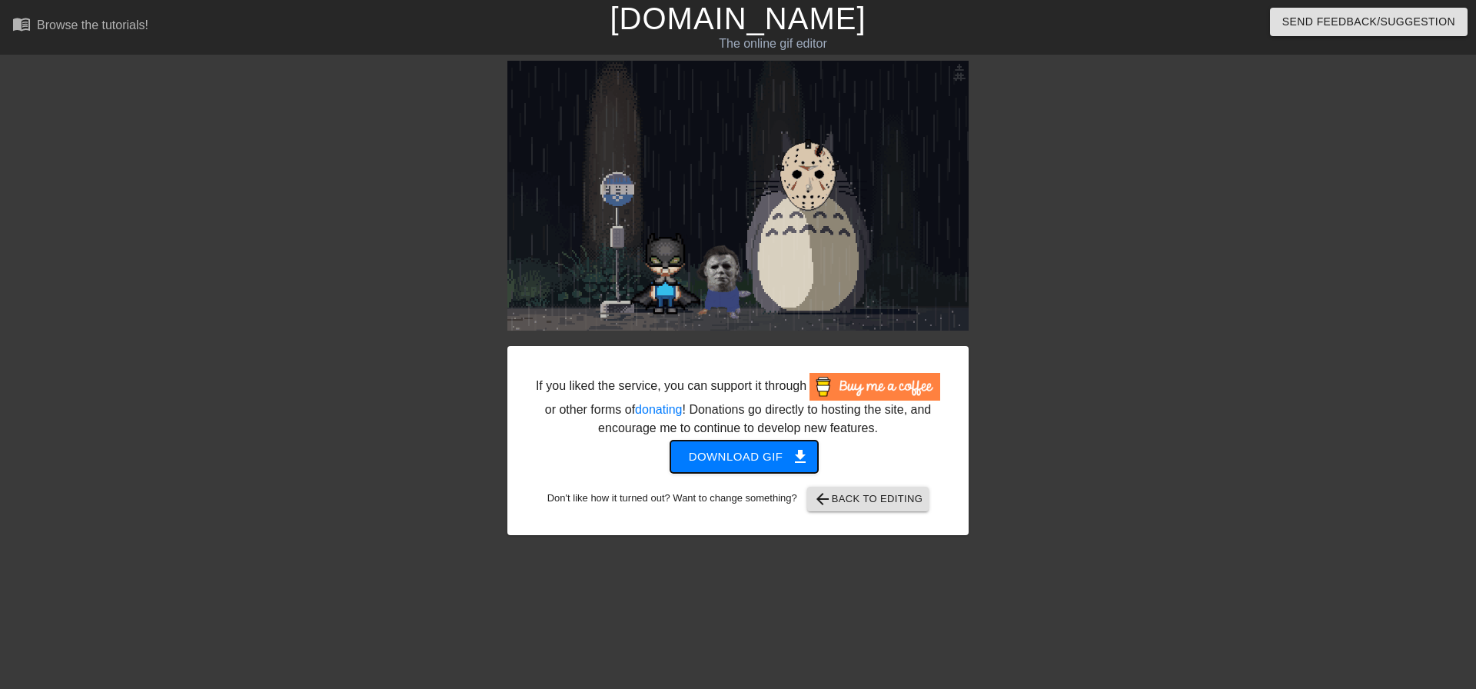
click at [762, 452] on span "Download gif get_app" at bounding box center [744, 457] width 111 height 20
click at [870, 491] on span "arrow_back Back to Editing" at bounding box center [868, 499] width 110 height 18
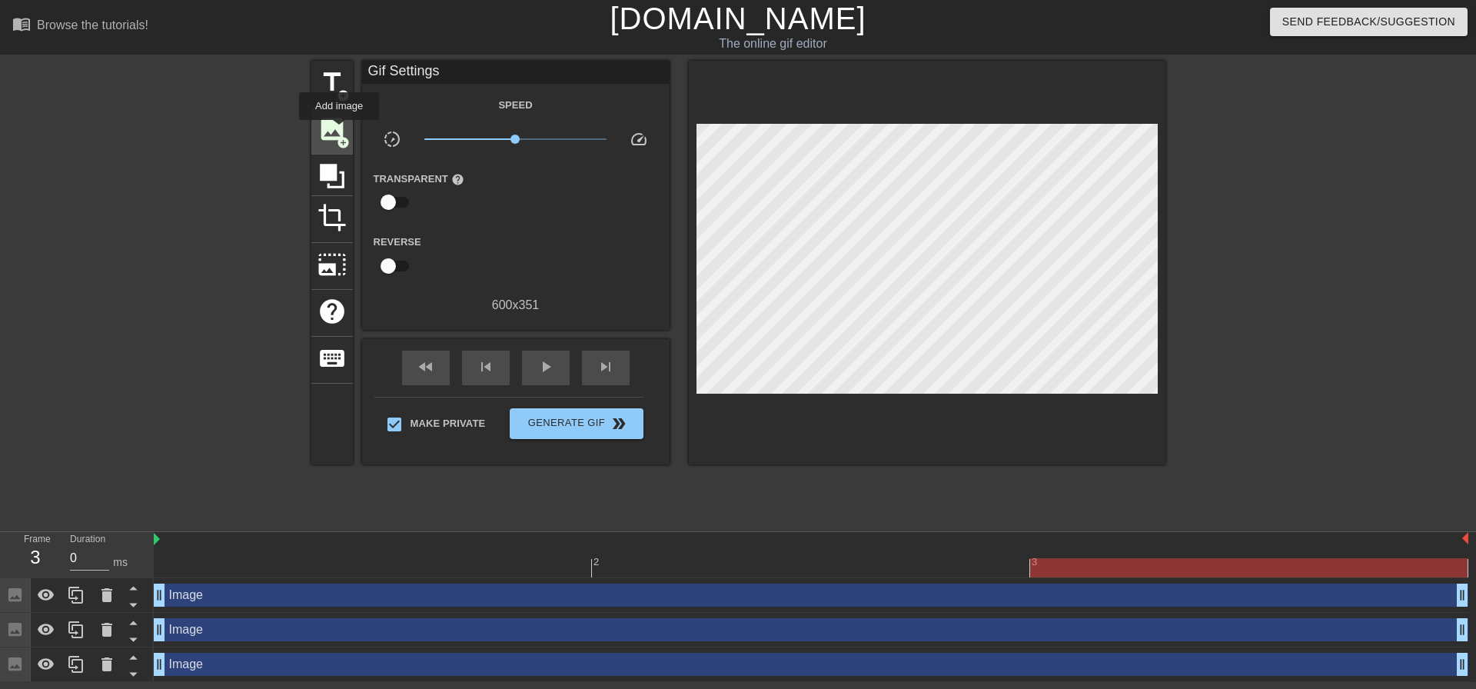
click at [339, 131] on span "image" at bounding box center [332, 129] width 29 height 29
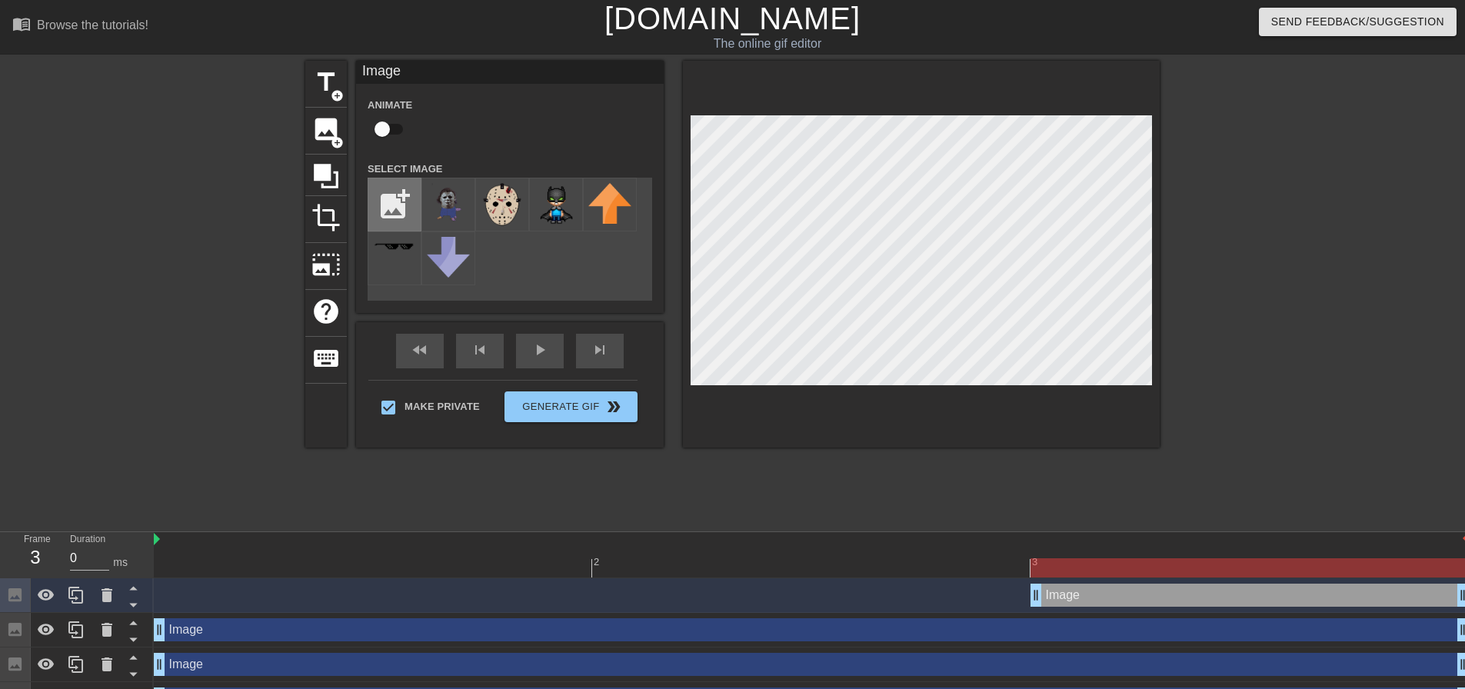
click at [386, 202] on input "file" at bounding box center [394, 204] width 52 height 52
click at [390, 207] on input "file" at bounding box center [394, 204] width 52 height 52
click at [385, 203] on input "file" at bounding box center [394, 204] width 52 height 52
type input "C:\fakepath\pumpkin.gif"
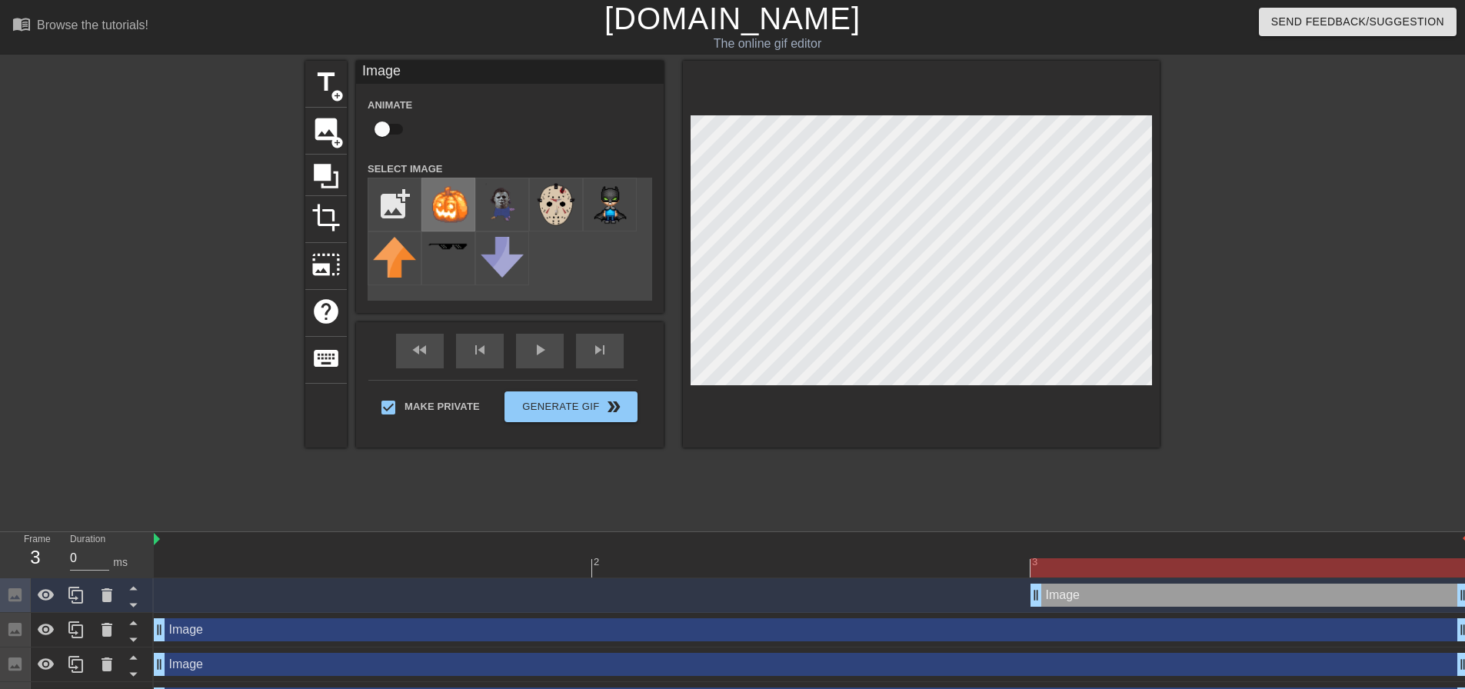
click at [443, 201] on img at bounding box center [448, 204] width 43 height 43
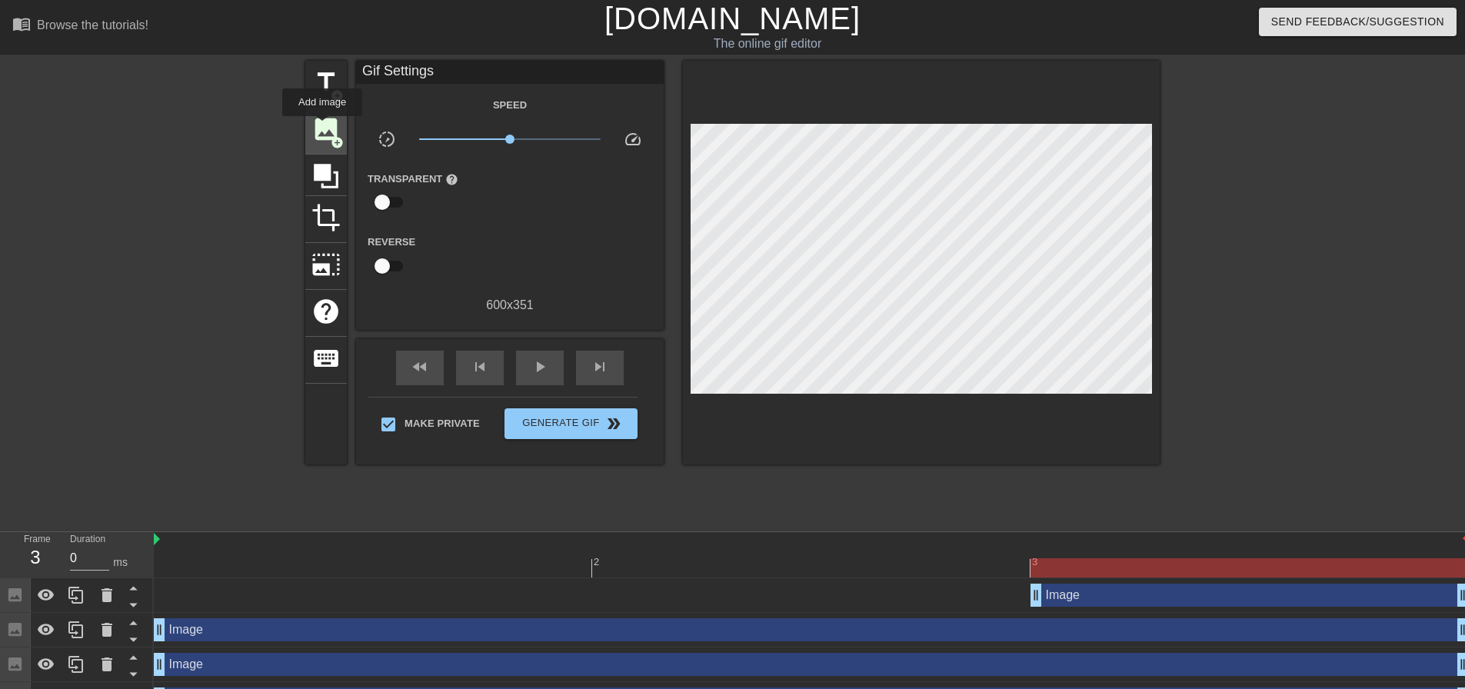
click at [322, 127] on span "image" at bounding box center [325, 129] width 29 height 29
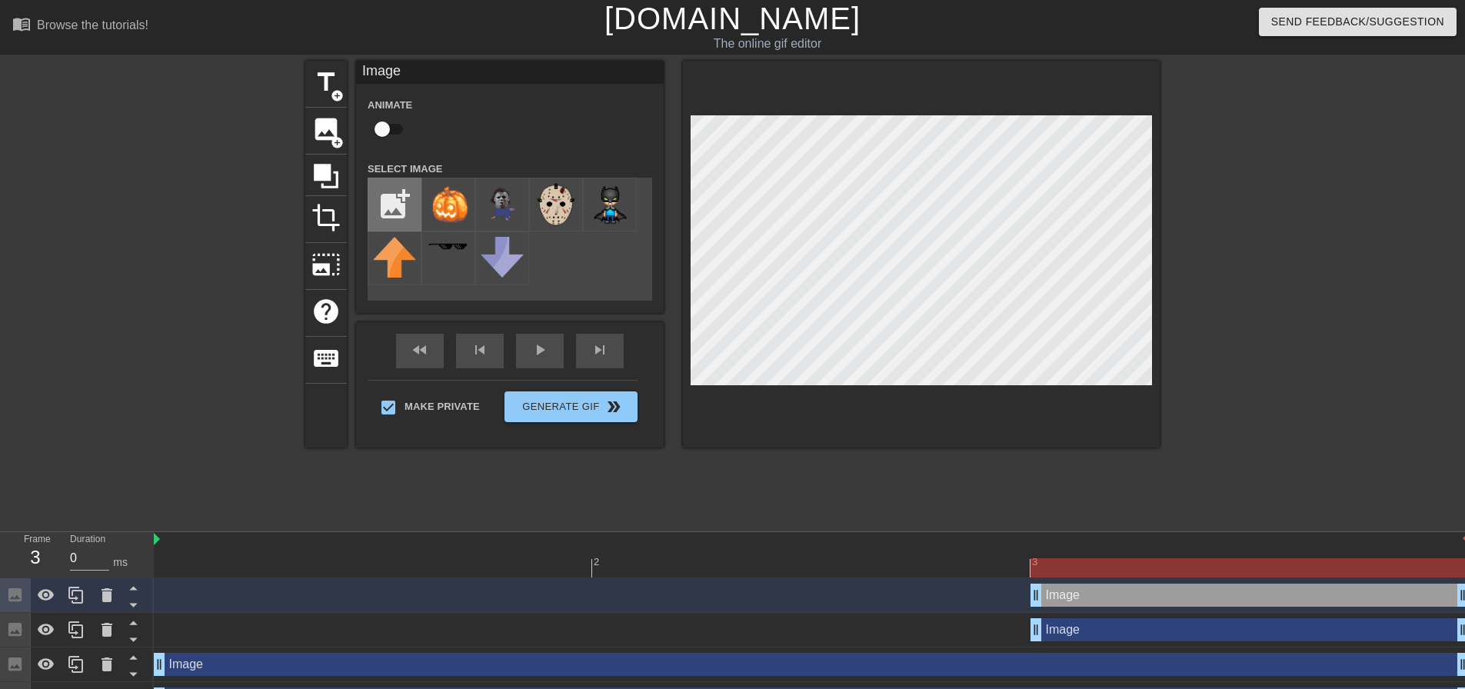
click at [390, 196] on input "file" at bounding box center [394, 204] width 52 height 52
type input "C:\fakepath\cauldron.png"
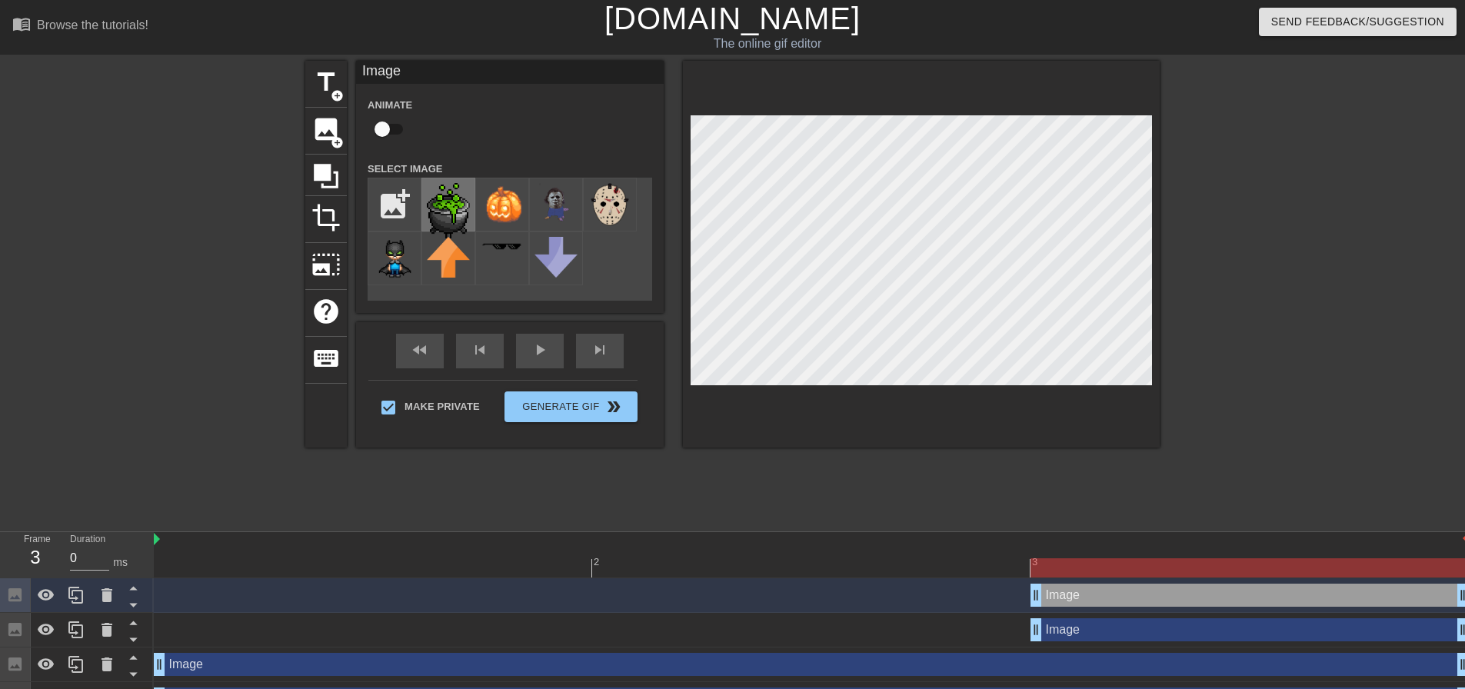
click at [440, 210] on img at bounding box center [448, 211] width 43 height 57
click at [1199, 308] on div at bounding box center [1293, 291] width 231 height 461
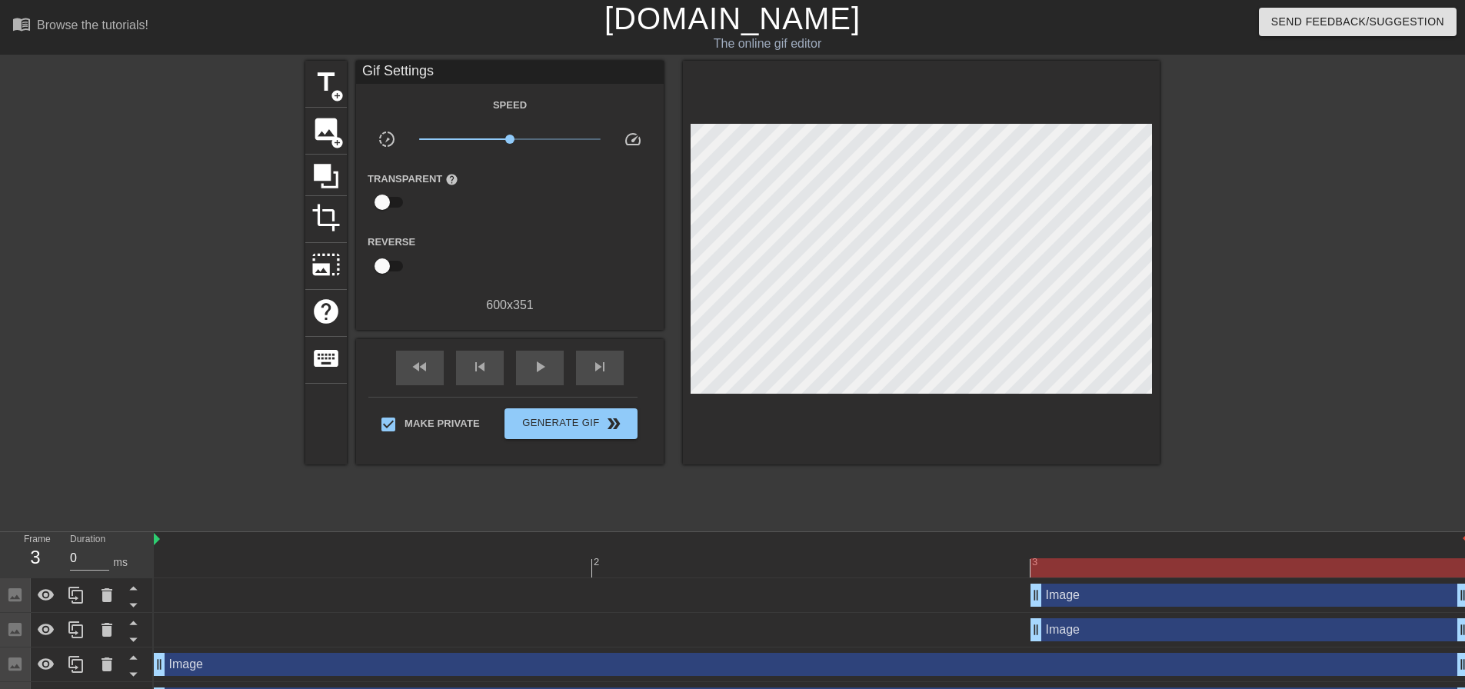
click at [1295, 323] on div at bounding box center [1293, 291] width 231 height 461
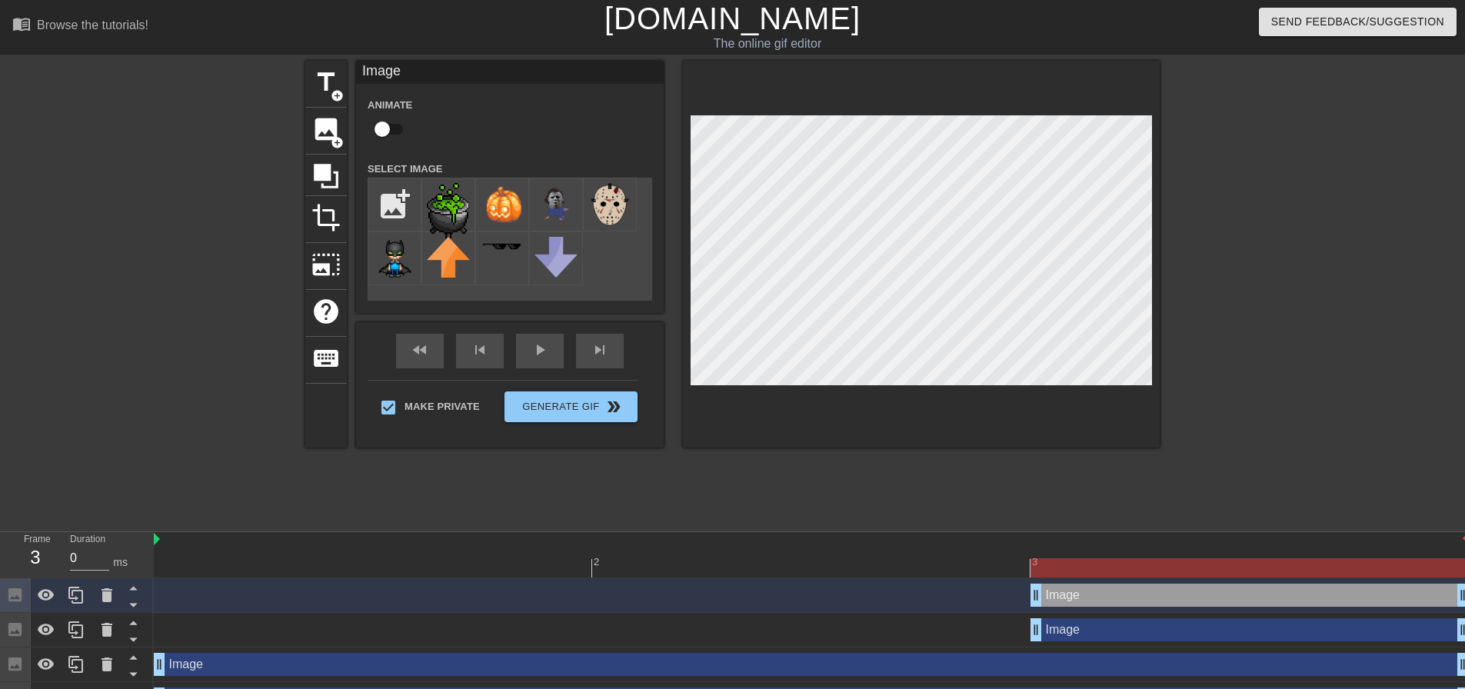
click at [1263, 333] on div at bounding box center [1293, 291] width 231 height 461
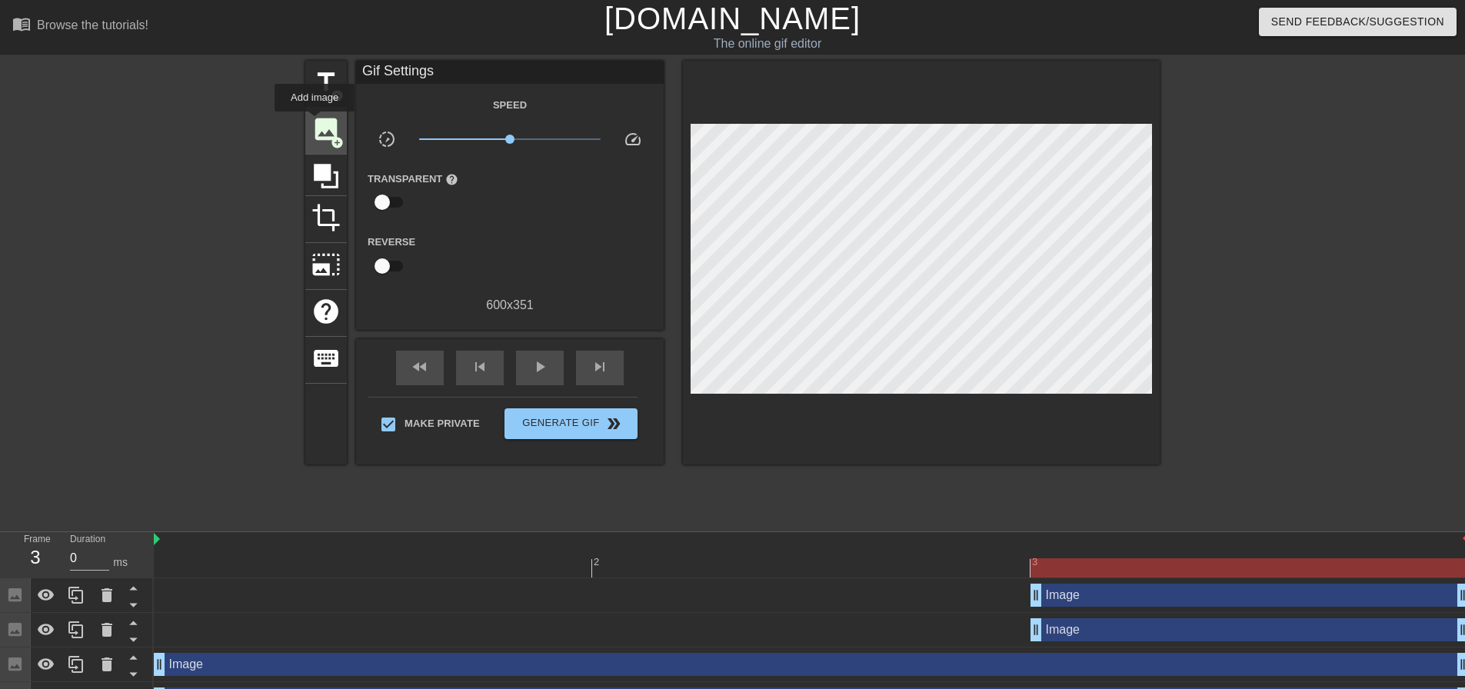
click at [314, 122] on span "image" at bounding box center [325, 129] width 29 height 29
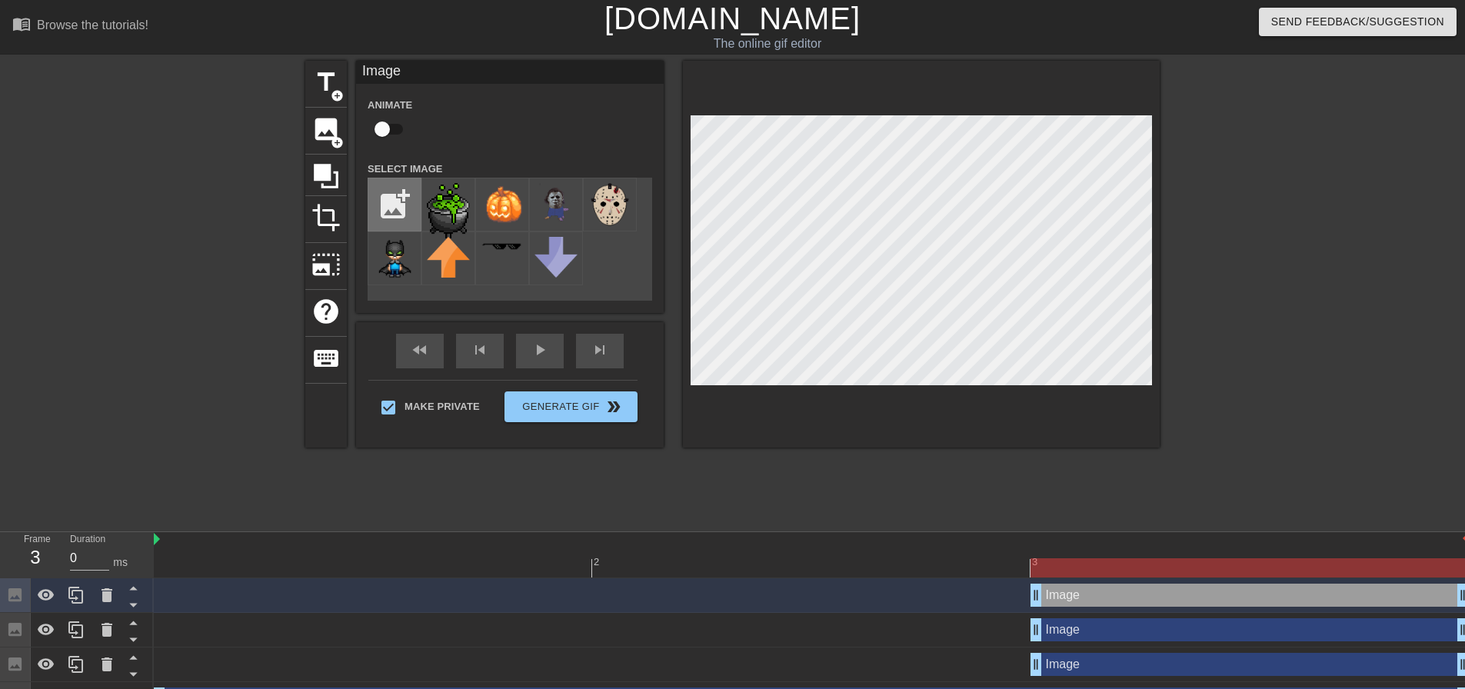
click at [391, 200] on input "file" at bounding box center [394, 204] width 52 height 52
type input "C:\fakepath\blood splatter.png"
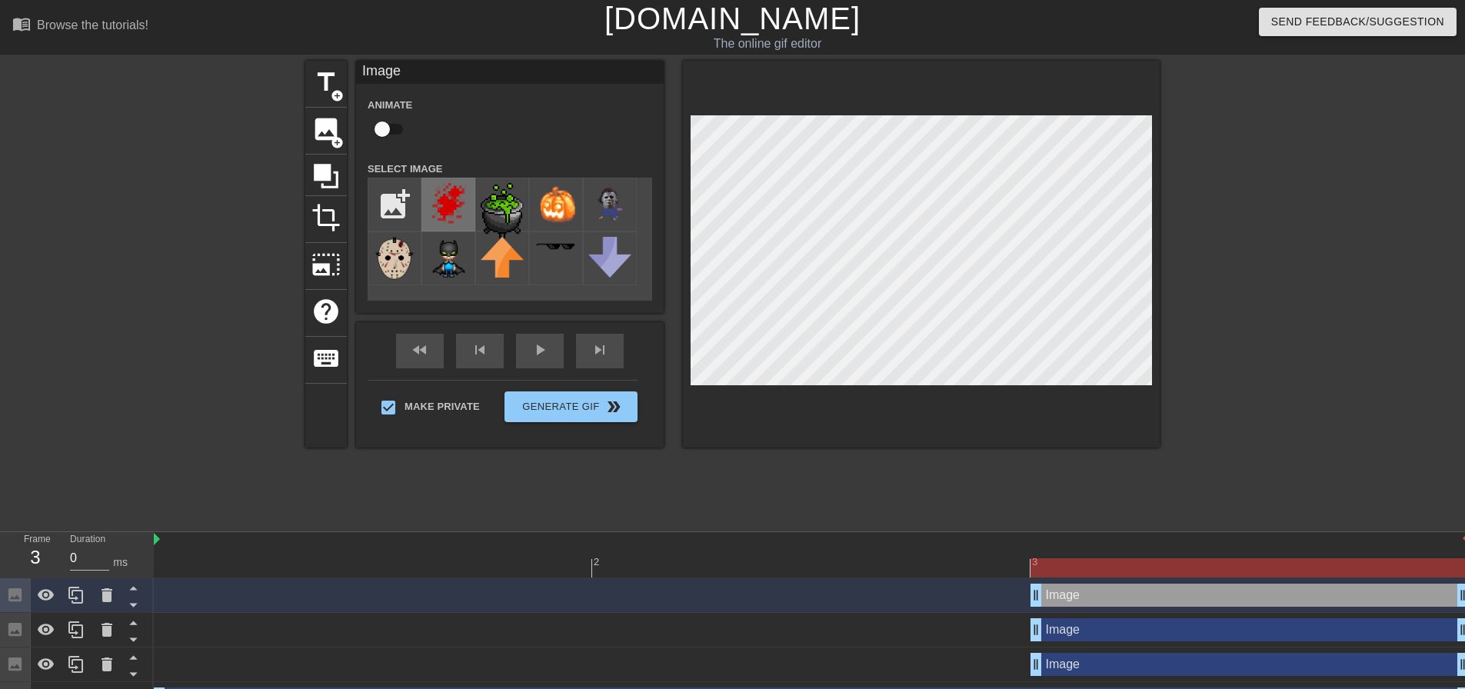
click at [450, 211] on img at bounding box center [448, 204] width 43 height 43
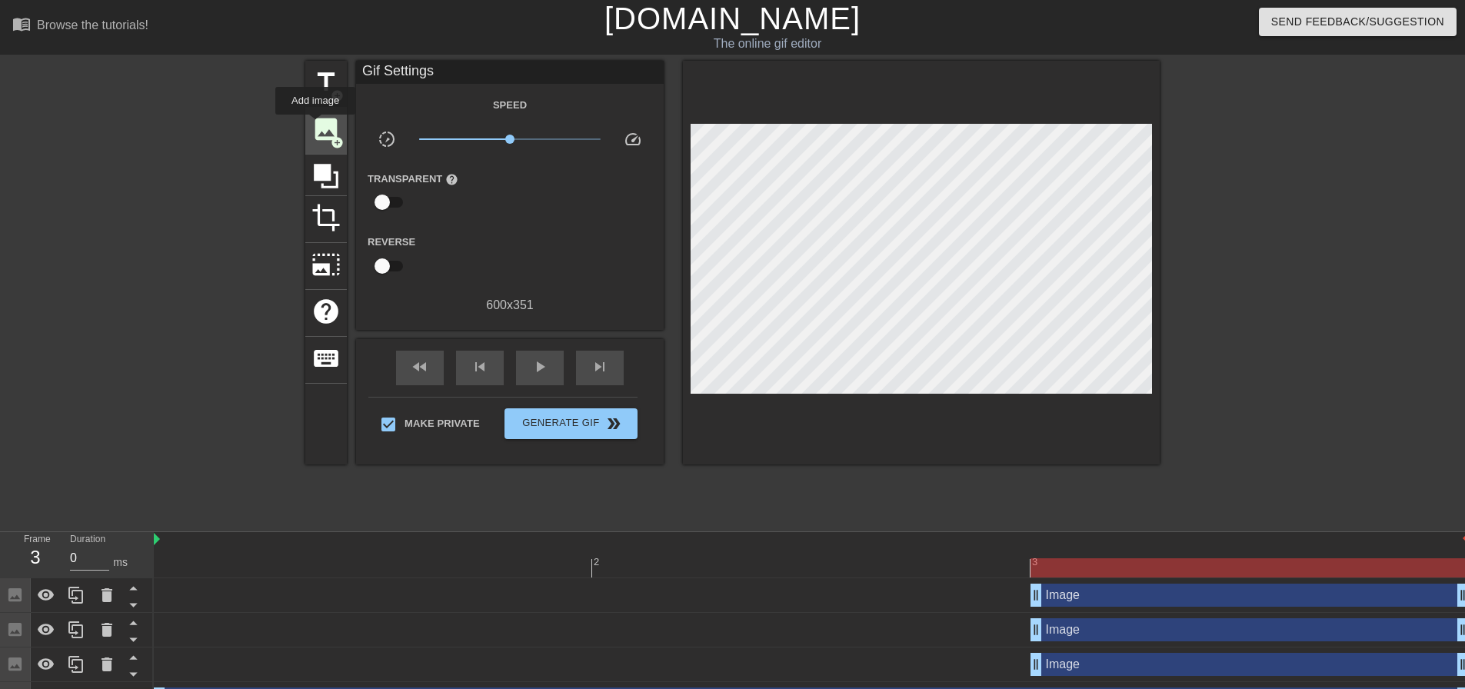
click at [315, 125] on span "image" at bounding box center [325, 129] width 29 height 29
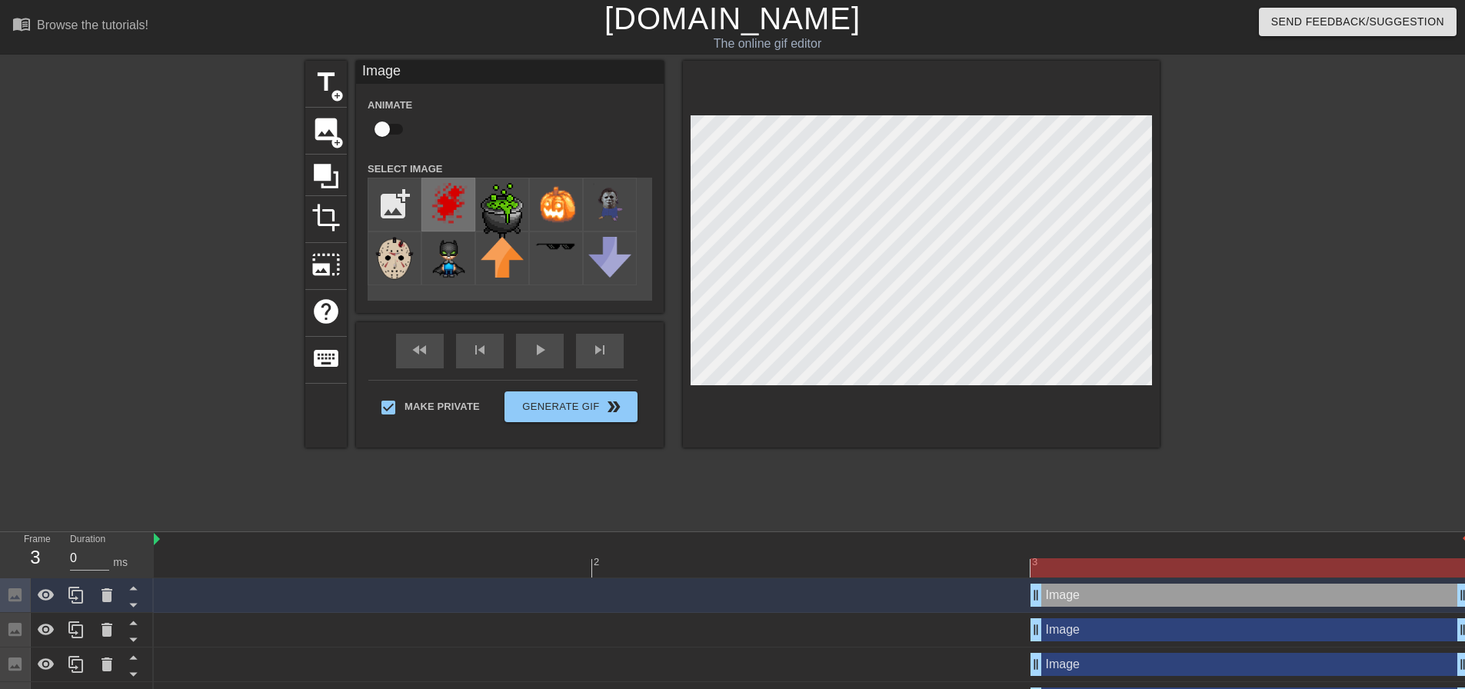
click at [447, 209] on img at bounding box center [448, 204] width 43 height 43
click at [1207, 258] on div at bounding box center [1293, 291] width 231 height 461
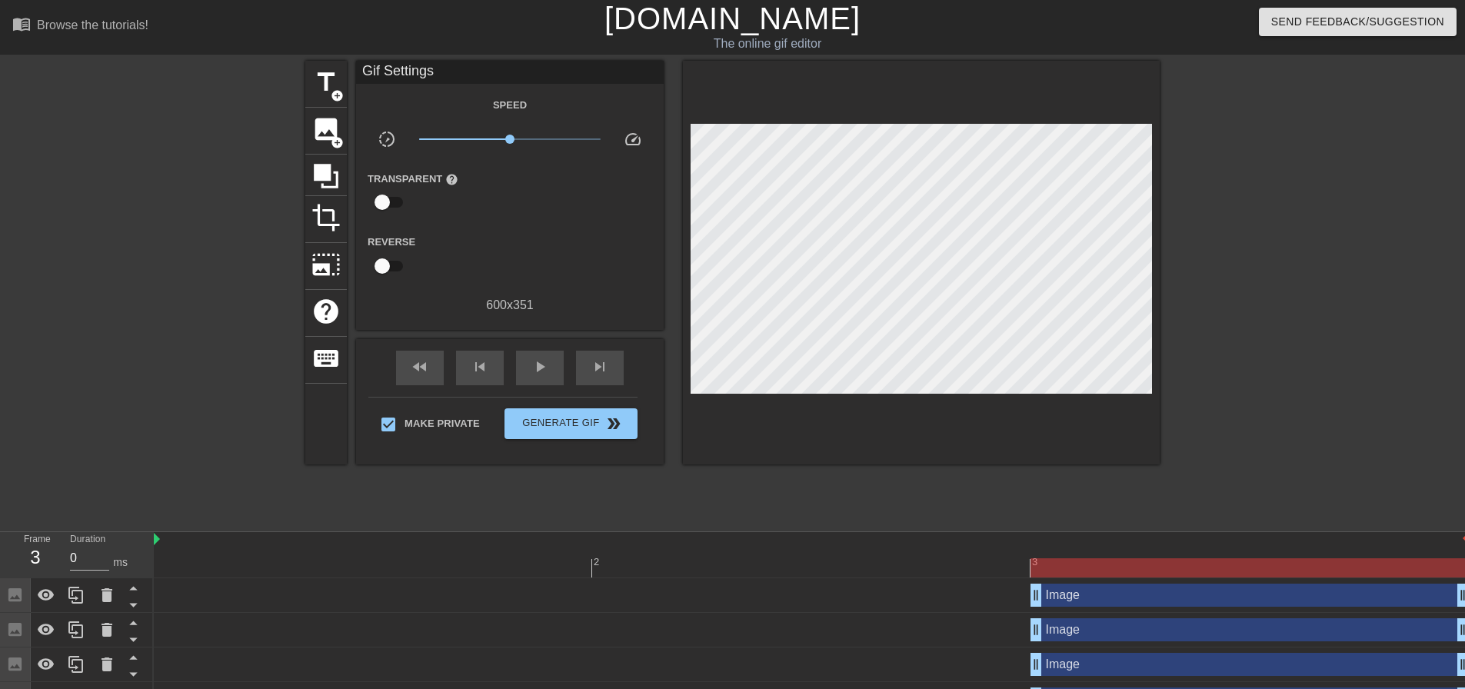
click at [1233, 281] on div at bounding box center [1293, 291] width 231 height 461
click at [590, 429] on span "Generate Gif double_arrow" at bounding box center [571, 423] width 121 height 18
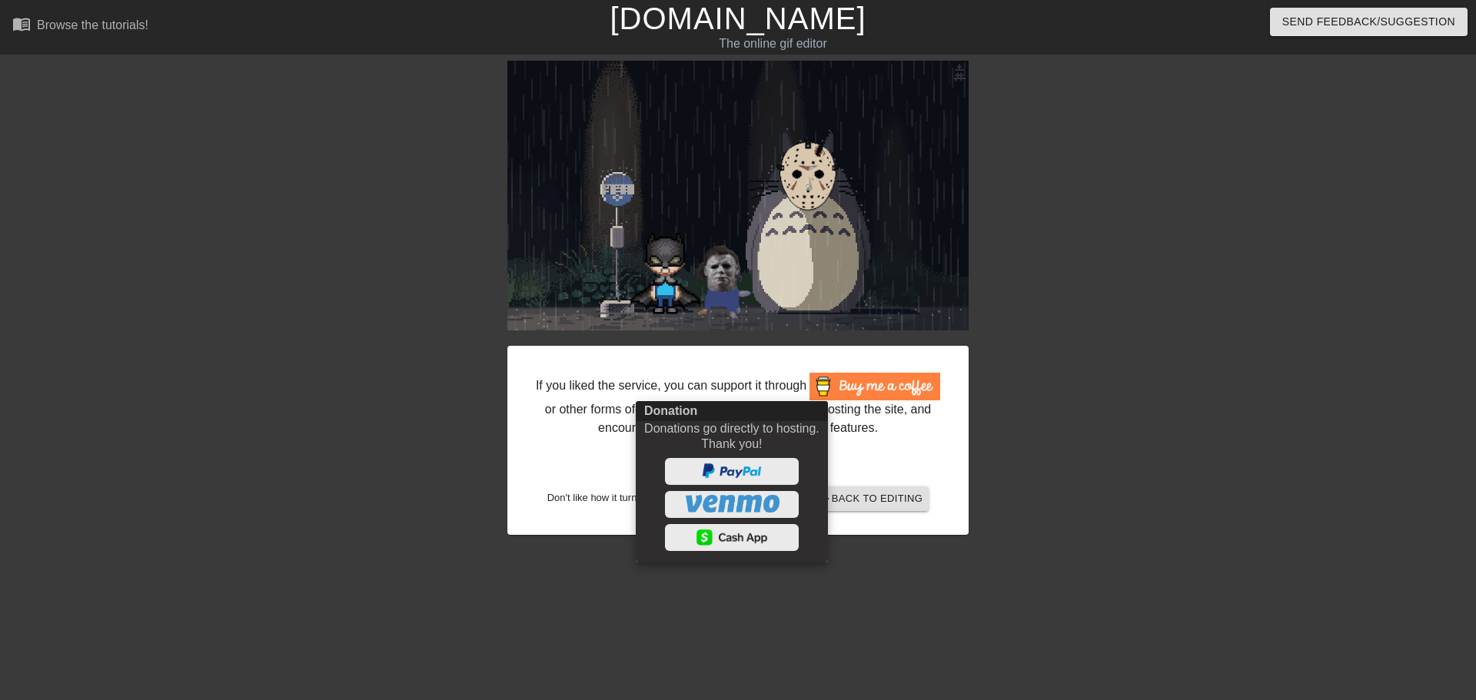
click at [1130, 295] on div at bounding box center [738, 350] width 1476 height 700
click at [894, 494] on div at bounding box center [738, 350] width 1476 height 700
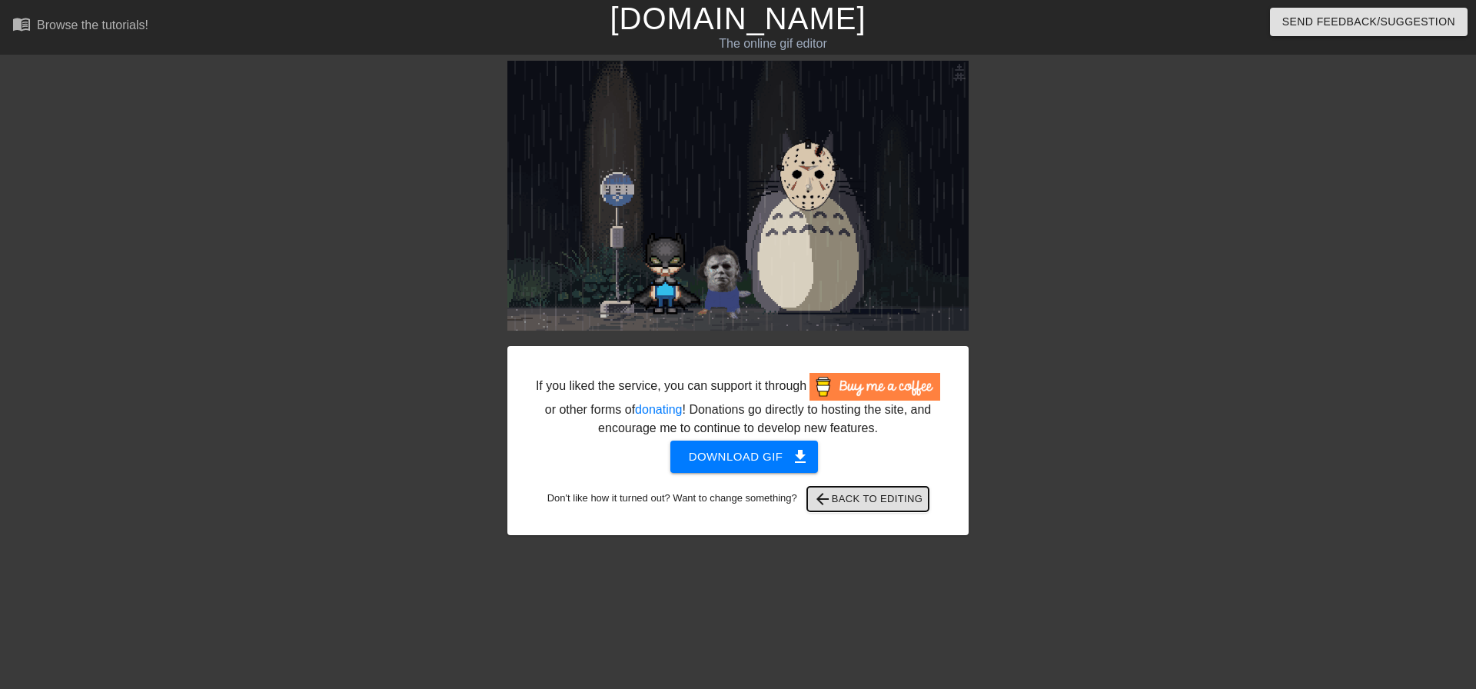
click at [886, 500] on span "arrow_back Back to Editing" at bounding box center [868, 499] width 110 height 18
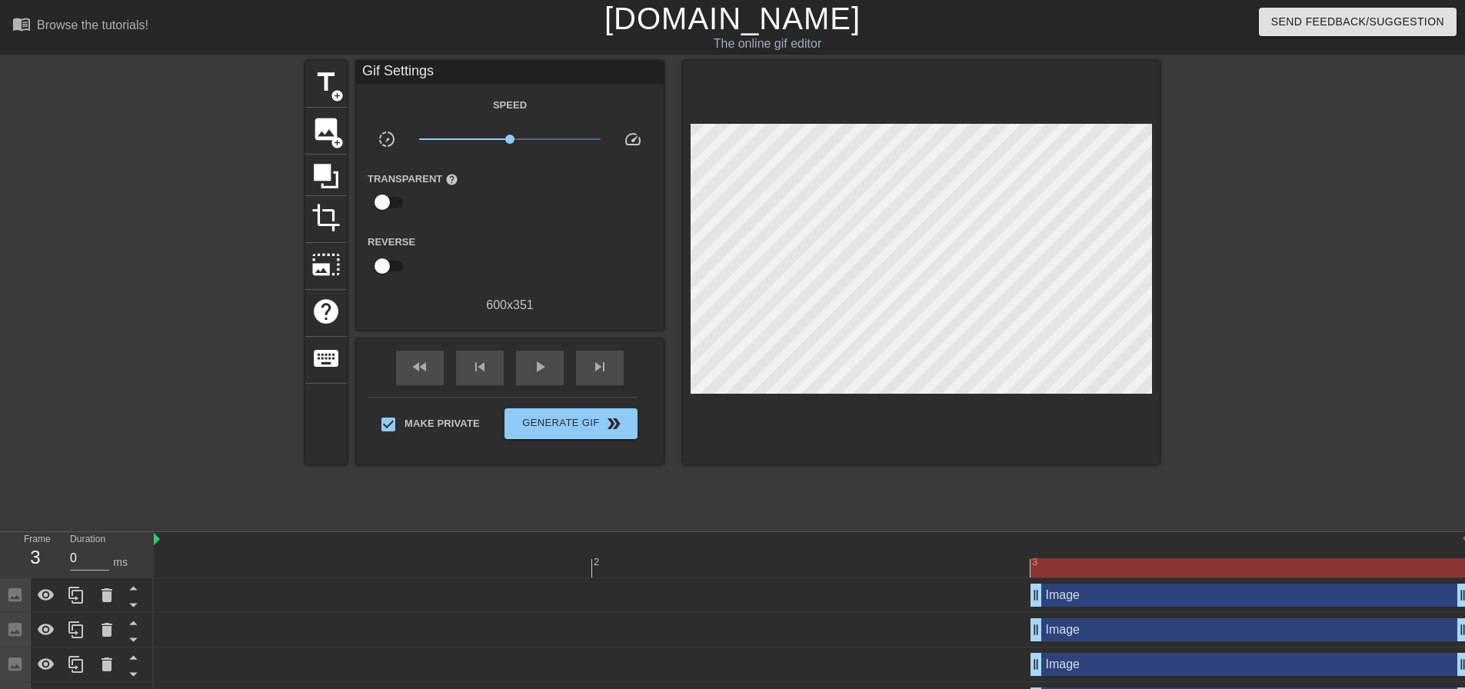
scroll to position [135, 0]
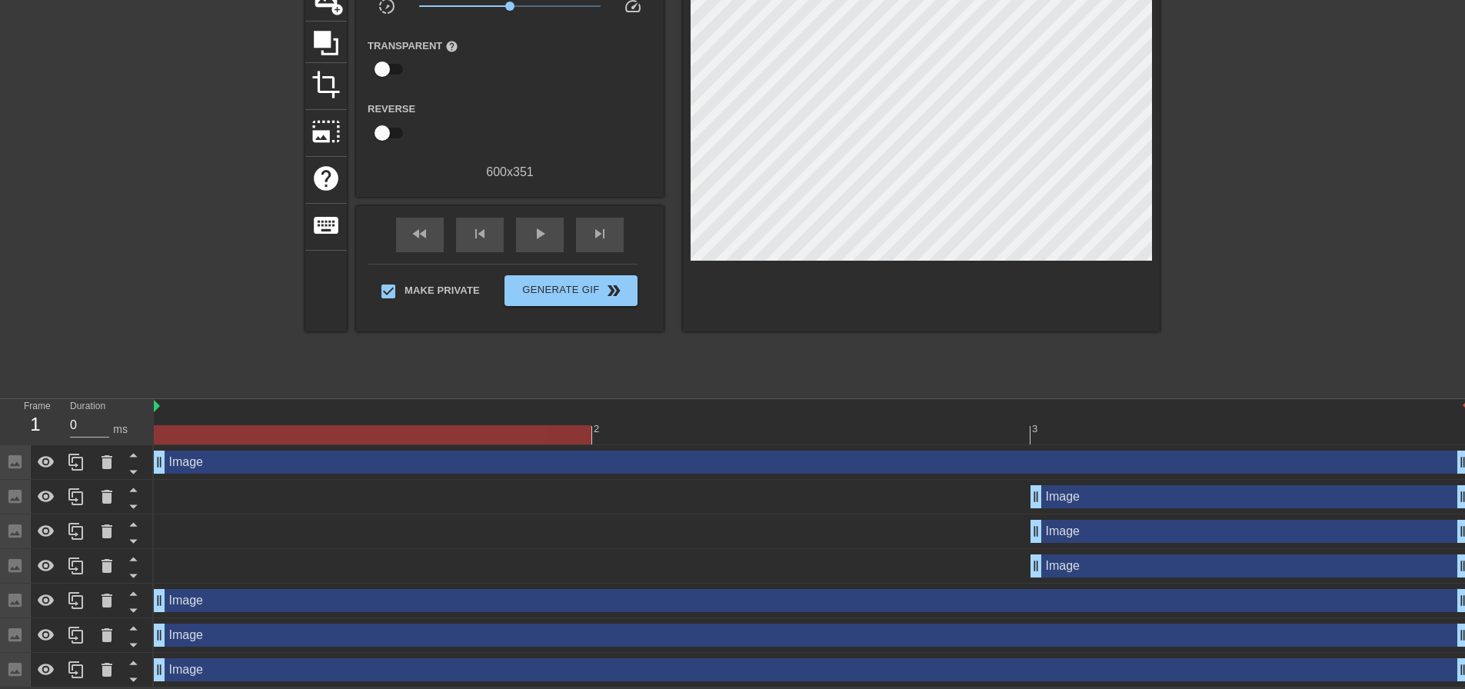
drag, startPoint x: 1032, startPoint y: 462, endPoint x: 144, endPoint y: 465, distance: 888.1
click at [144, 465] on div "Frame 1 Duration 0 ms 2 3 Image drag_handle drag_handle Image drag_handle drag_…" at bounding box center [732, 543] width 1465 height 288
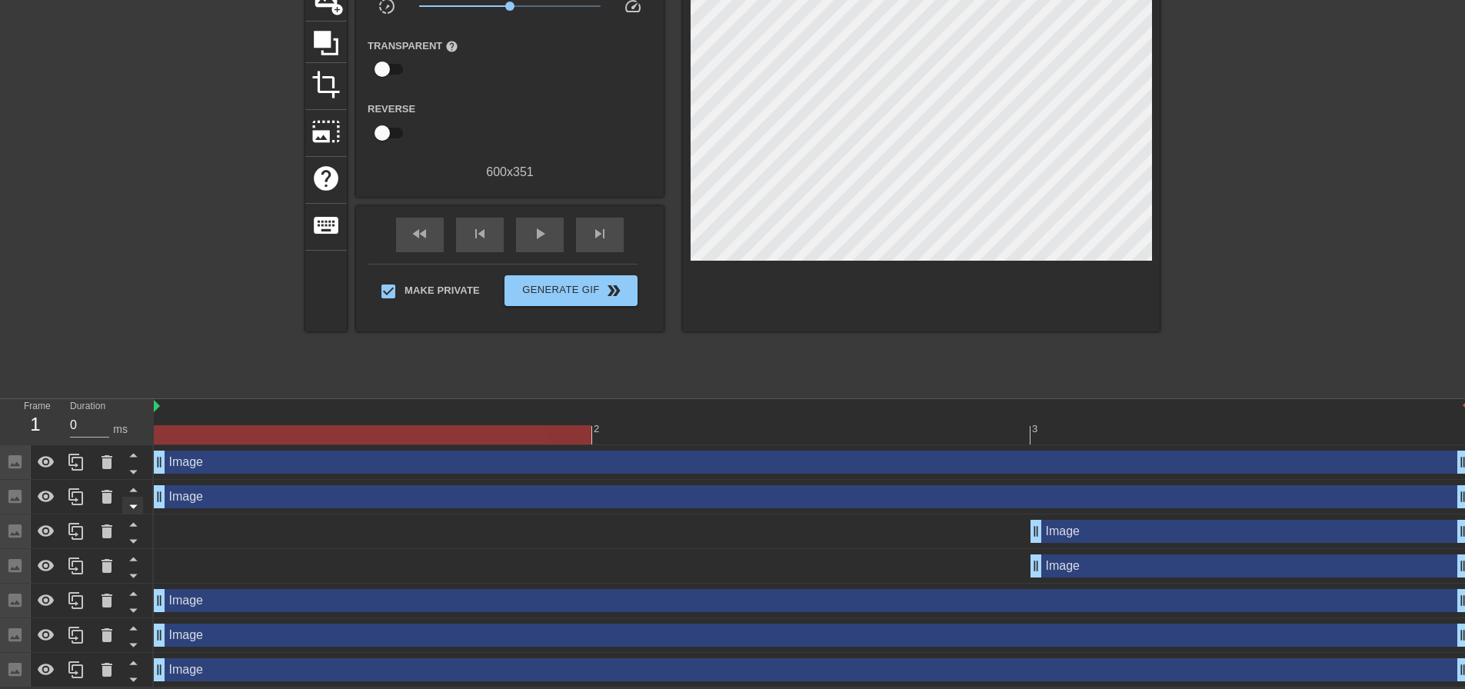
drag, startPoint x: 1040, startPoint y: 495, endPoint x: 133, endPoint y: 497, distance: 907.3
click at [133, 497] on div "Frame 1 Duration 0 ms 2 3 Image drag_handle drag_handle Image drag_handle drag_…" at bounding box center [732, 543] width 1465 height 288
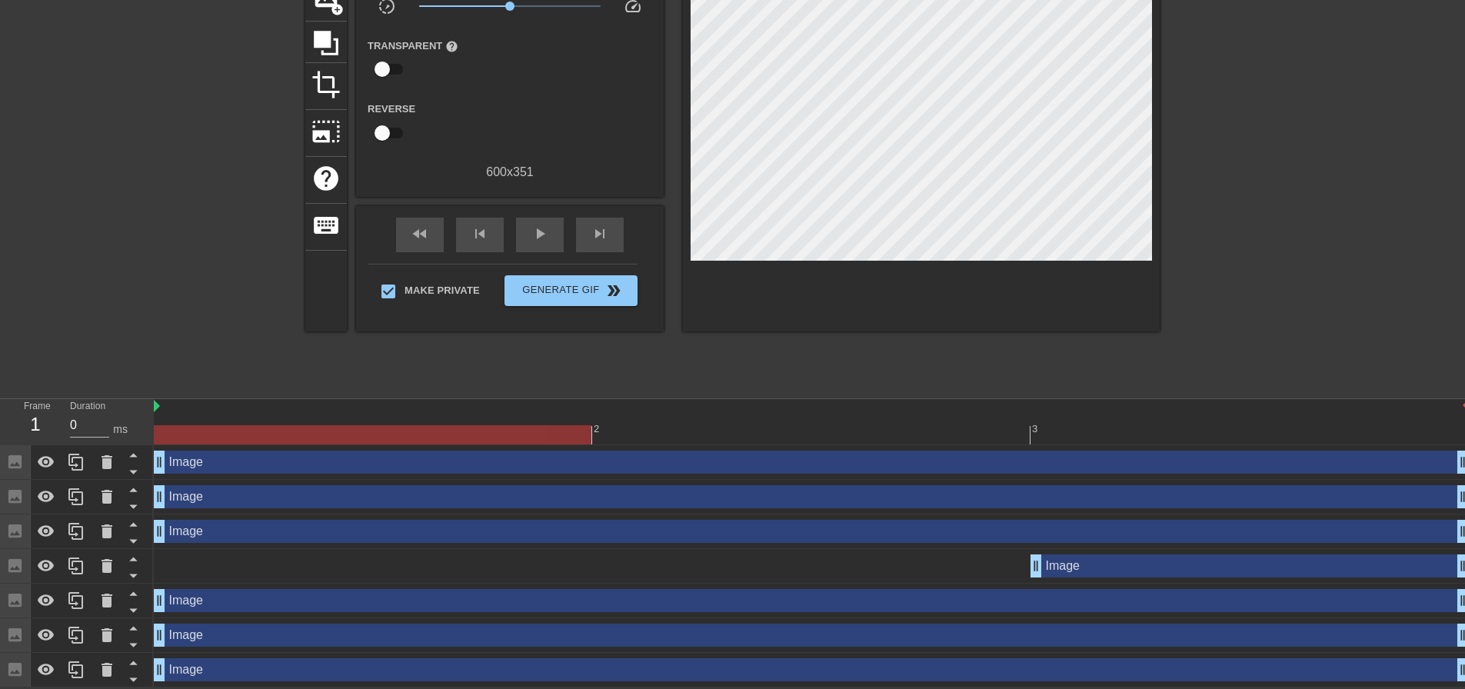
drag, startPoint x: 1000, startPoint y: 529, endPoint x: 24, endPoint y: 532, distance: 976.5
click at [24, 532] on div "Frame 1 Duration 0 ms 2 3 Image drag_handle drag_handle Image drag_handle drag_…" at bounding box center [732, 543] width 1465 height 288
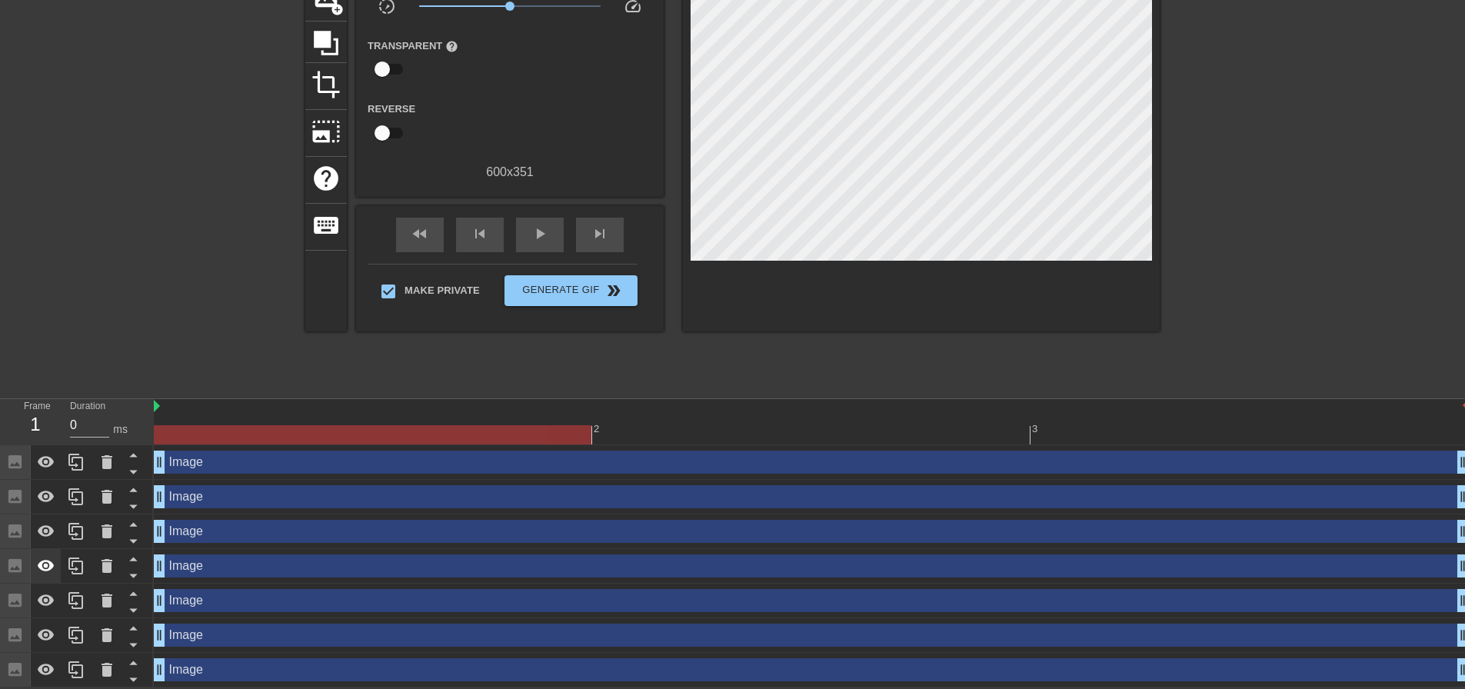
drag, startPoint x: 1035, startPoint y: 564, endPoint x: 42, endPoint y: 564, distance: 992.6
click at [42, 564] on div "Frame 1 Duration 0 ms 2 3 Image drag_handle drag_handle Image drag_handle drag_…" at bounding box center [732, 543] width 1465 height 288
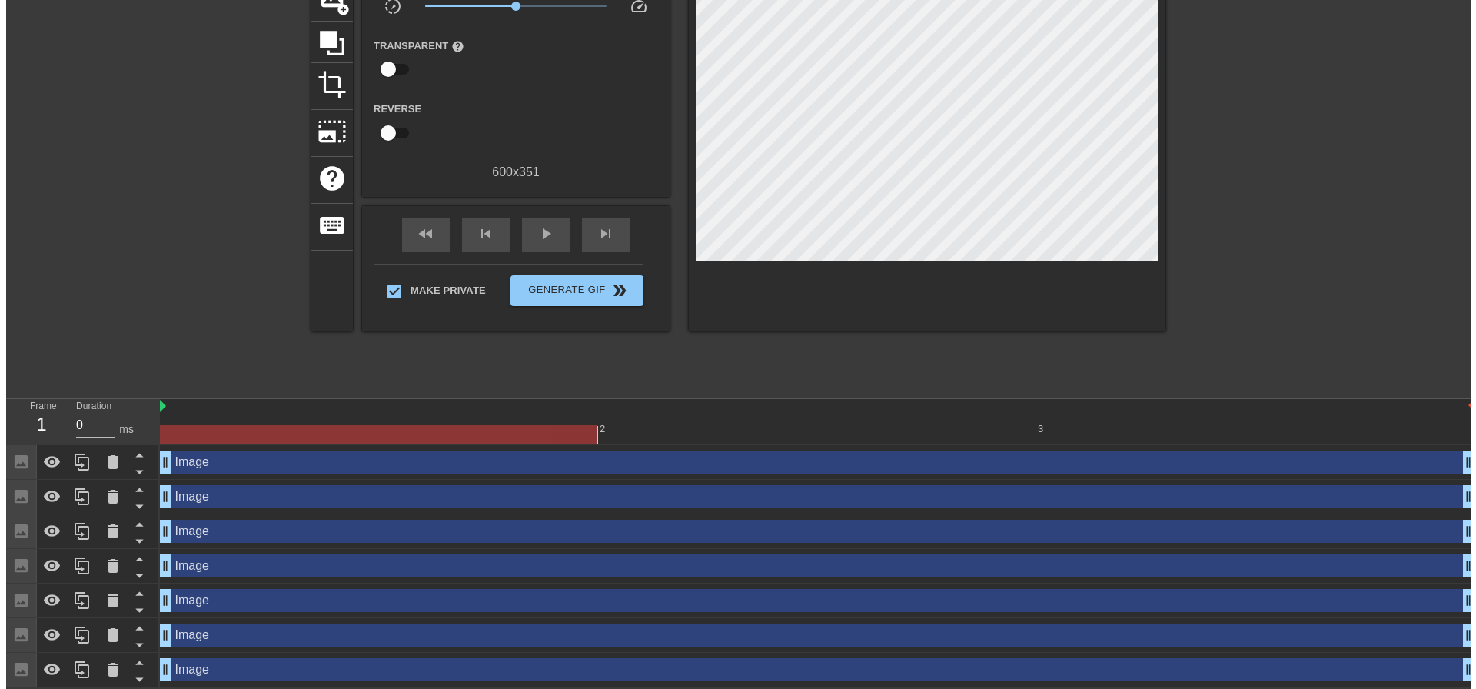
scroll to position [0, 0]
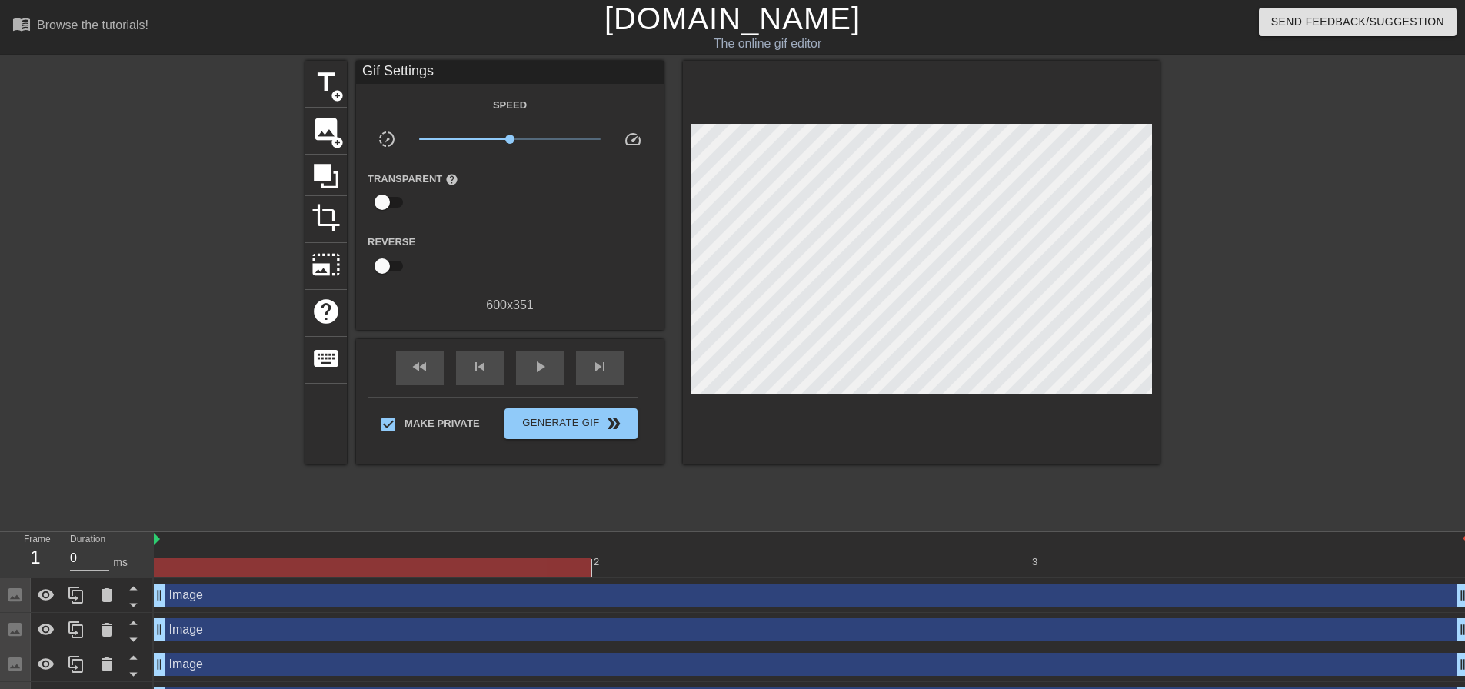
click at [1240, 338] on div at bounding box center [1293, 291] width 231 height 461
click at [589, 423] on span "Generate Gif double_arrow" at bounding box center [571, 423] width 121 height 18
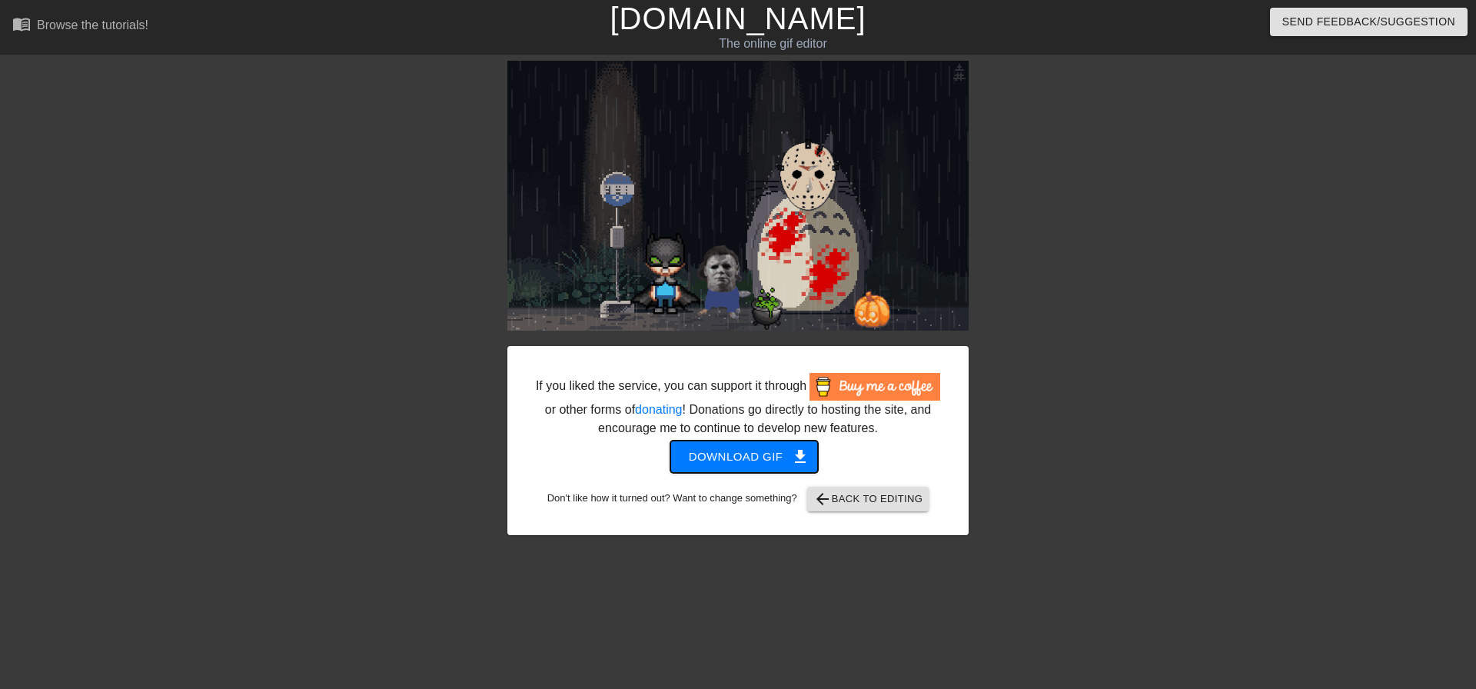
click at [761, 454] on span "Download gif get_app" at bounding box center [744, 457] width 111 height 20
click at [1213, 221] on div at bounding box center [1102, 291] width 231 height 461
click at [886, 494] on span "arrow_back Back to Editing" at bounding box center [868, 499] width 110 height 18
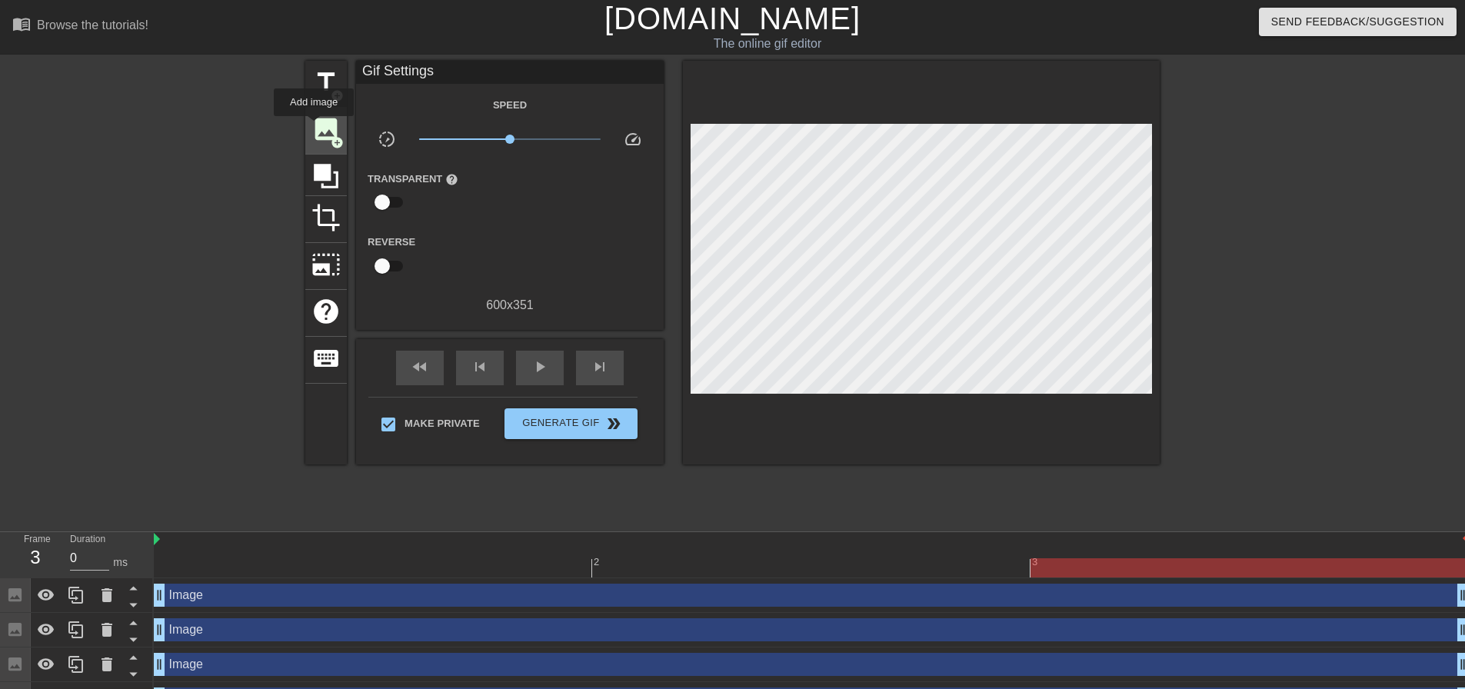
click at [314, 127] on span "image" at bounding box center [325, 129] width 29 height 29
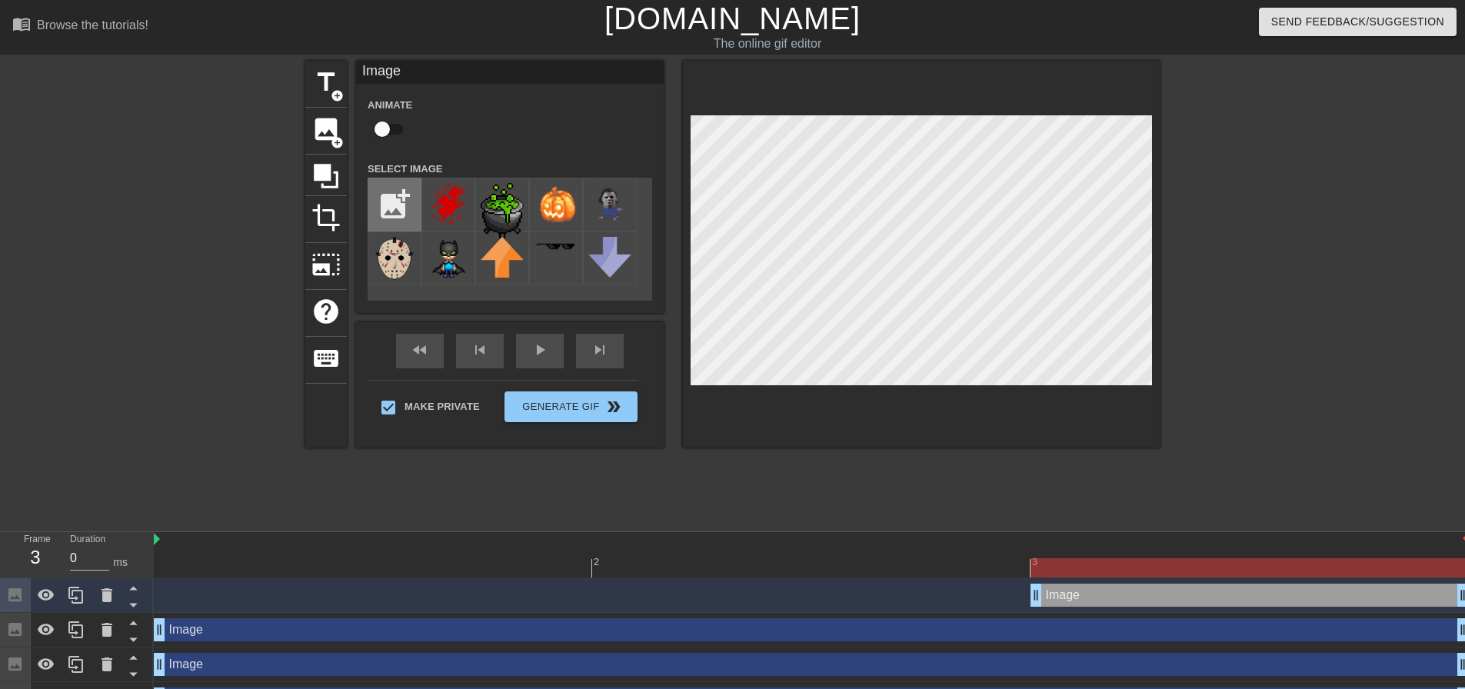
click at [386, 205] on input "file" at bounding box center [394, 204] width 52 height 52
type input "C:\fakepath\witch.webp"
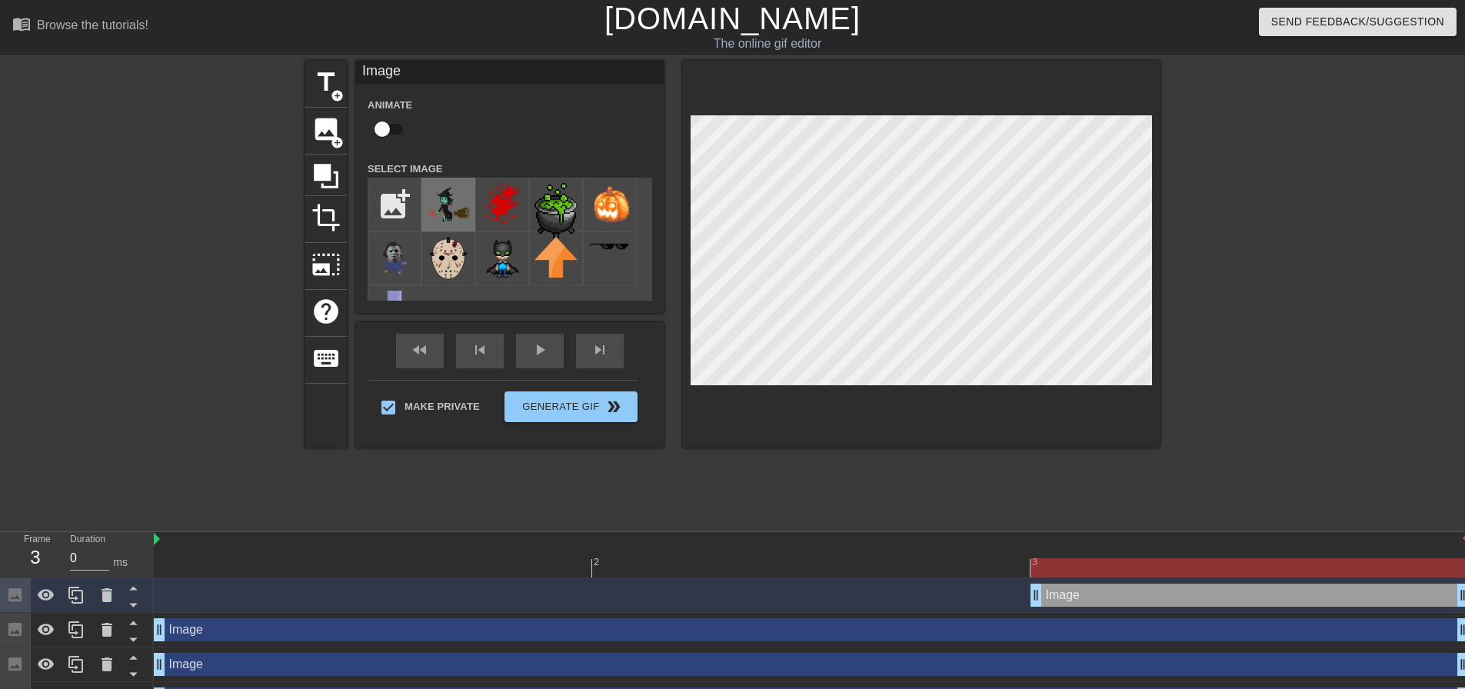
click at [451, 214] on img at bounding box center [448, 204] width 43 height 43
click at [1284, 236] on div at bounding box center [1293, 291] width 231 height 461
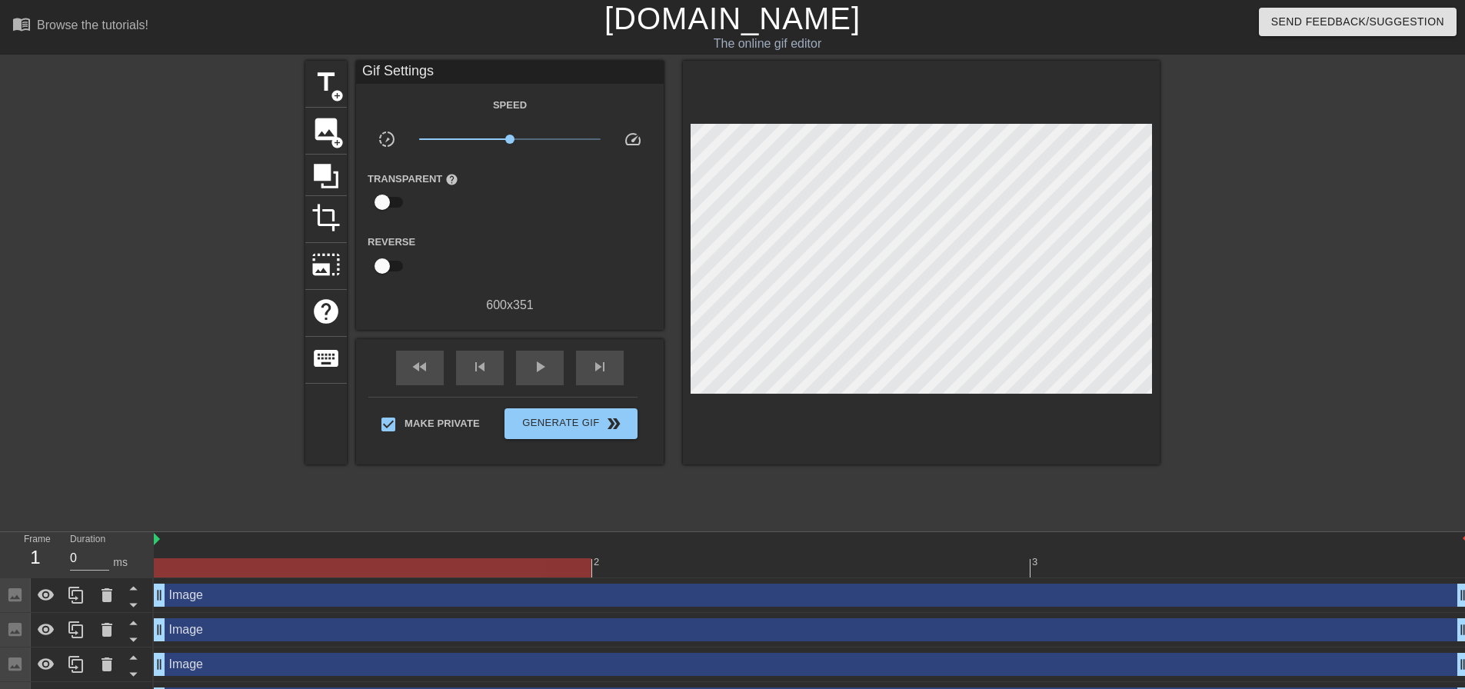
drag, startPoint x: 1036, startPoint y: 594, endPoint x: 145, endPoint y: 558, distance: 891.1
click at [145, 558] on div "Frame 1 Duration 0 ms 2 3 Image drag_handle drag_handle Image drag_handle drag_…" at bounding box center [732, 693] width 1465 height 323
click at [591, 417] on span "Generate Gif double_arrow" at bounding box center [571, 423] width 121 height 18
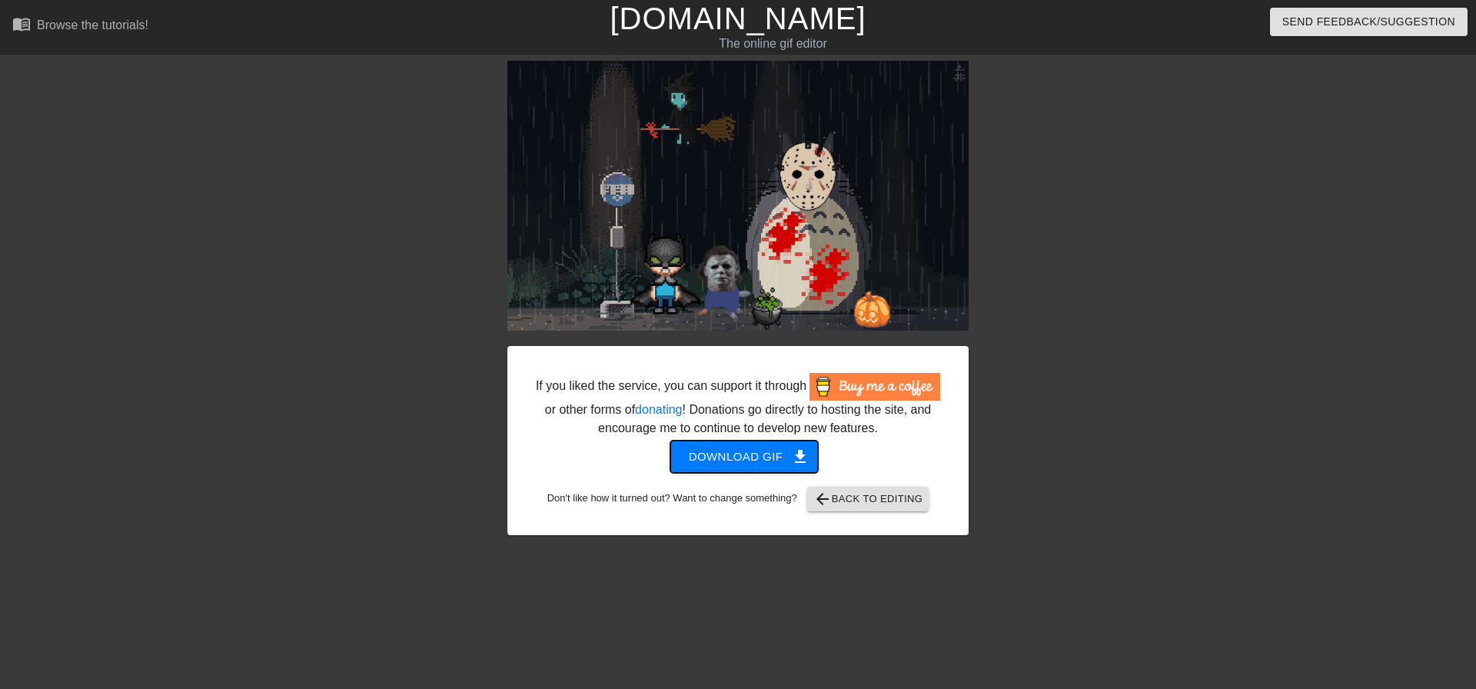
click at [766, 458] on span "Download gif get_app" at bounding box center [744, 457] width 111 height 20
click at [864, 506] on span "arrow_back Back to Editing" at bounding box center [868, 499] width 110 height 18
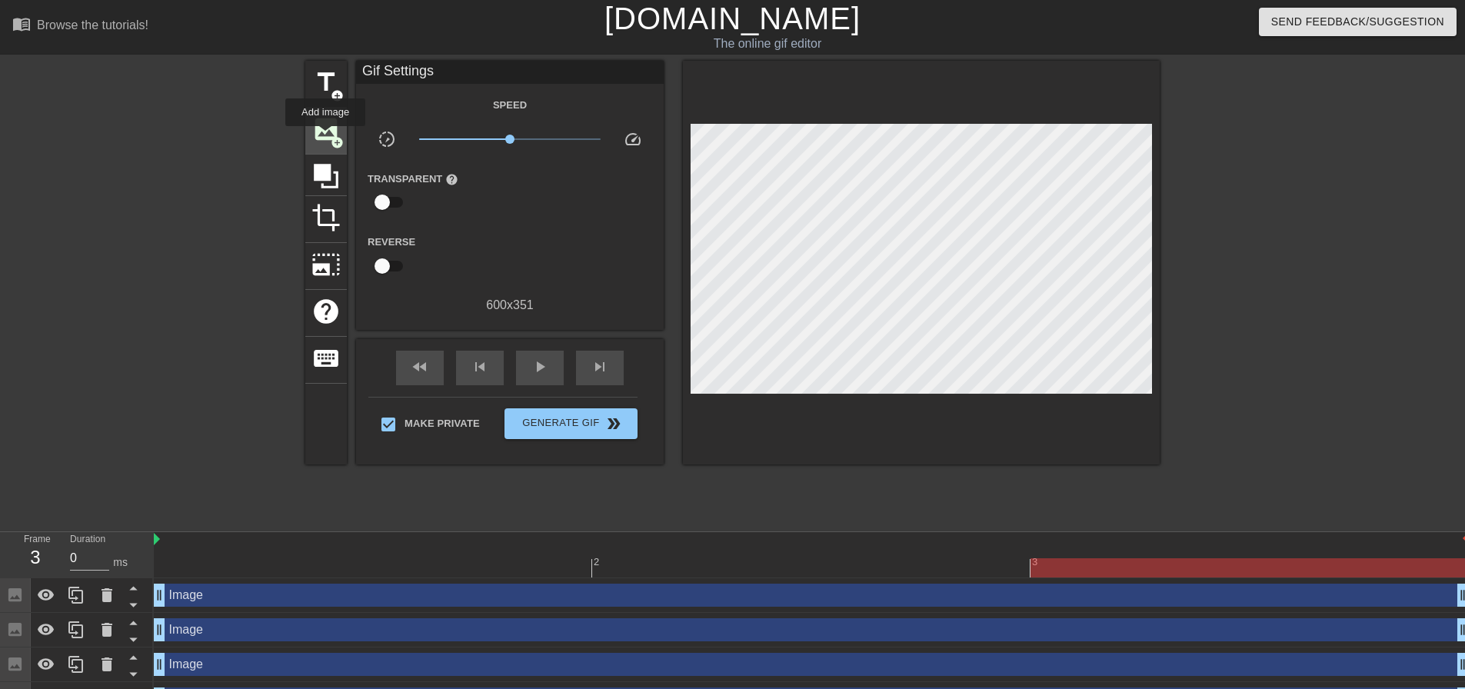
click at [325, 137] on span "image" at bounding box center [325, 129] width 29 height 29
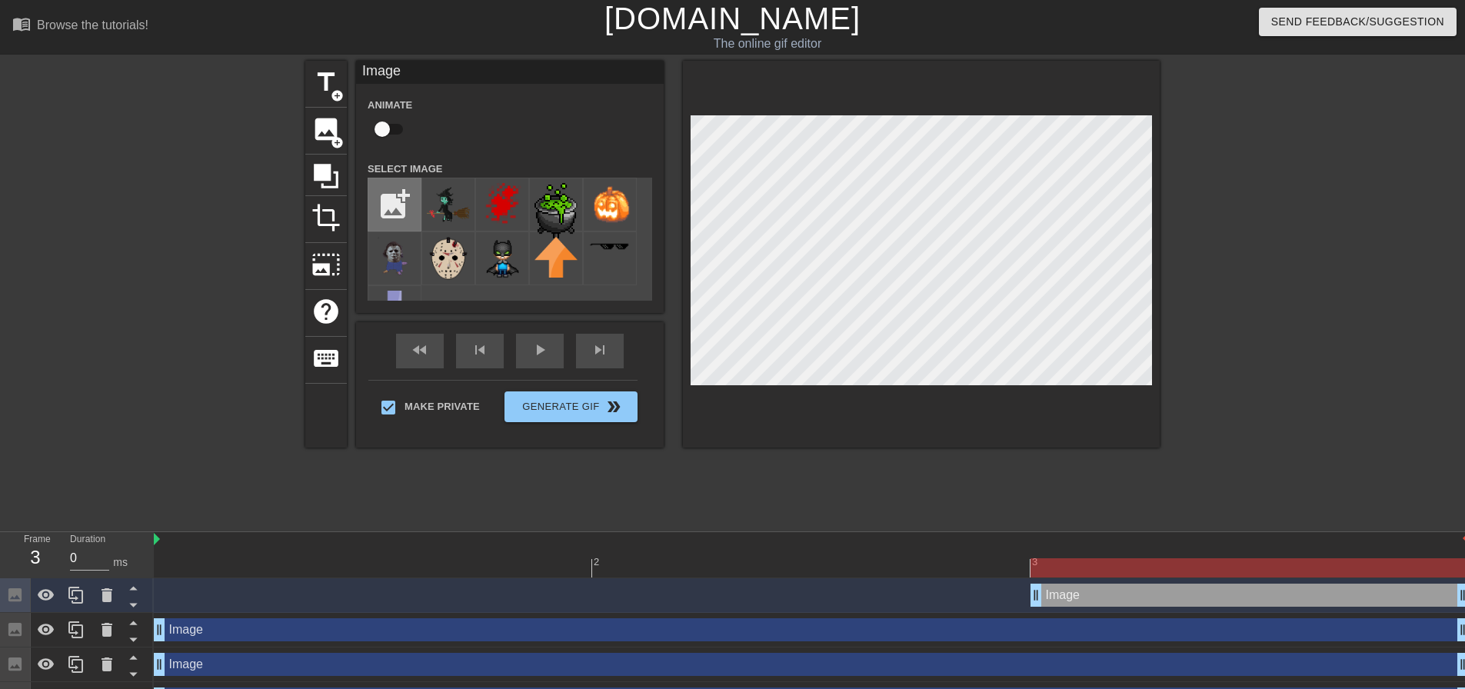
click at [400, 203] on input "file" at bounding box center [394, 204] width 52 height 52
type input "C:\fakepath\Michael_Myers_29.webp"
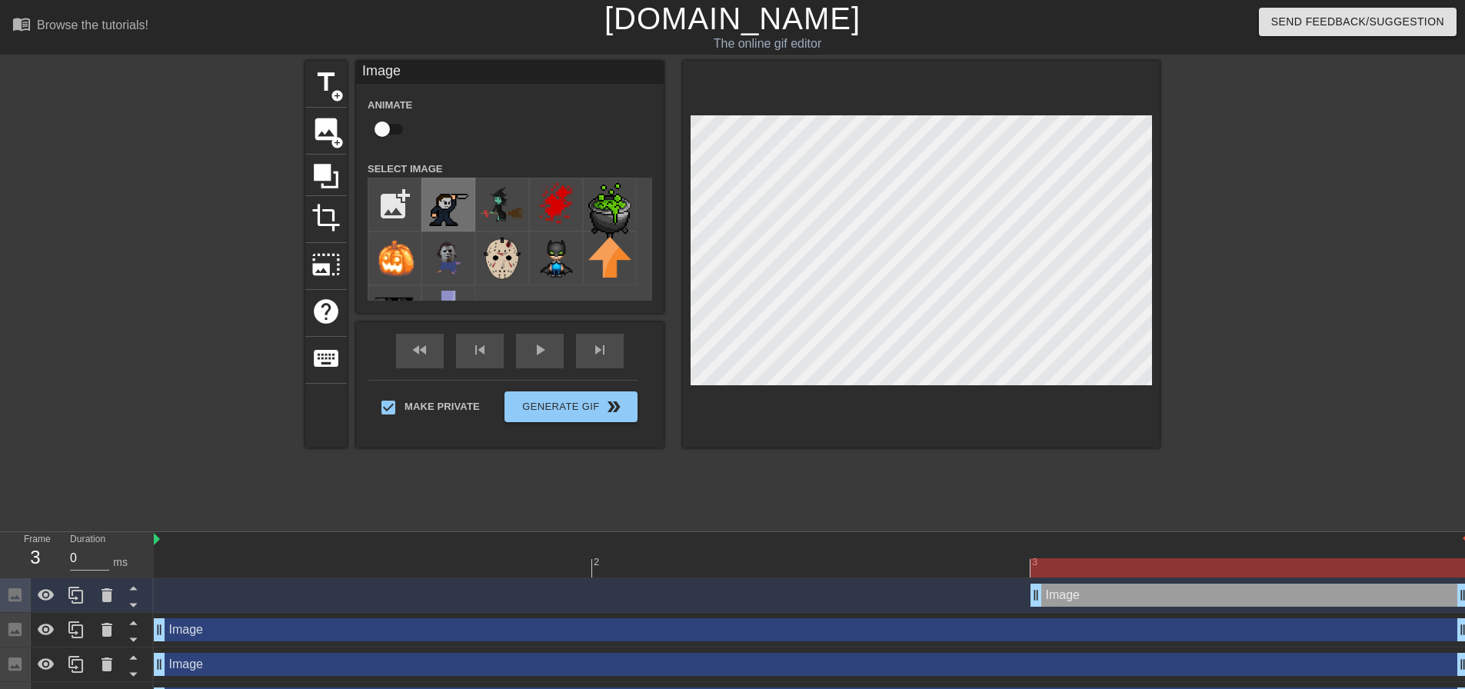
click at [427, 200] on img at bounding box center [448, 204] width 43 height 43
click at [1336, 284] on div at bounding box center [1293, 291] width 231 height 461
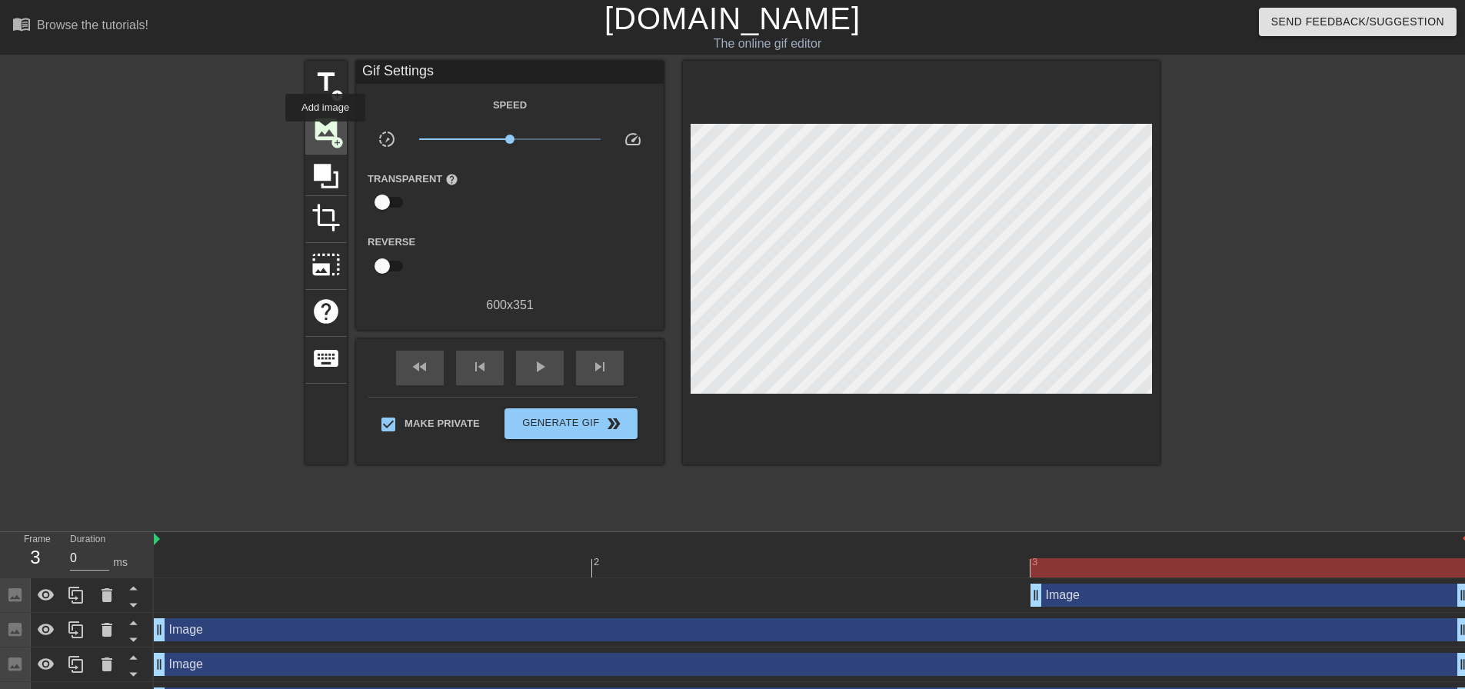
click at [325, 132] on span "image" at bounding box center [325, 129] width 29 height 29
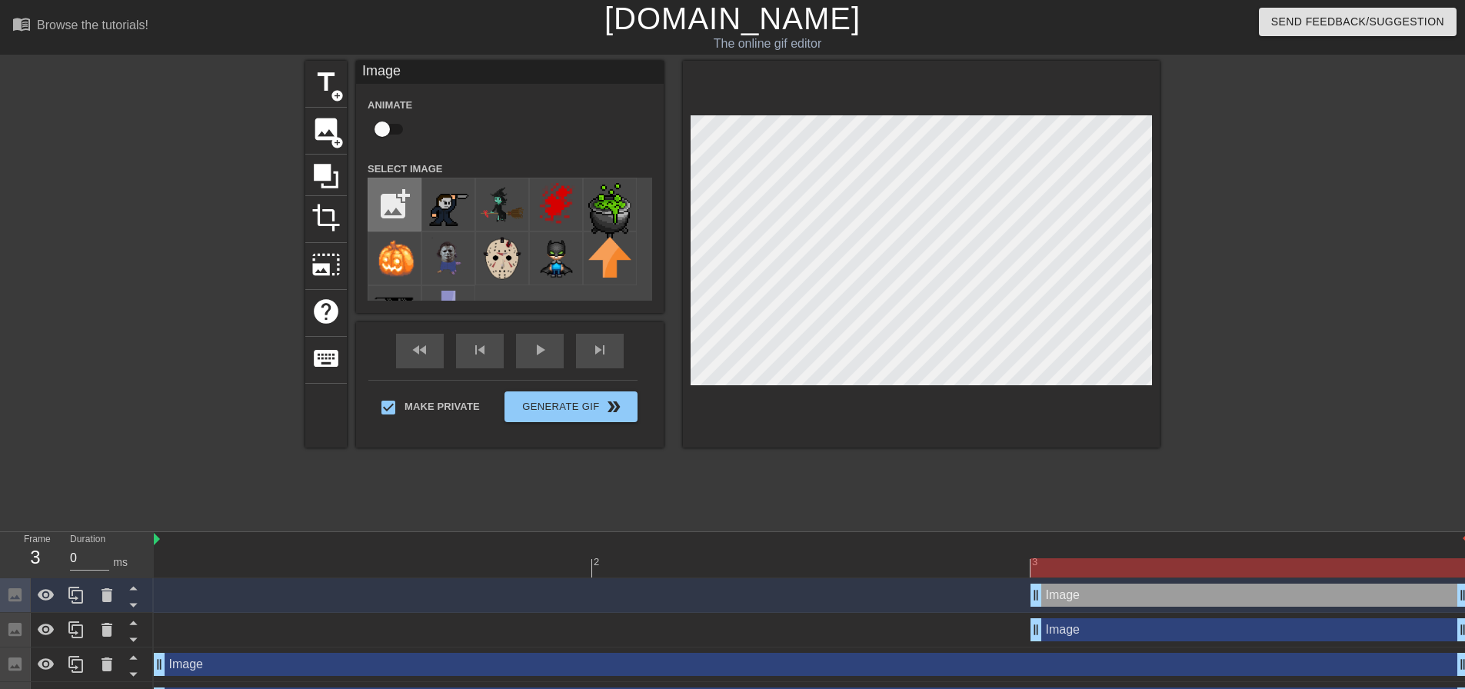
click at [398, 202] on input "file" at bounding box center [394, 204] width 52 height 52
type input "C:\fakepath\pyramid head 8 bit.png"
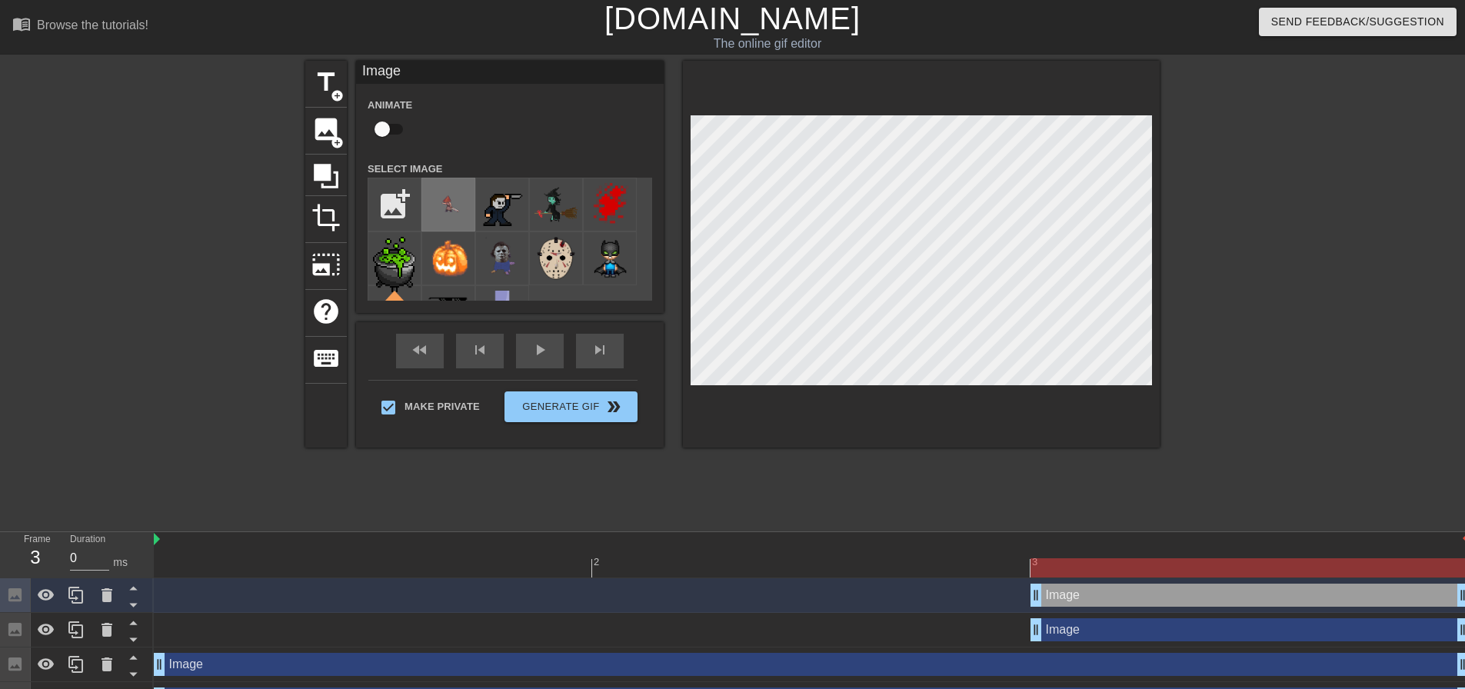
click at [446, 208] on img at bounding box center [448, 204] width 43 height 43
click at [1186, 326] on div at bounding box center [1293, 291] width 231 height 461
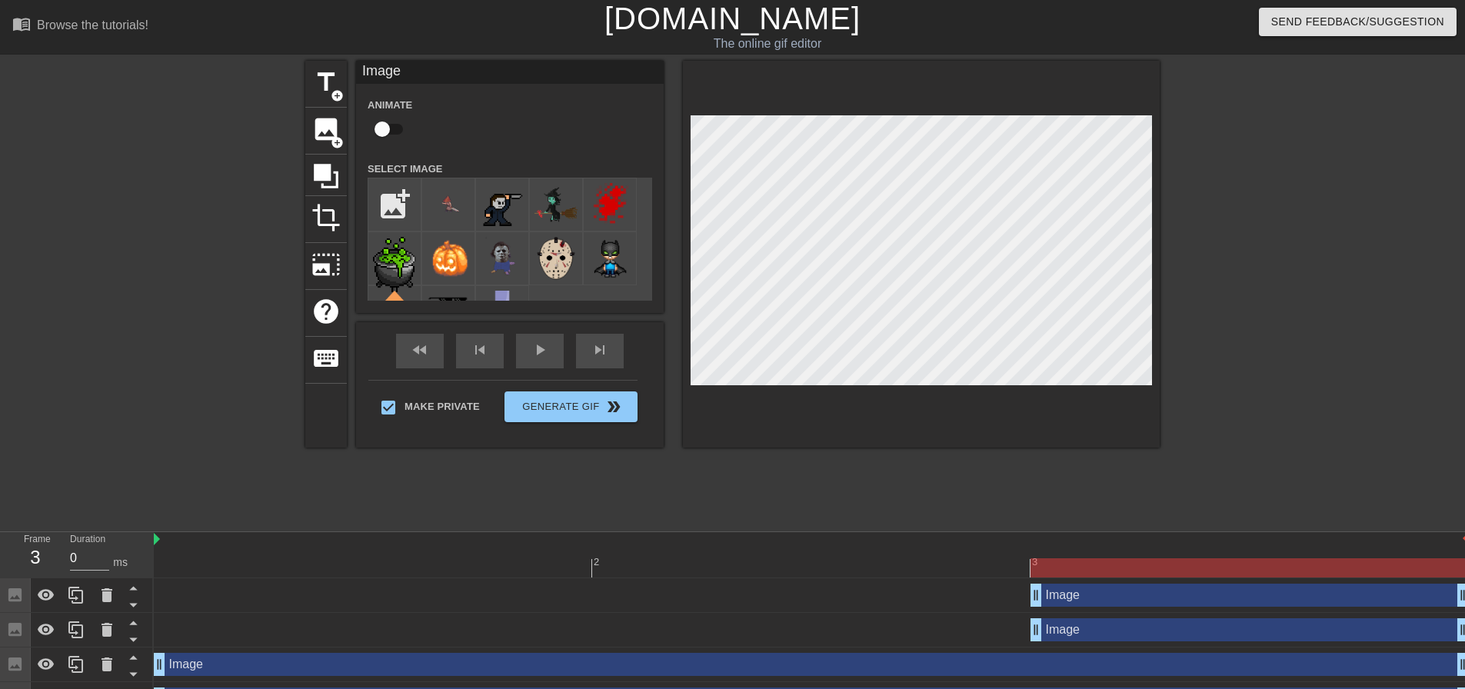
click at [1203, 384] on div "title add_circle image add_circle crop photo_size_select_large help keyboard Im…" at bounding box center [732, 291] width 1465 height 461
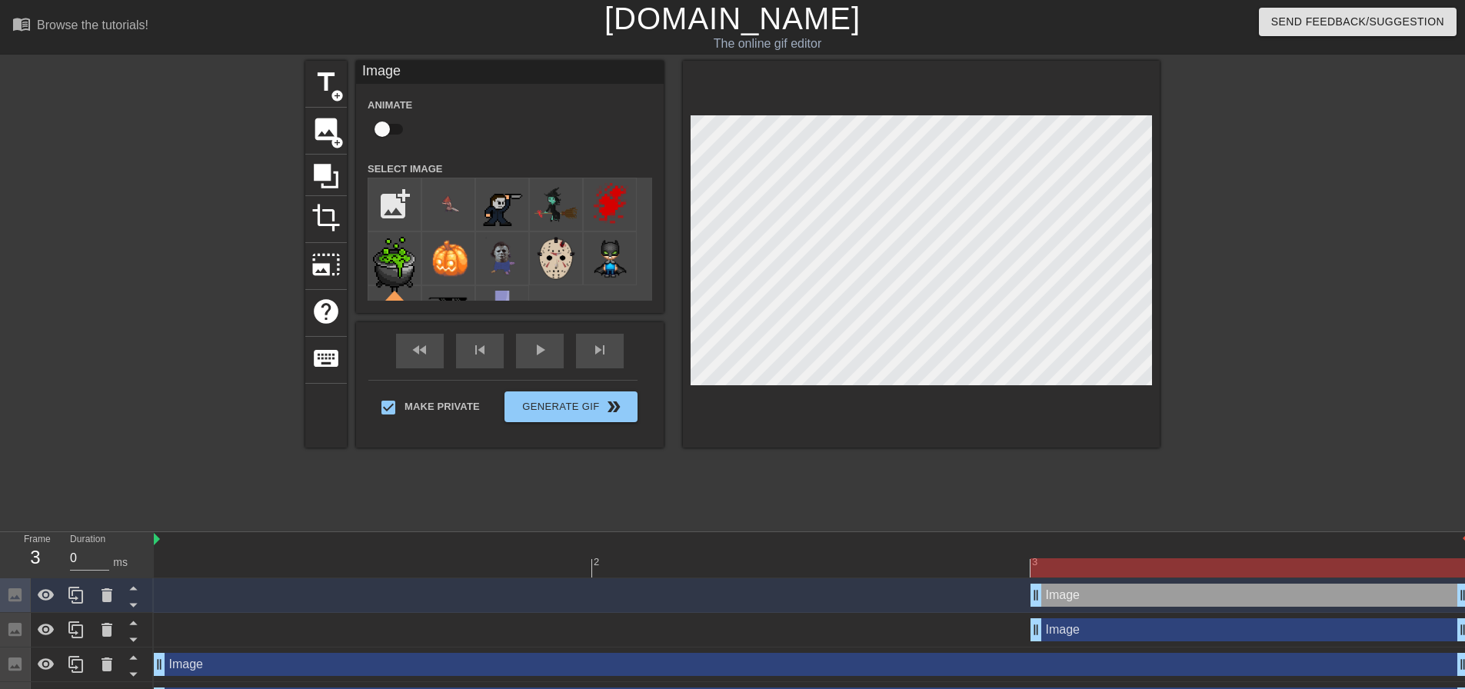
click at [1190, 299] on div at bounding box center [1293, 291] width 231 height 461
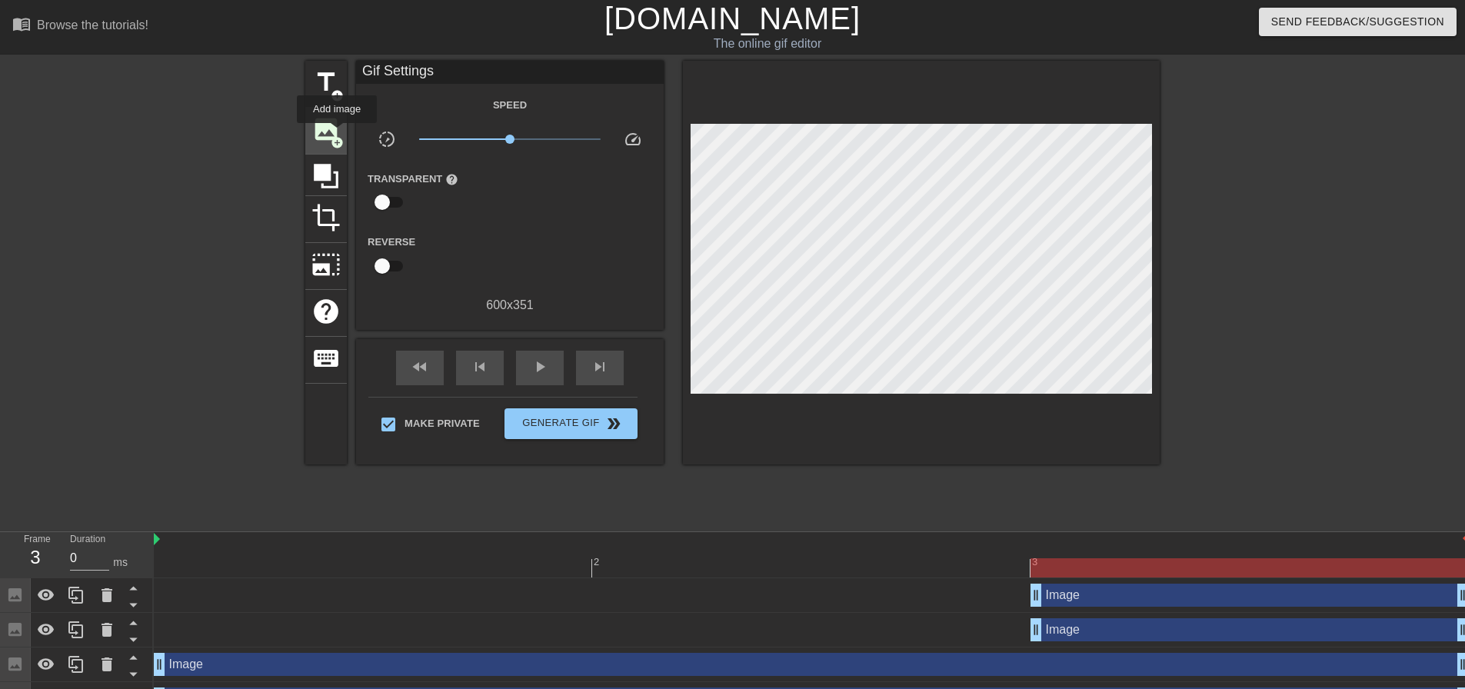
click at [337, 134] on span "image" at bounding box center [325, 129] width 29 height 29
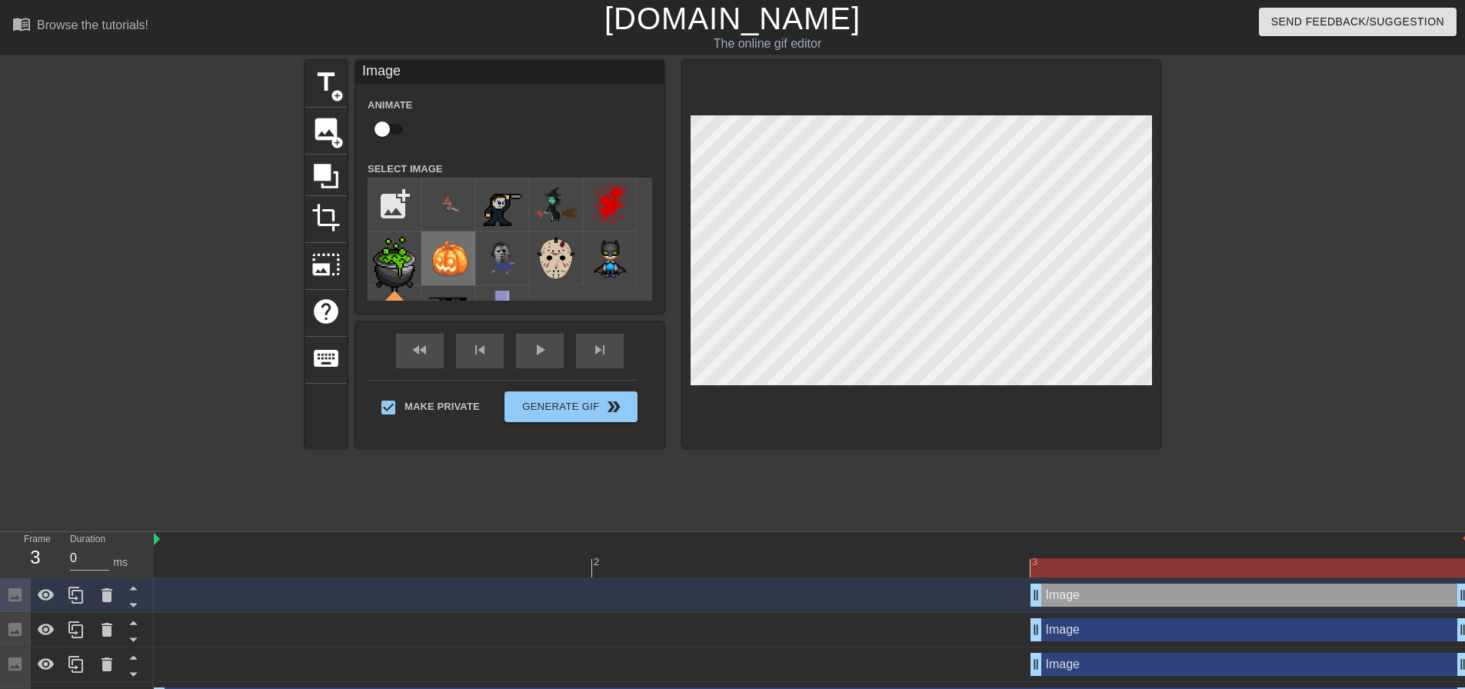
click at [449, 252] on img at bounding box center [448, 258] width 43 height 43
click at [1186, 331] on div at bounding box center [1293, 291] width 231 height 461
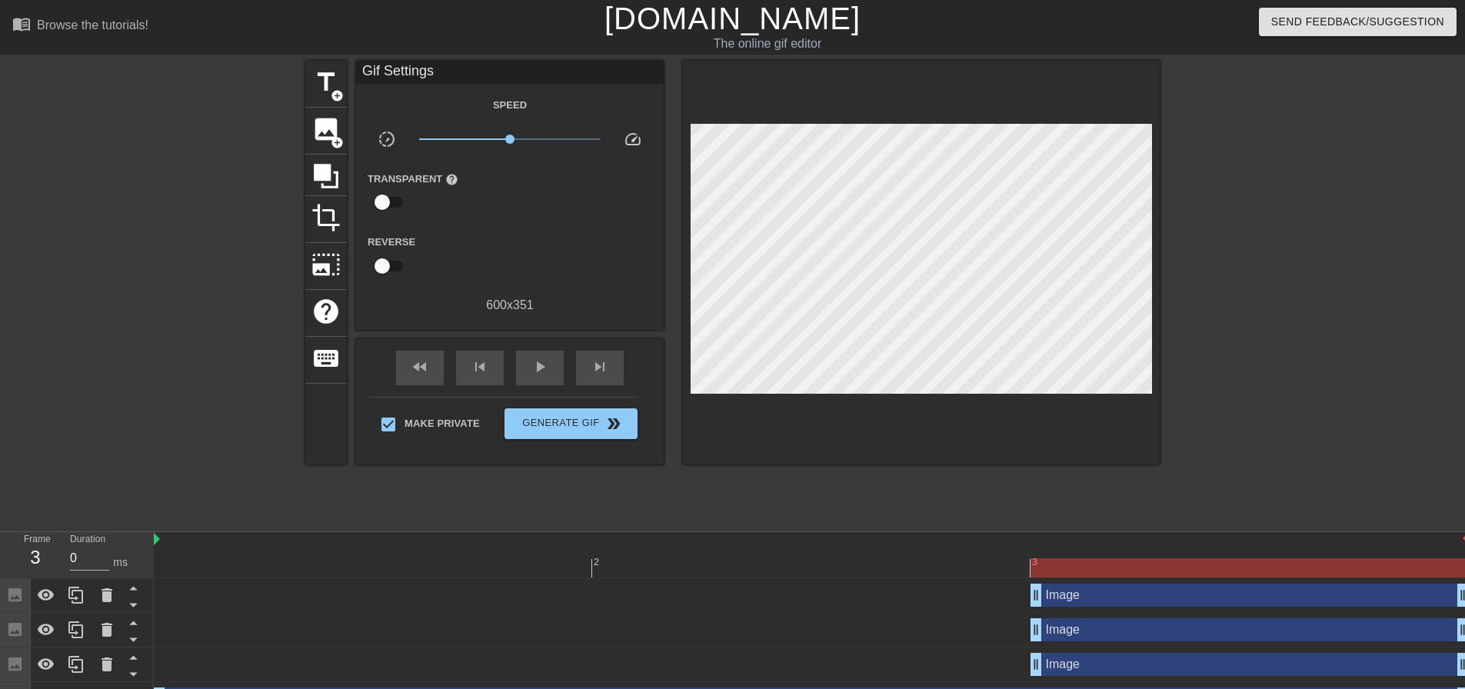
click at [1238, 361] on div at bounding box center [1293, 291] width 231 height 461
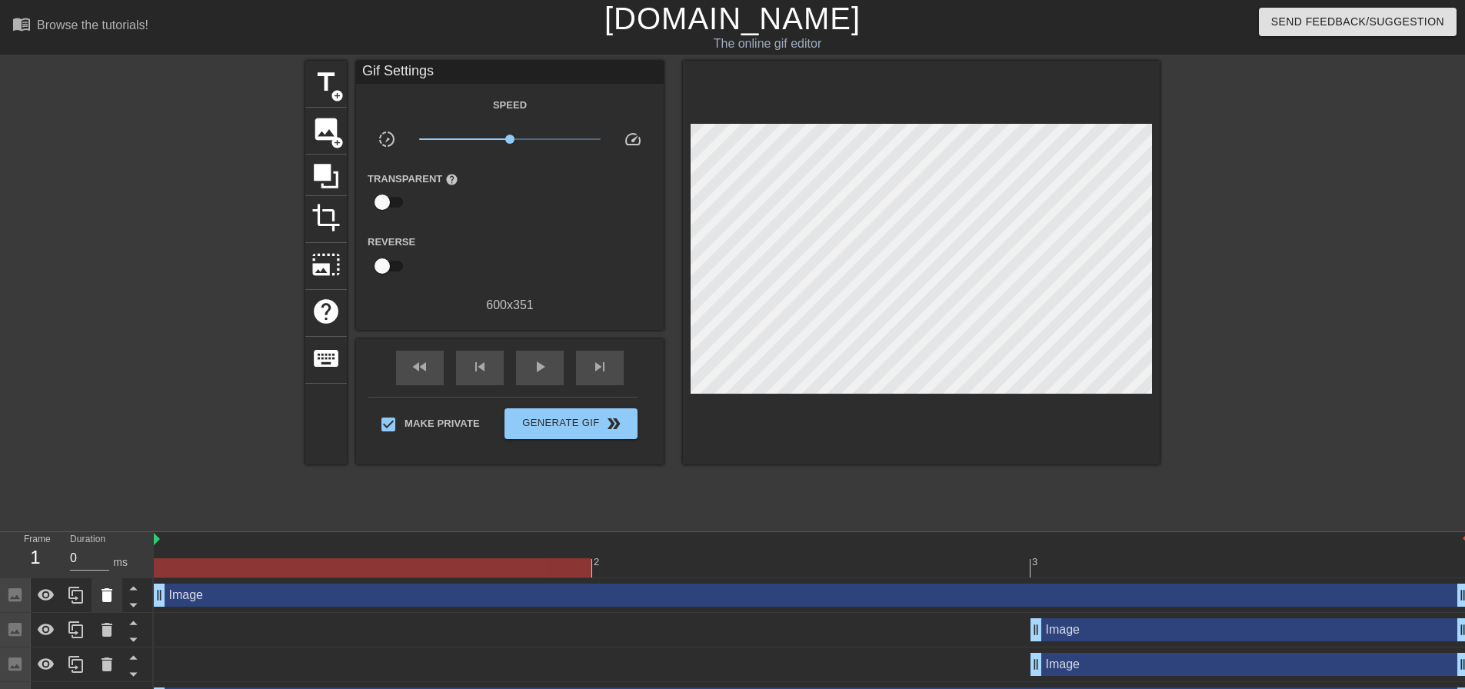
drag, startPoint x: 1035, startPoint y: 594, endPoint x: 120, endPoint y: 592, distance: 915.0
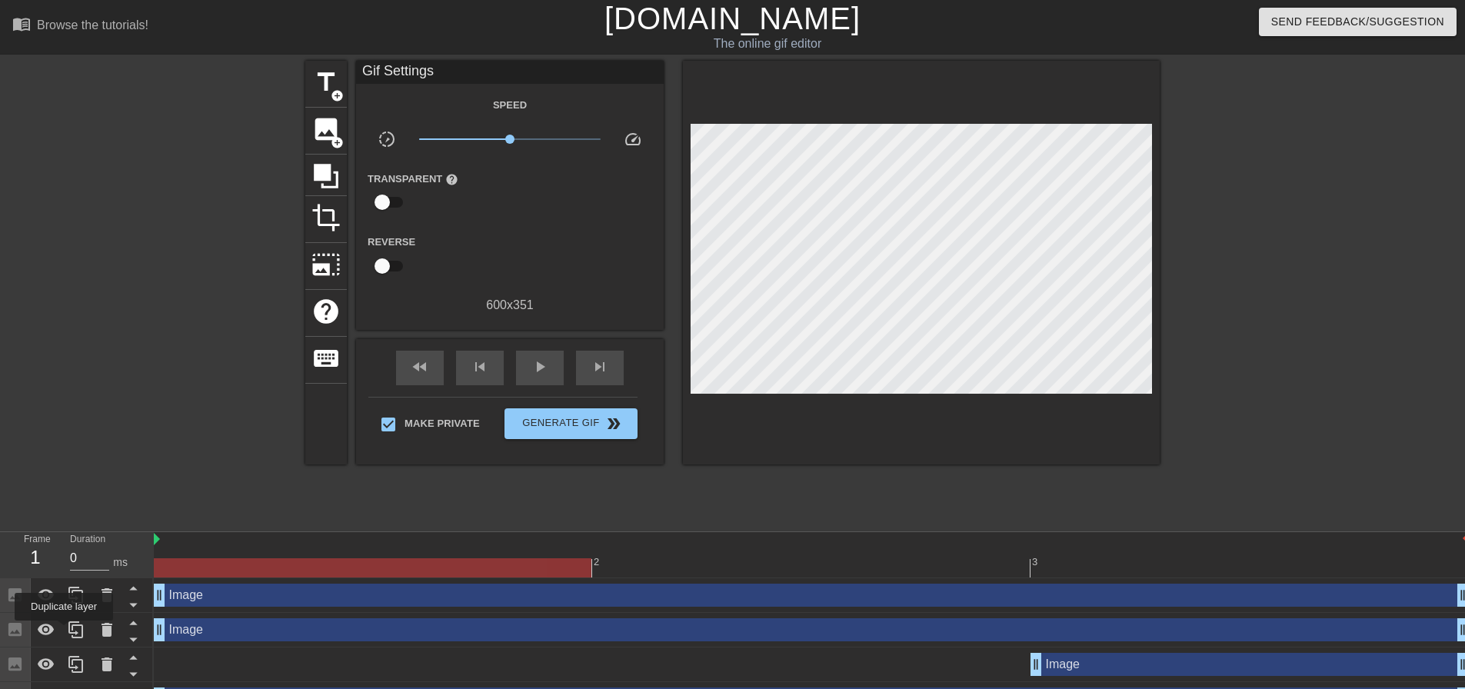
drag, startPoint x: 1034, startPoint y: 633, endPoint x: -10, endPoint y: 630, distance: 1044.1
click at [0, 630] on html "menu_book Browse the tutorials! Gifntext.com The online gif editor Send Feedbac…" at bounding box center [732, 479] width 1465 height 959
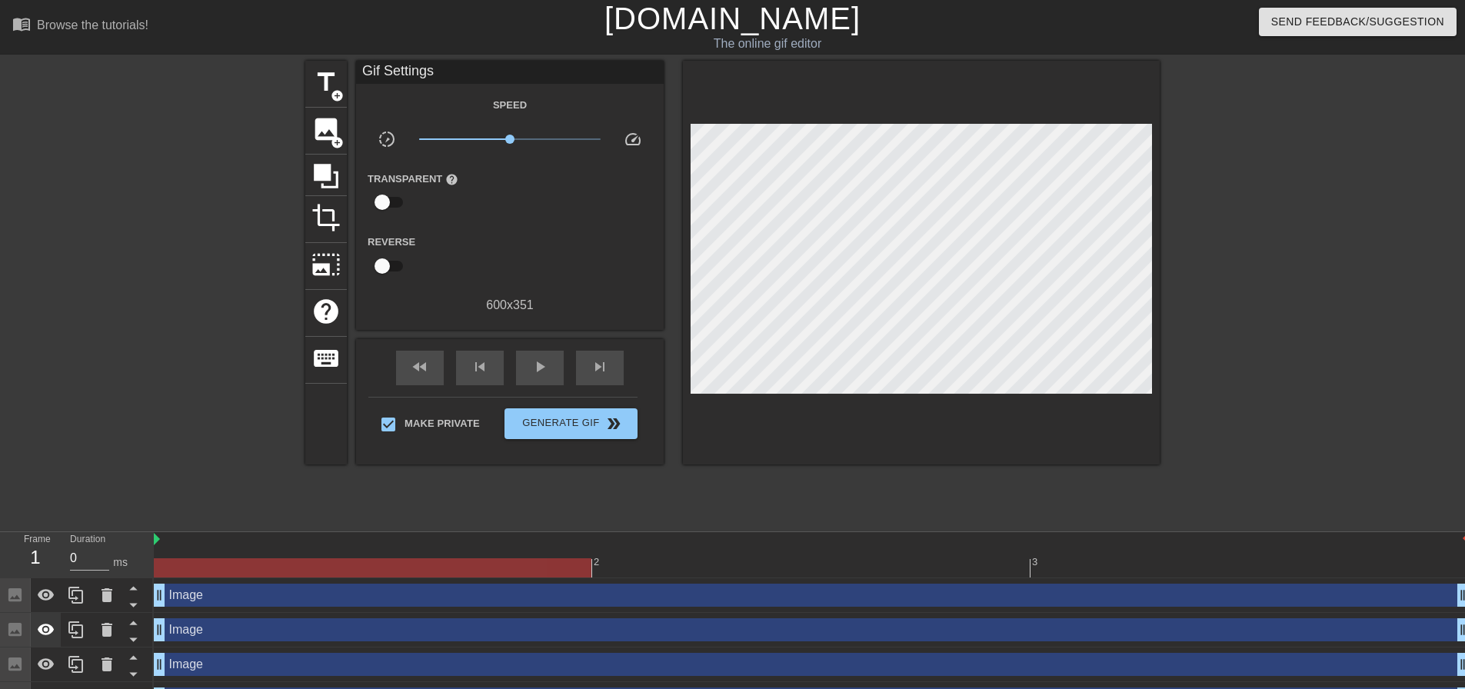
drag, startPoint x: 1036, startPoint y: 669, endPoint x: 43, endPoint y: 639, distance: 993.1
click at [577, 421] on span "Generate Gif double_arrow" at bounding box center [571, 423] width 121 height 18
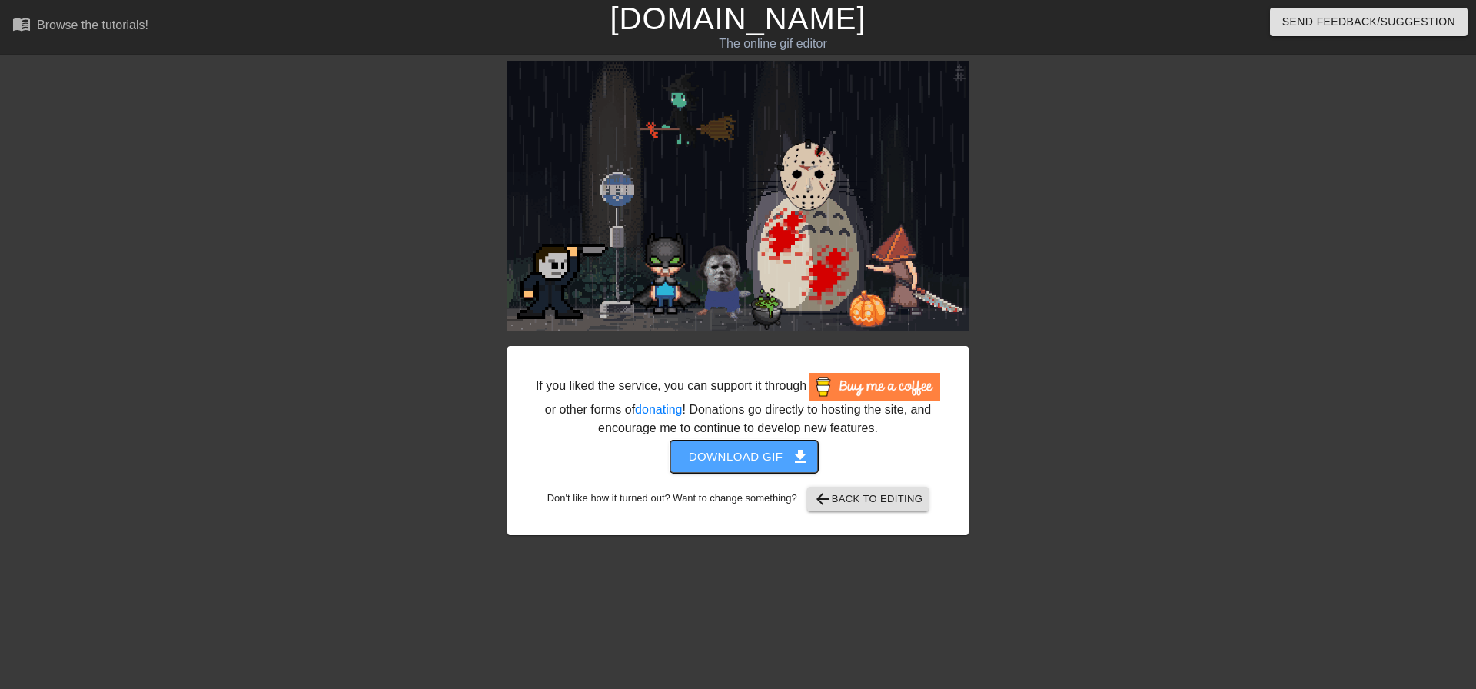
click at [761, 458] on span "Download gif get_app" at bounding box center [744, 457] width 111 height 20
click at [1299, 154] on div "If you liked the service, you can support it through or other forms of donating…" at bounding box center [738, 298] width 1476 height 474
